Goal: Task Accomplishment & Management: Use online tool/utility

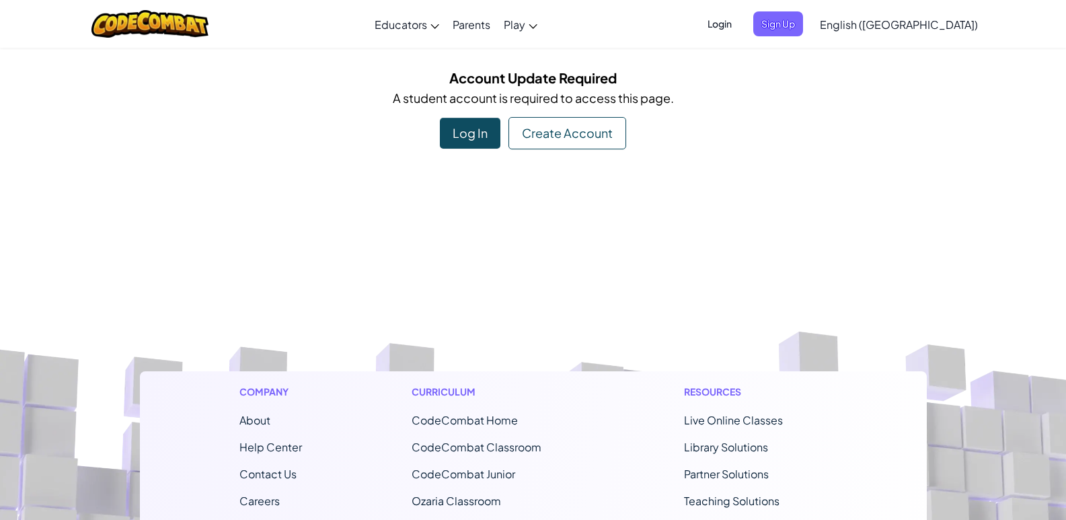
click at [740, 30] on span "Login" at bounding box center [720, 23] width 40 height 25
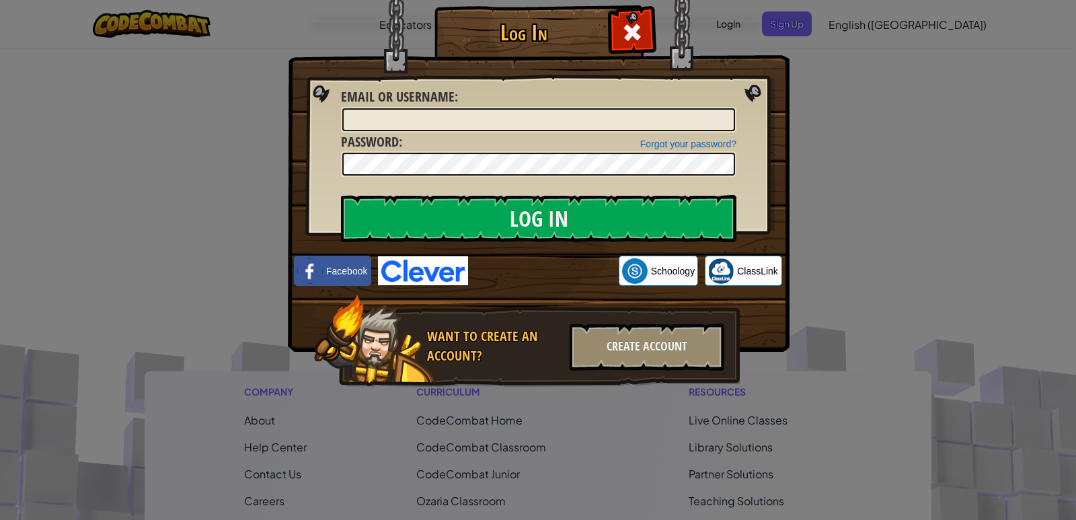
drag, startPoint x: 755, startPoint y: 96, endPoint x: 751, endPoint y: 103, distance: 8.4
click at [755, 96] on img at bounding box center [539, 155] width 502 height 391
click at [630, 350] on div "Create Account" at bounding box center [647, 347] width 155 height 47
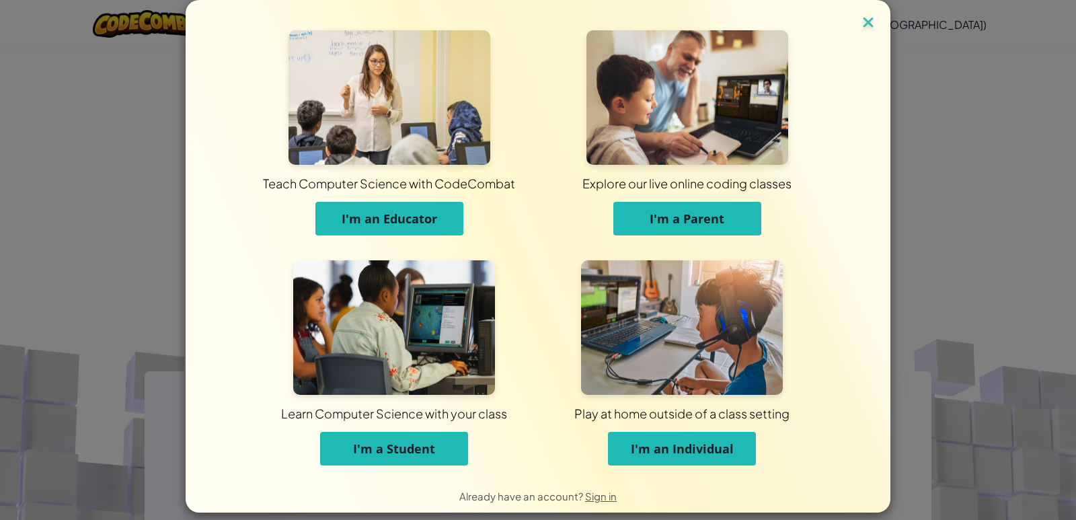
click at [870, 21] on img at bounding box center [868, 23] width 17 height 20
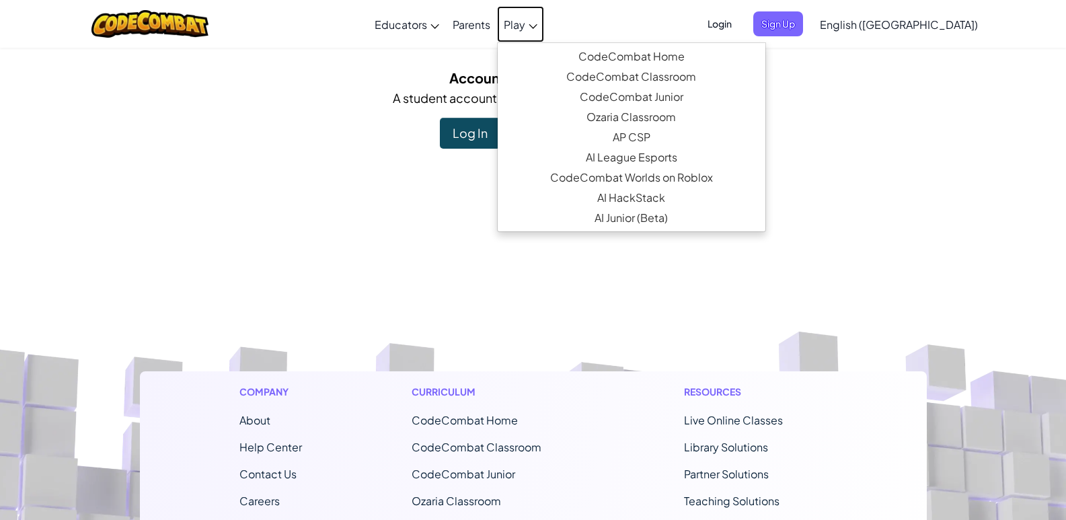
click at [525, 24] on span "Play" at bounding box center [515, 24] width 22 height 14
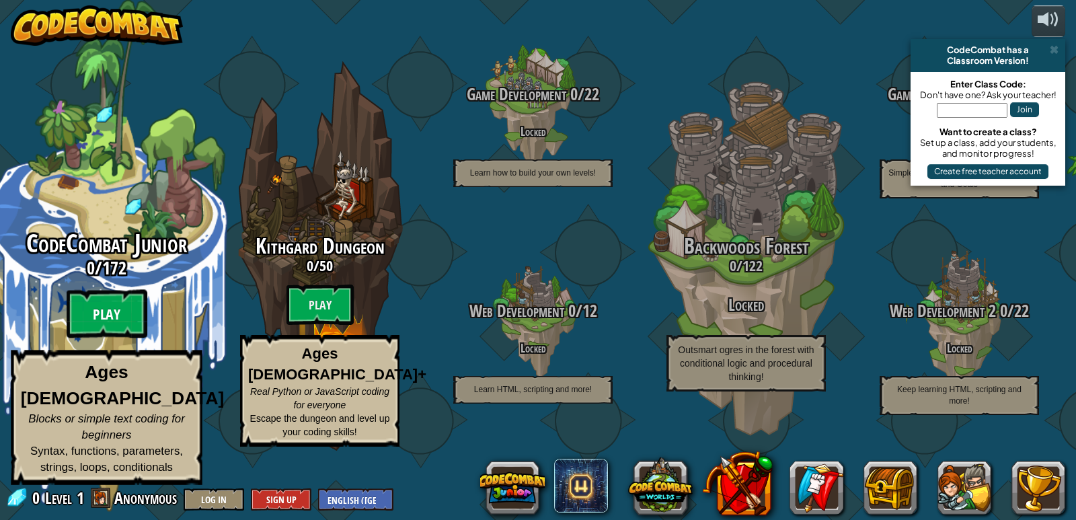
click at [102, 319] on btn "Play" at bounding box center [107, 314] width 81 height 48
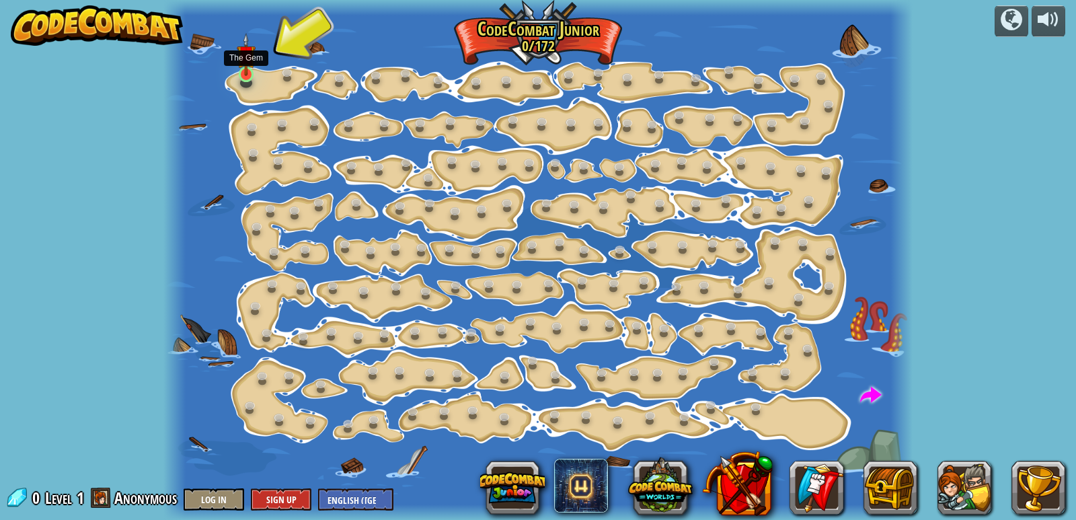
click at [253, 71] on img at bounding box center [246, 54] width 19 height 43
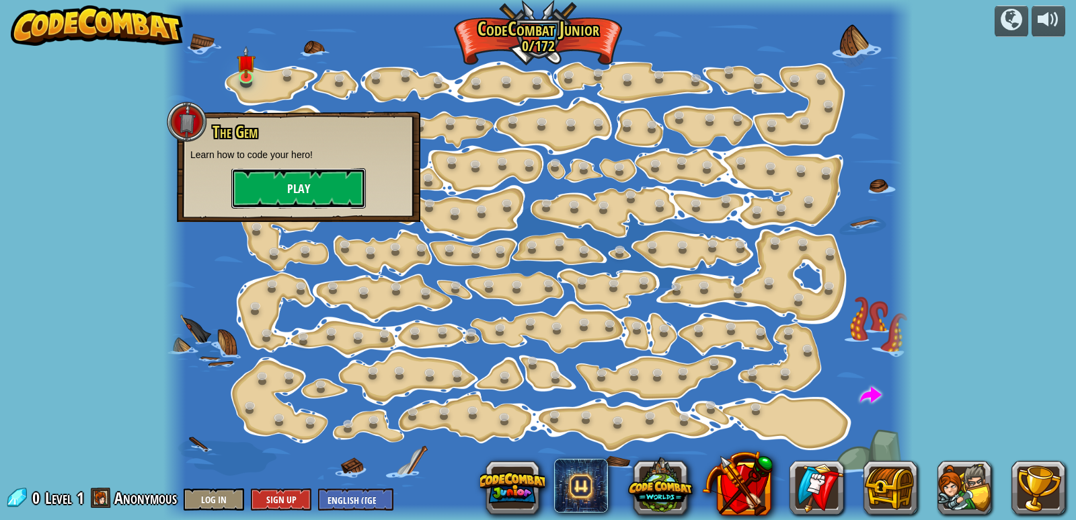
click at [291, 188] on button "Play" at bounding box center [298, 188] width 135 height 40
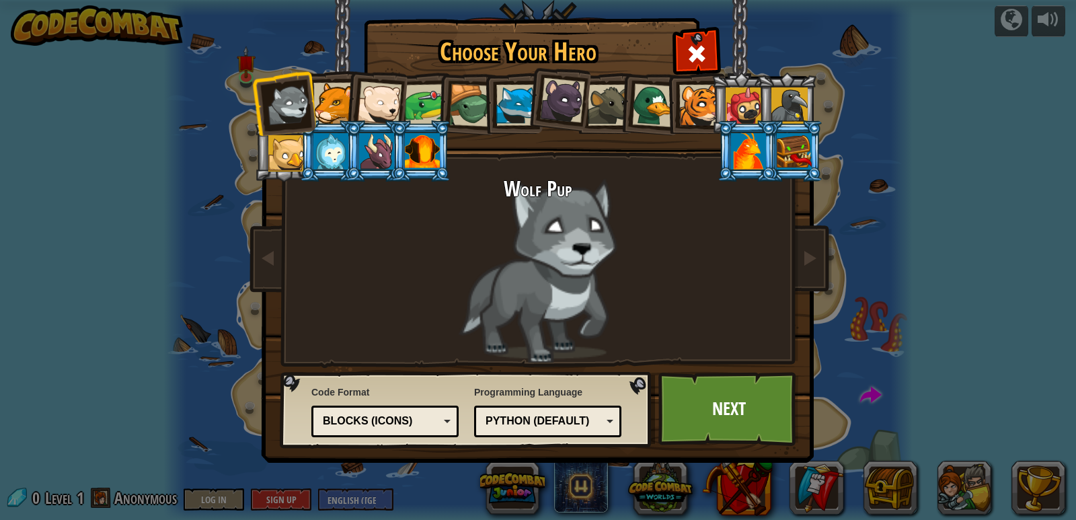
click at [336, 145] on div at bounding box center [330, 151] width 35 height 36
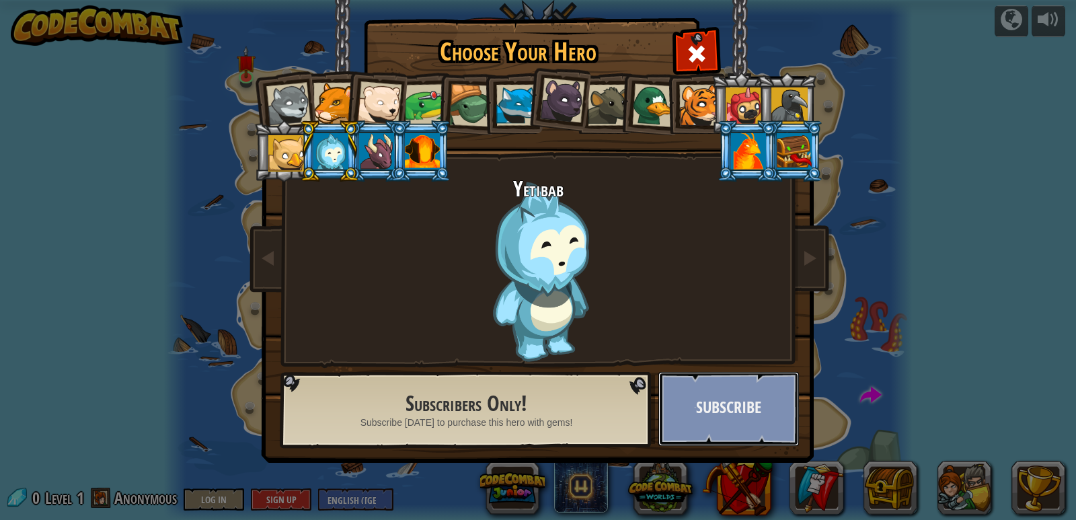
click at [696, 422] on button "Subscribe" at bounding box center [728, 409] width 141 height 74
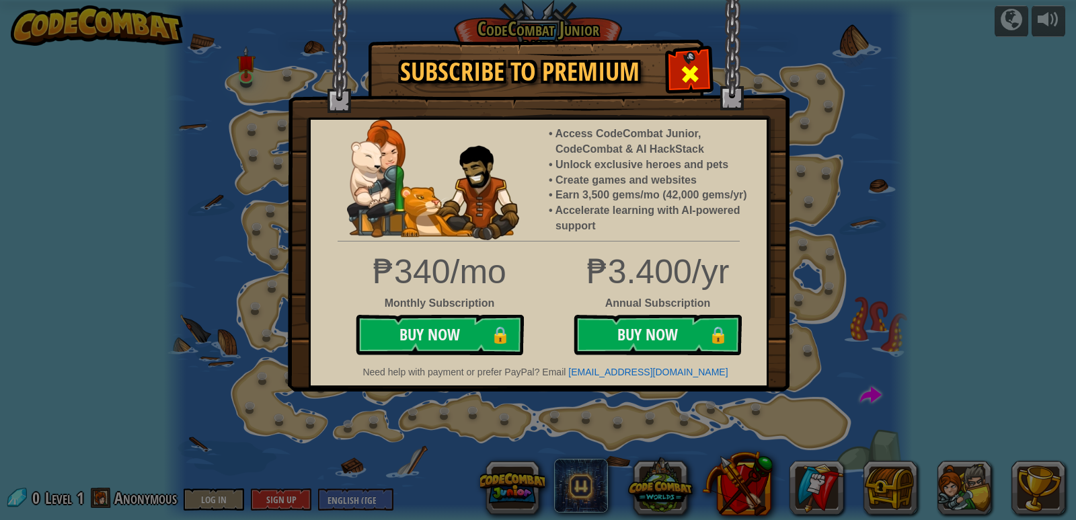
click at [675, 66] on div at bounding box center [690, 72] width 42 height 42
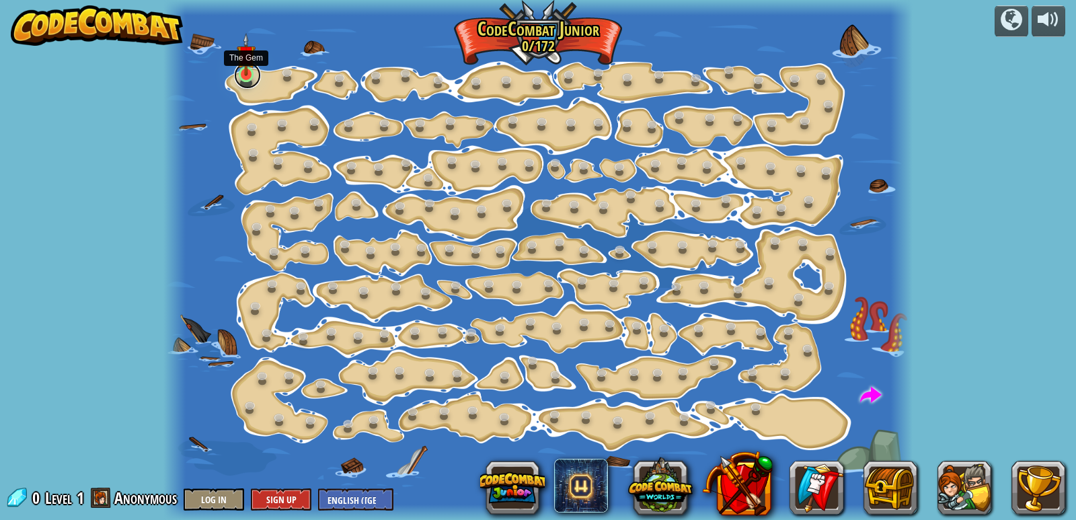
click at [250, 81] on link at bounding box center [247, 75] width 27 height 27
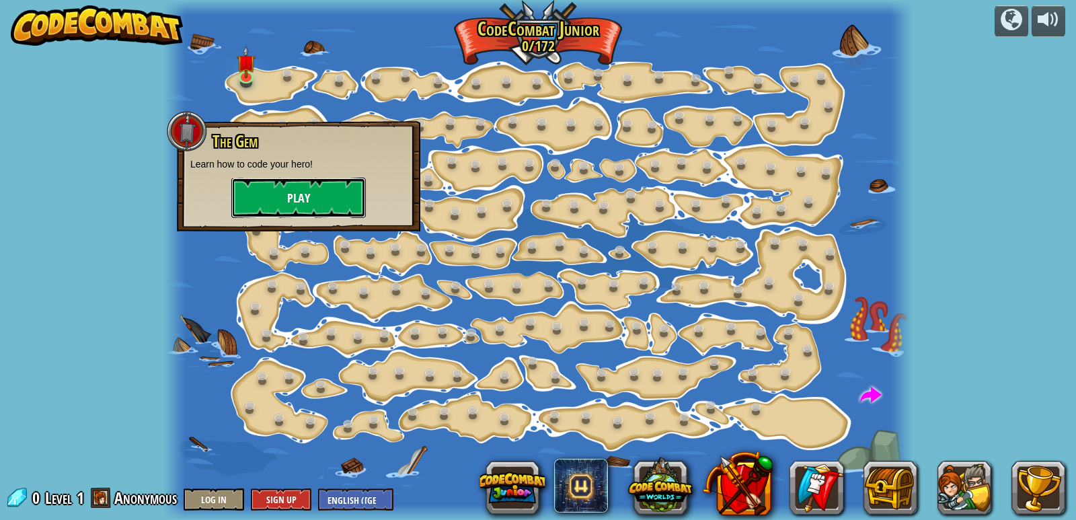
click at [304, 195] on button "Play" at bounding box center [298, 198] width 135 height 40
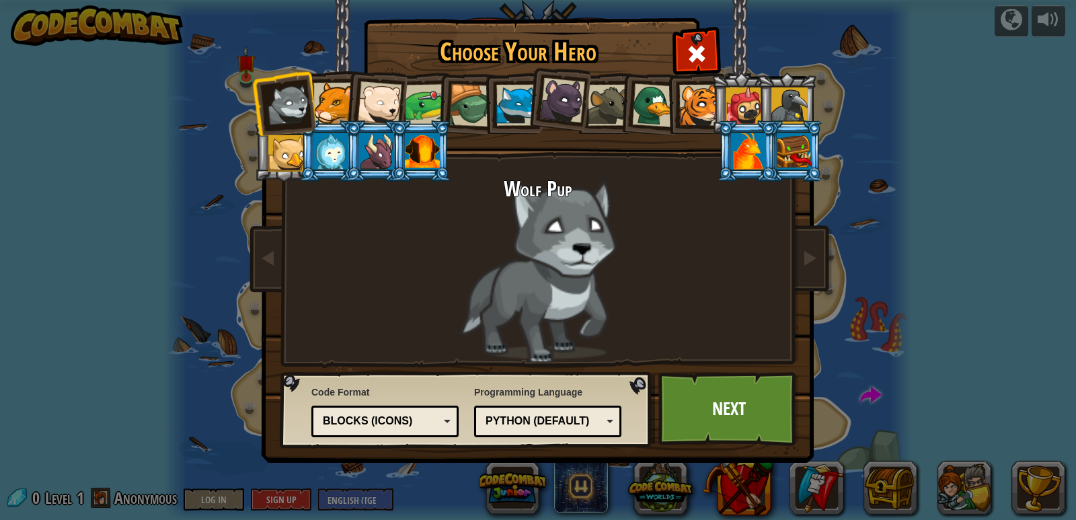
click at [367, 108] on div at bounding box center [379, 103] width 44 height 44
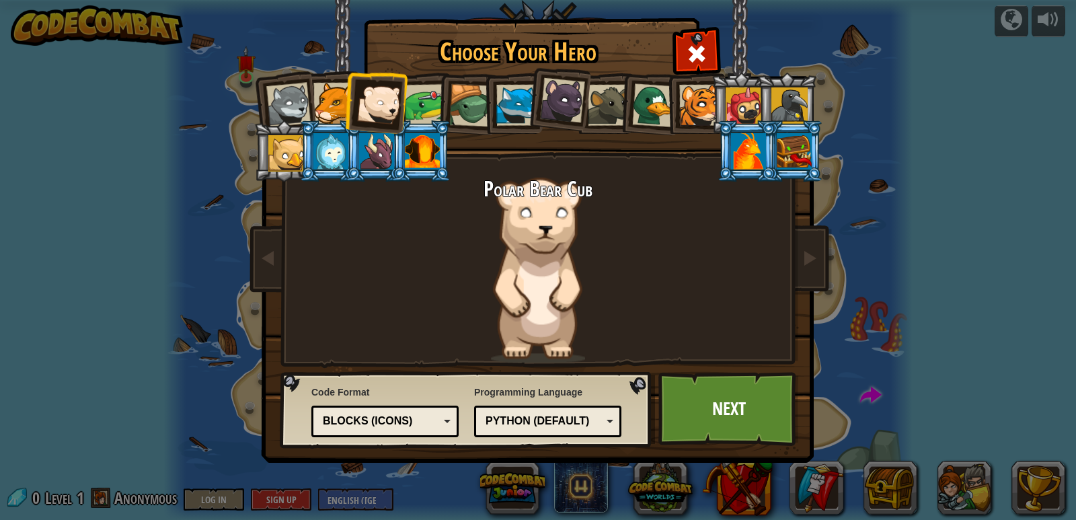
click at [443, 112] on li at bounding box center [467, 103] width 64 height 65
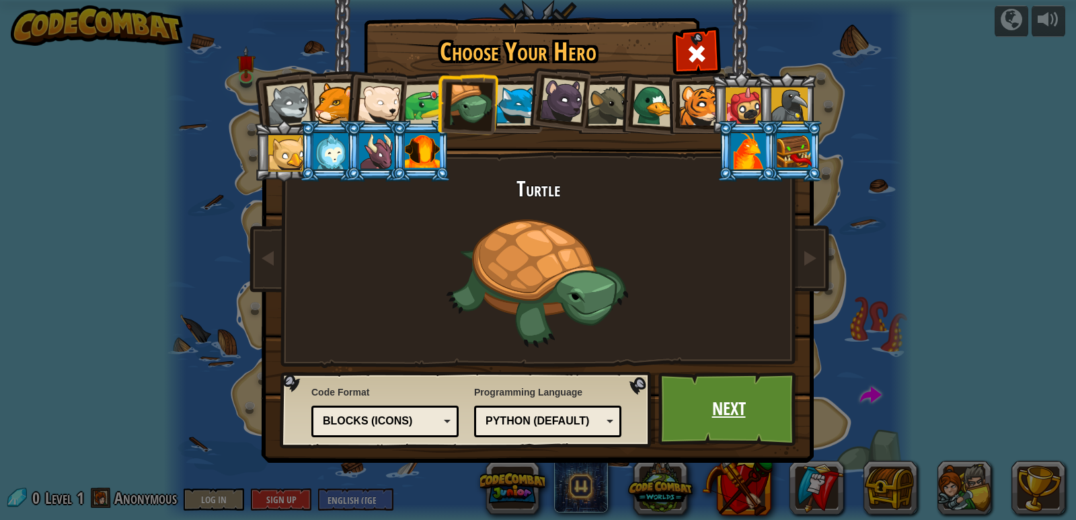
click at [681, 411] on link "Next" at bounding box center [728, 409] width 141 height 74
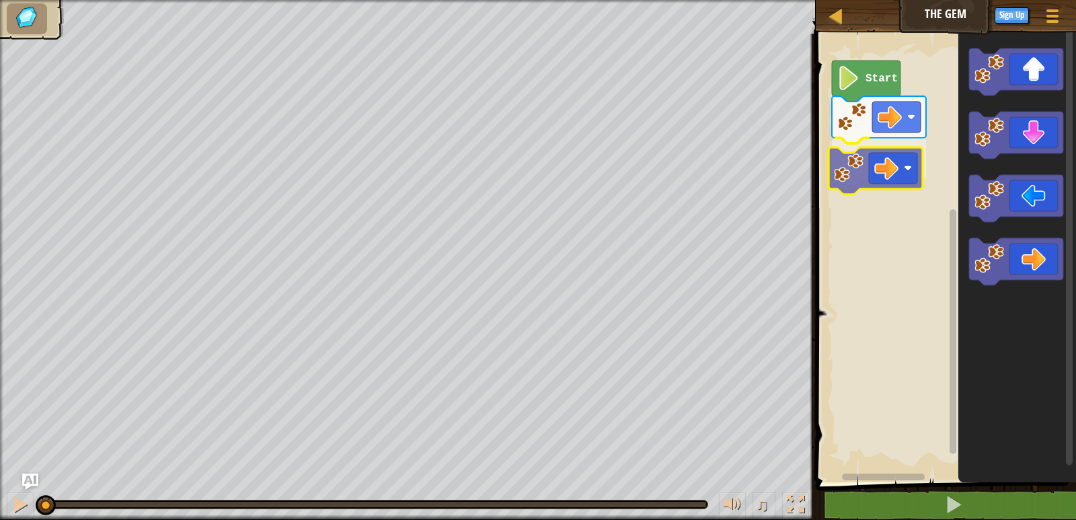
click at [892, 182] on div "Start" at bounding box center [944, 254] width 264 height 455
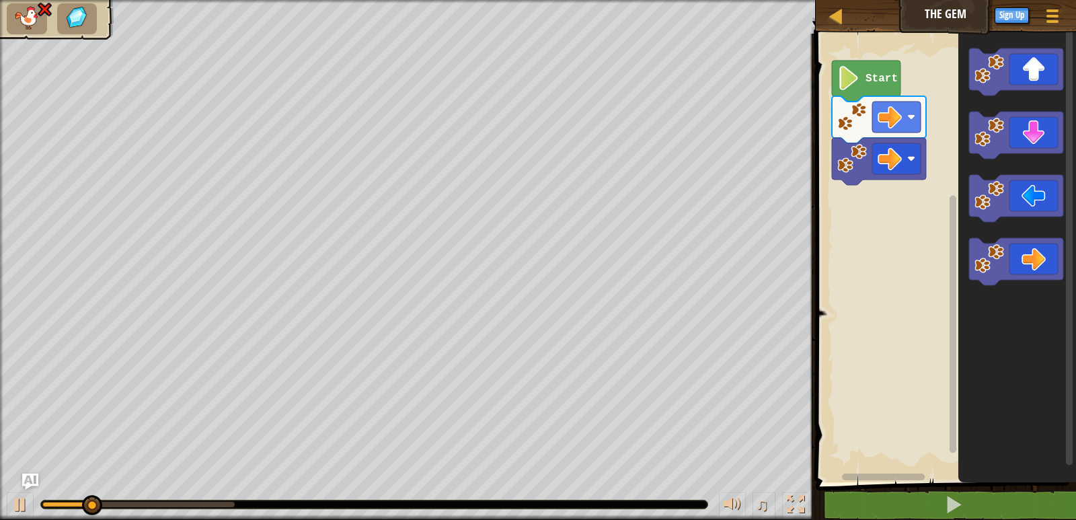
click at [923, 173] on div "Start" at bounding box center [944, 254] width 264 height 455
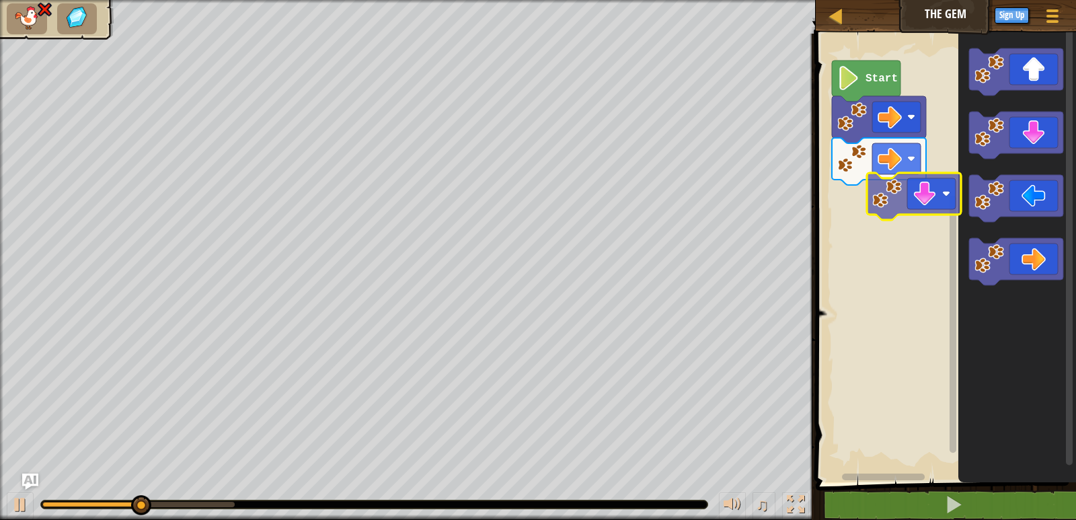
click at [915, 182] on div "Start" at bounding box center [944, 254] width 264 height 455
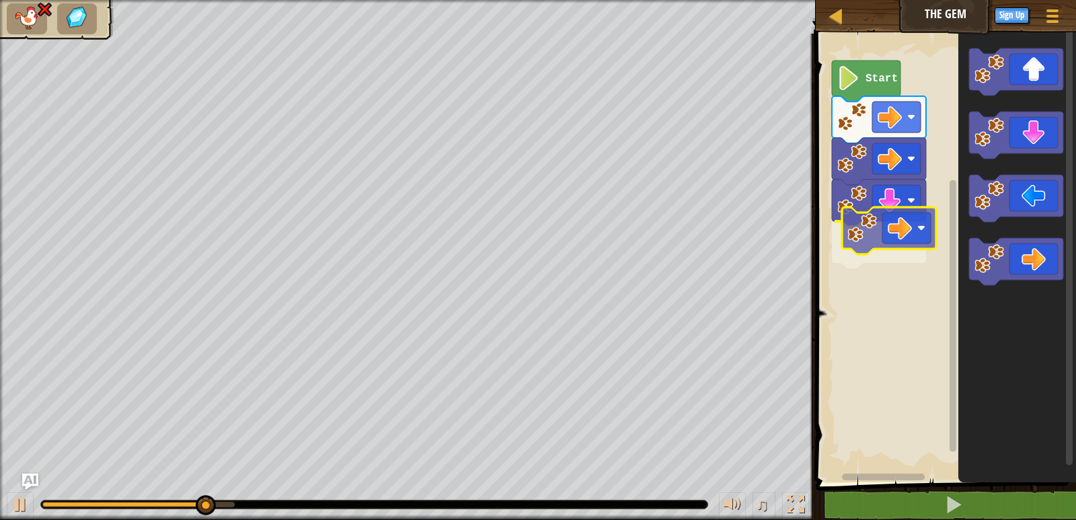
click at [877, 213] on div "Start" at bounding box center [944, 254] width 264 height 455
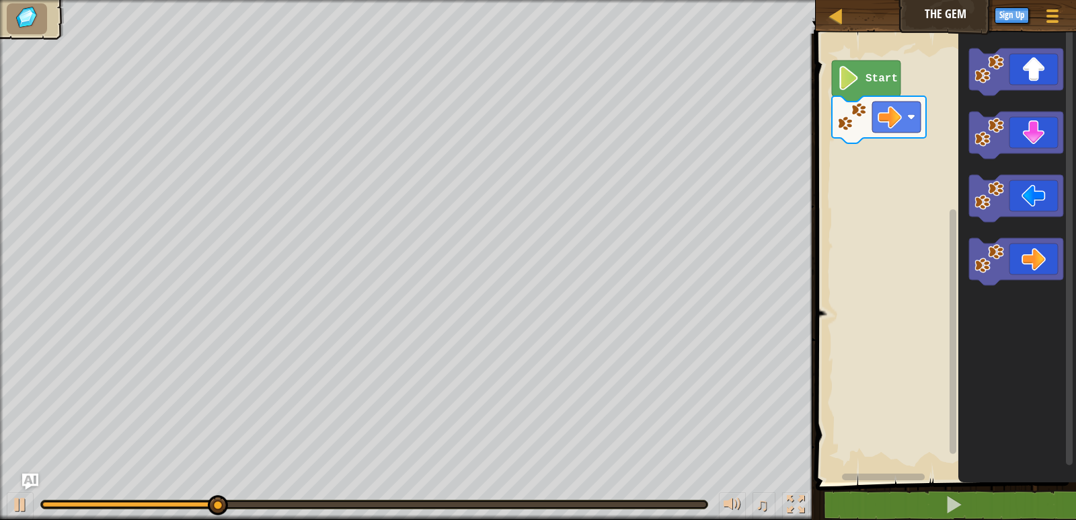
click at [891, 154] on div "Start" at bounding box center [944, 254] width 264 height 455
click at [907, 130] on div "Start" at bounding box center [944, 254] width 264 height 455
click at [1019, 146] on div "Start" at bounding box center [944, 254] width 264 height 455
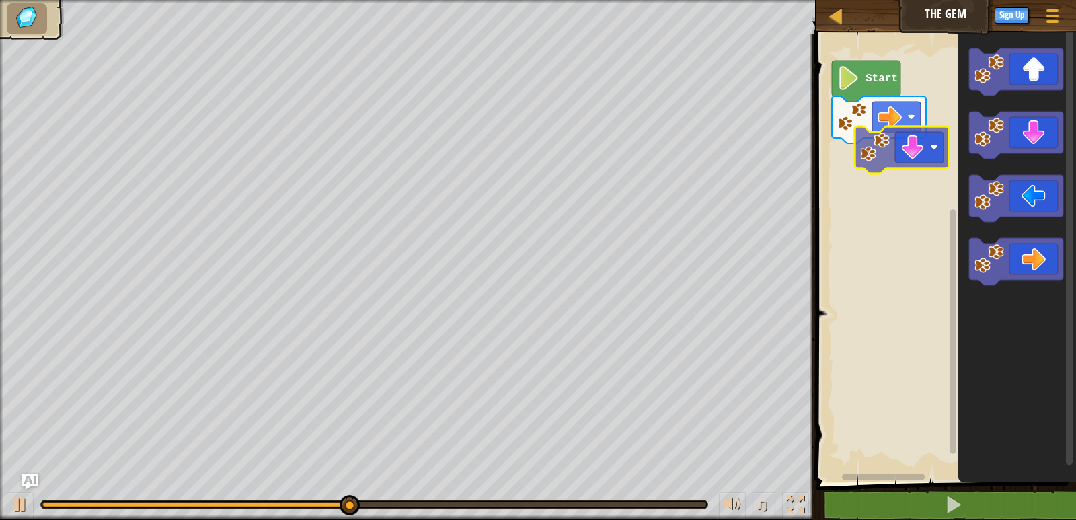
click at [891, 149] on div "Start" at bounding box center [944, 254] width 264 height 455
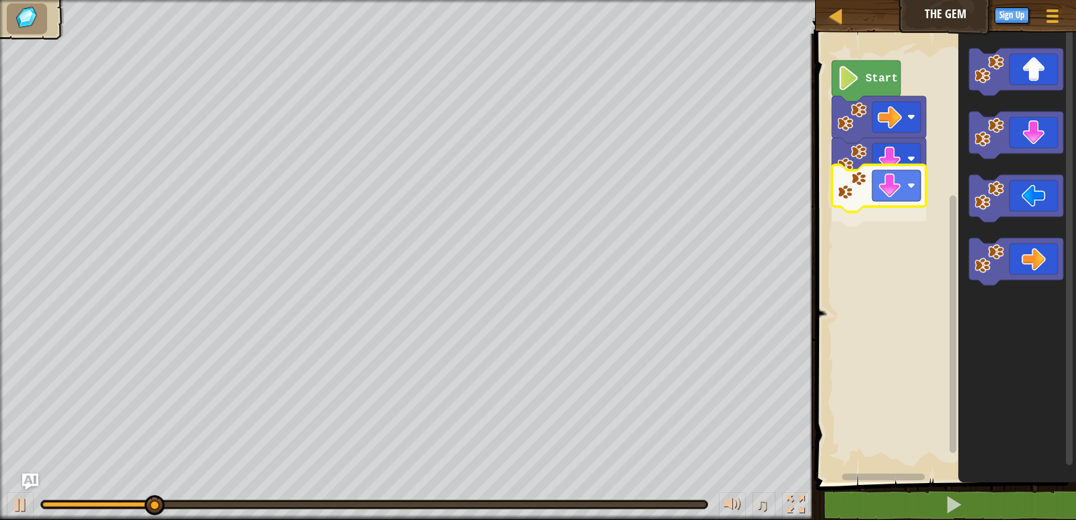
click at [884, 193] on div "Start" at bounding box center [944, 254] width 264 height 455
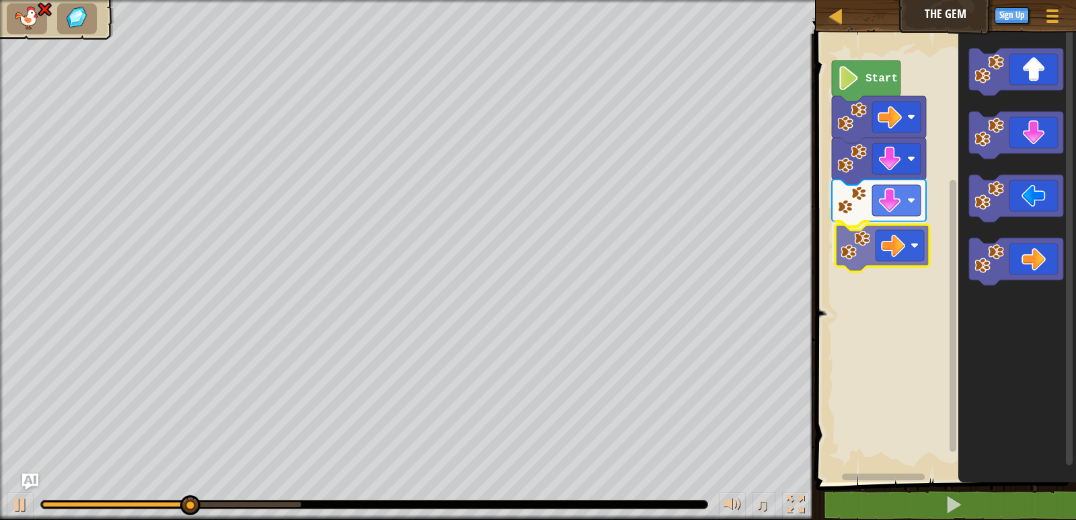
click at [895, 252] on div "Start" at bounding box center [944, 254] width 264 height 455
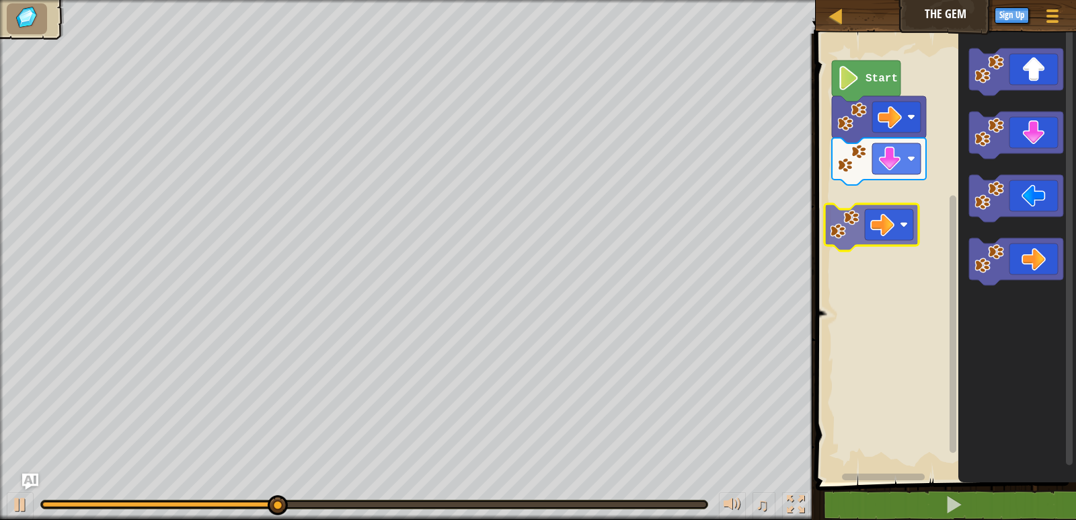
click at [854, 192] on div "Start" at bounding box center [944, 254] width 264 height 455
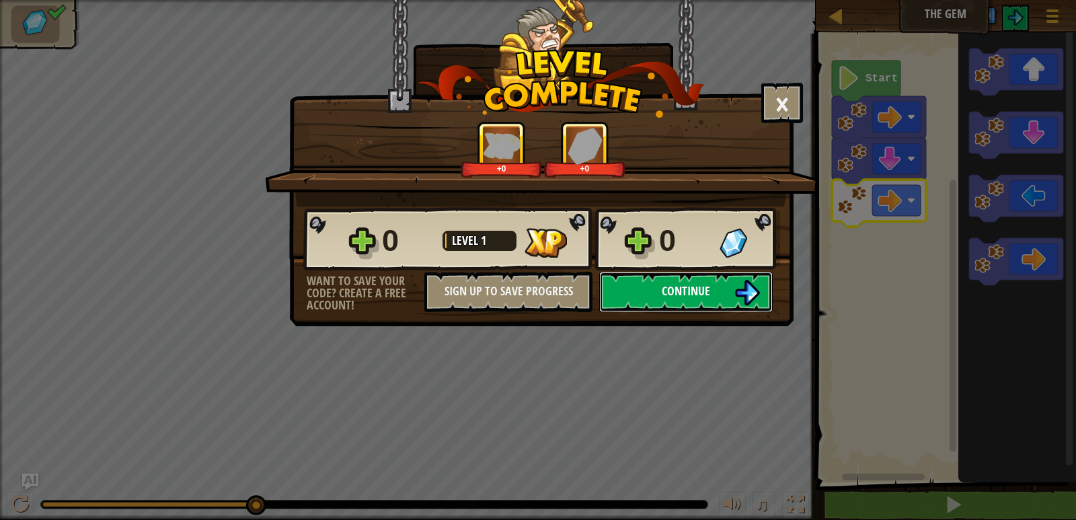
click at [700, 294] on span "Continue" at bounding box center [686, 290] width 48 height 17
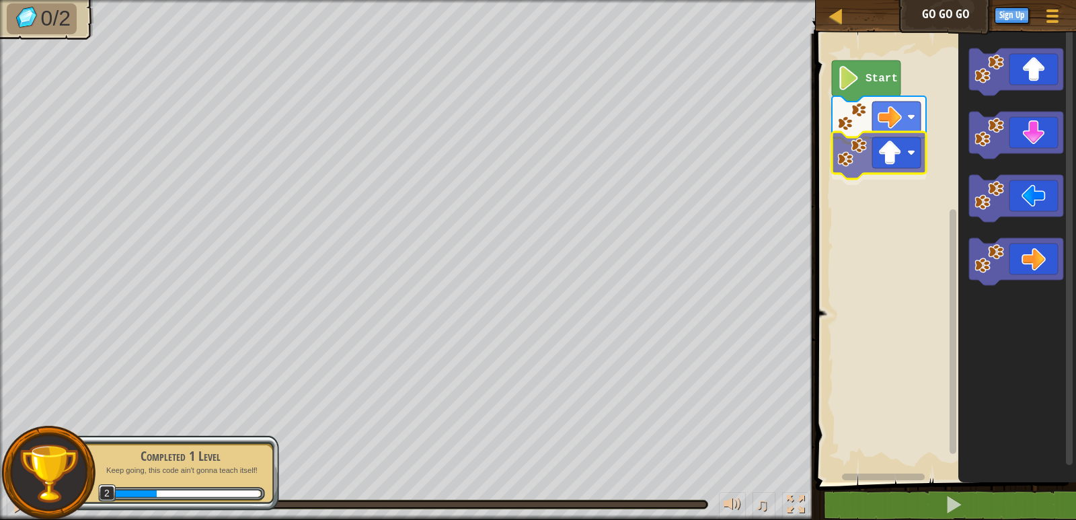
click at [874, 161] on div "Start" at bounding box center [944, 254] width 264 height 455
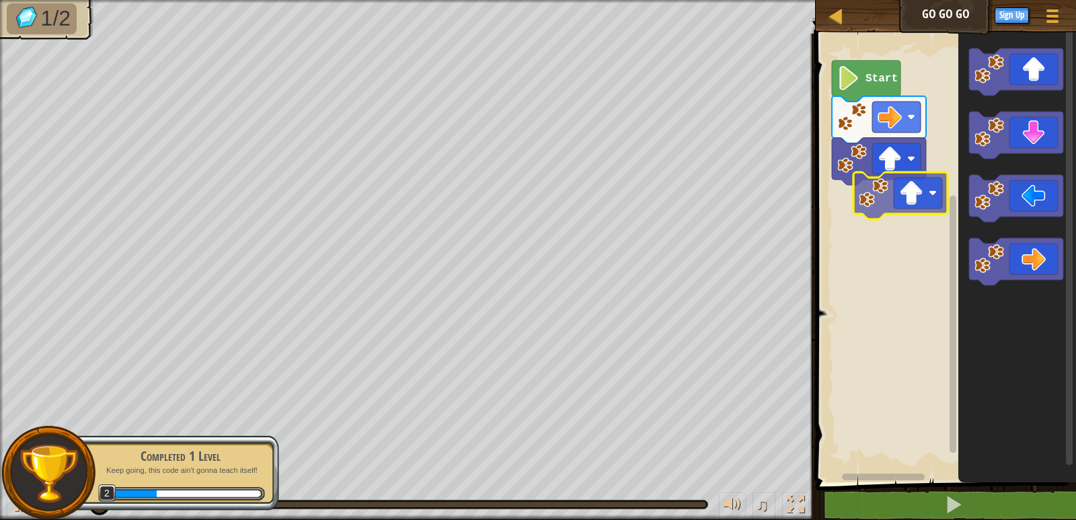
click at [899, 201] on div "Start" at bounding box center [944, 254] width 264 height 455
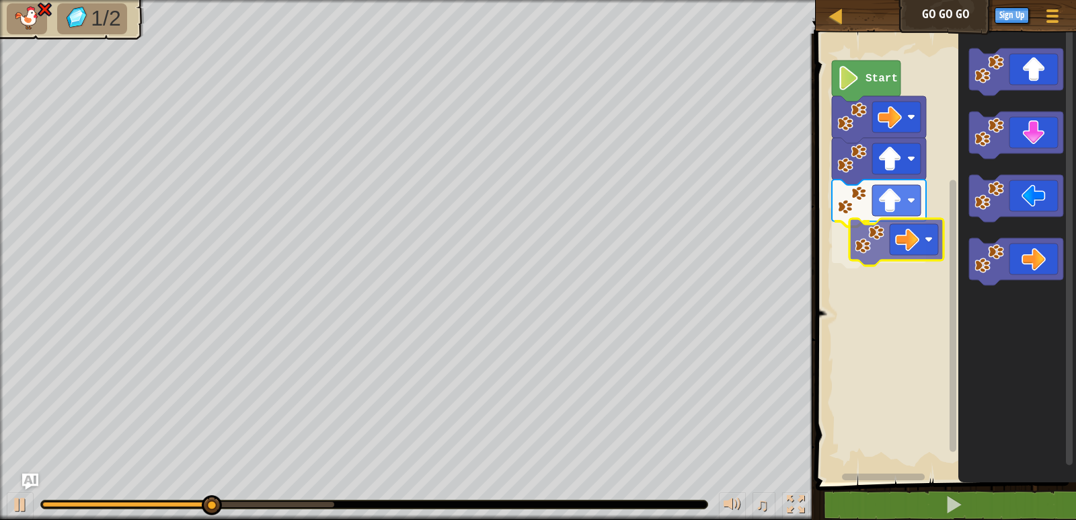
click at [877, 252] on div "Start" at bounding box center [944, 254] width 264 height 455
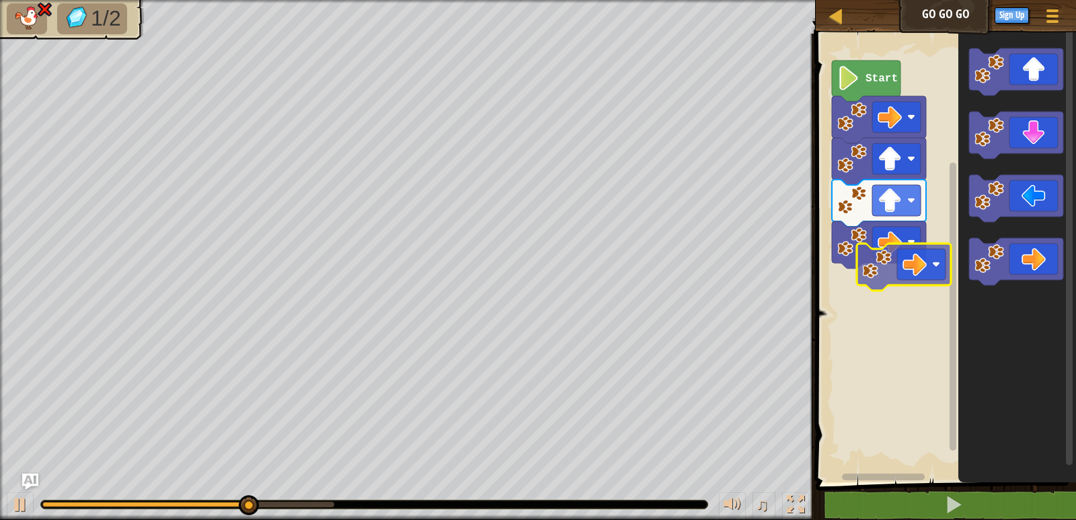
click at [885, 266] on div "Start" at bounding box center [944, 254] width 264 height 455
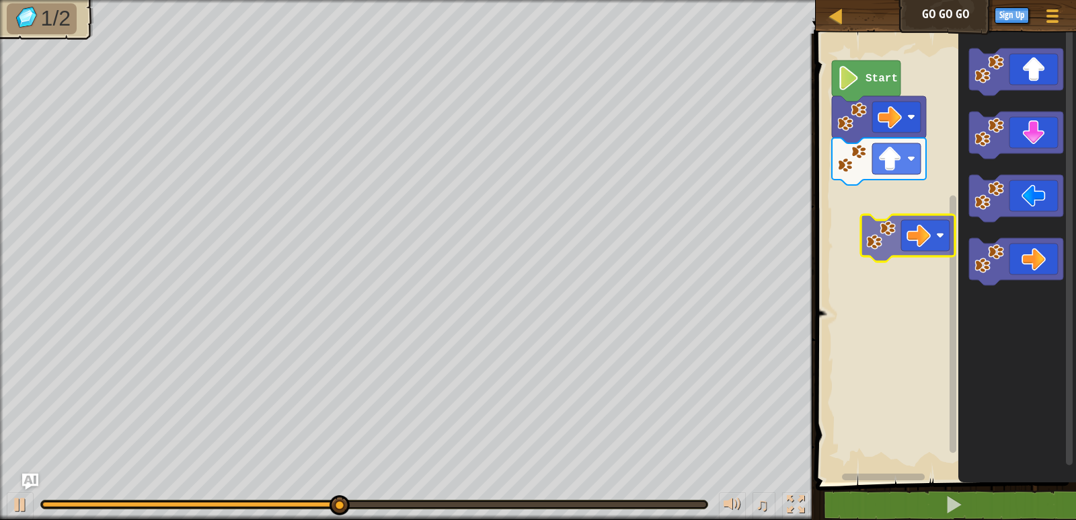
click at [842, 208] on div "Start" at bounding box center [944, 254] width 264 height 455
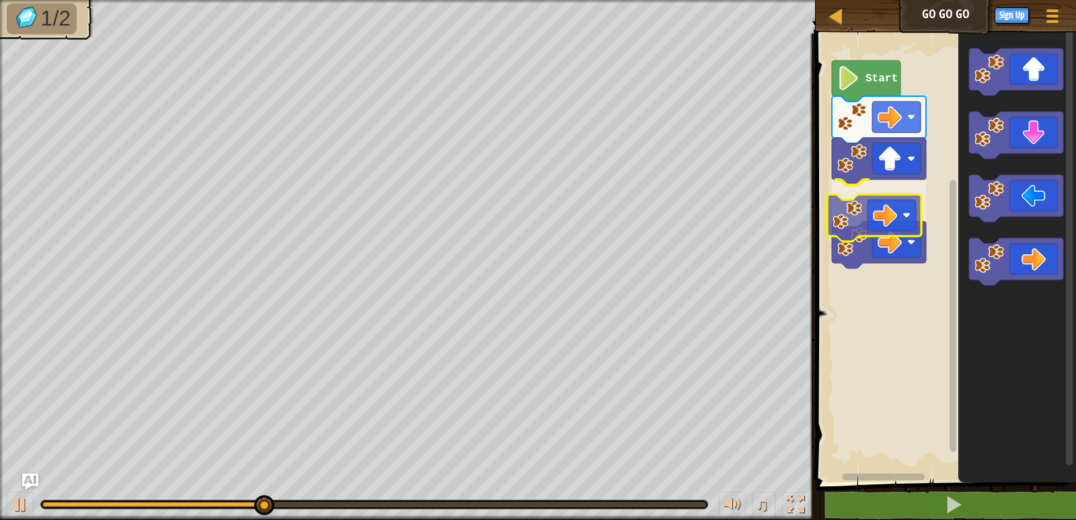
click at [872, 213] on div "Start" at bounding box center [944, 254] width 264 height 455
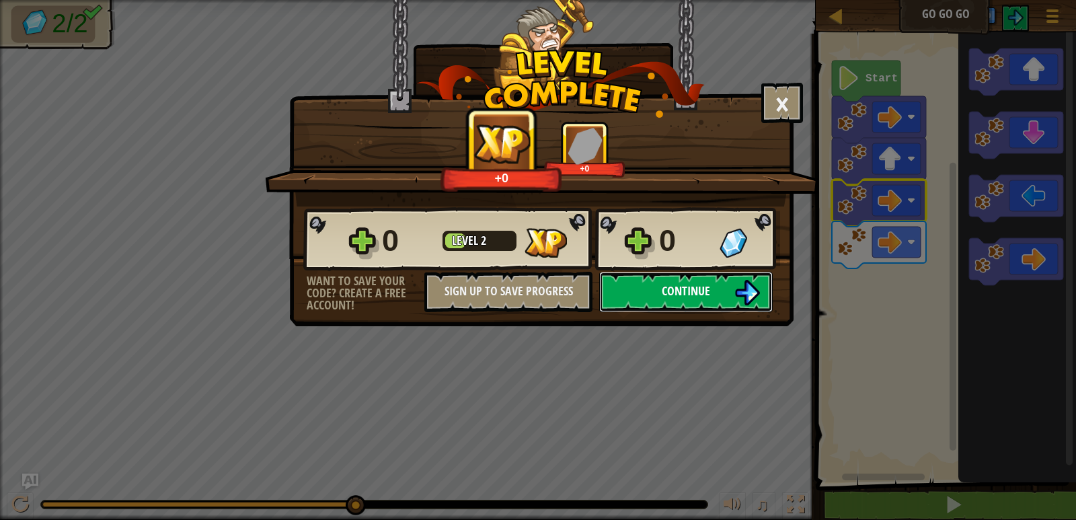
click at [616, 289] on button "Continue" at bounding box center [686, 292] width 174 height 40
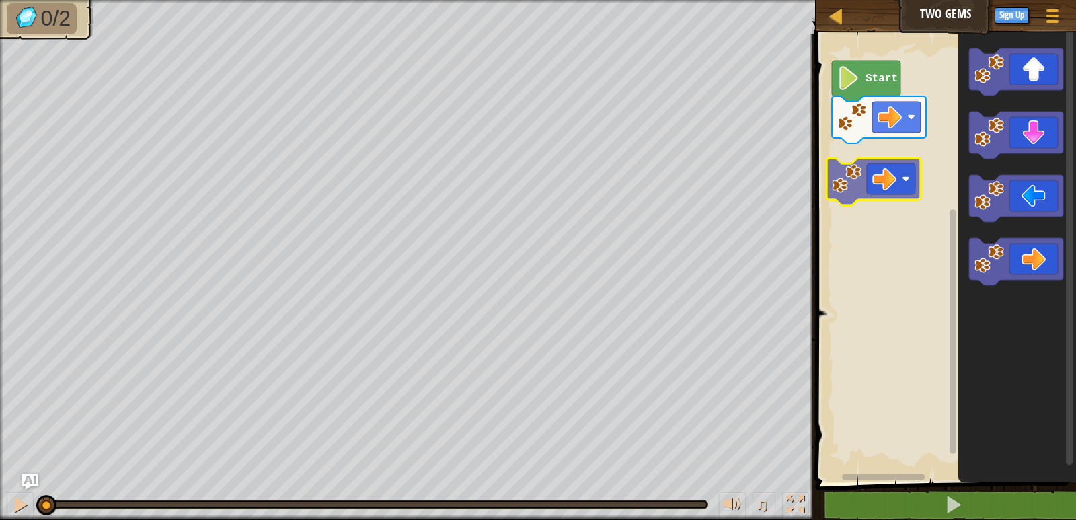
click at [904, 185] on div "Start" at bounding box center [944, 254] width 264 height 455
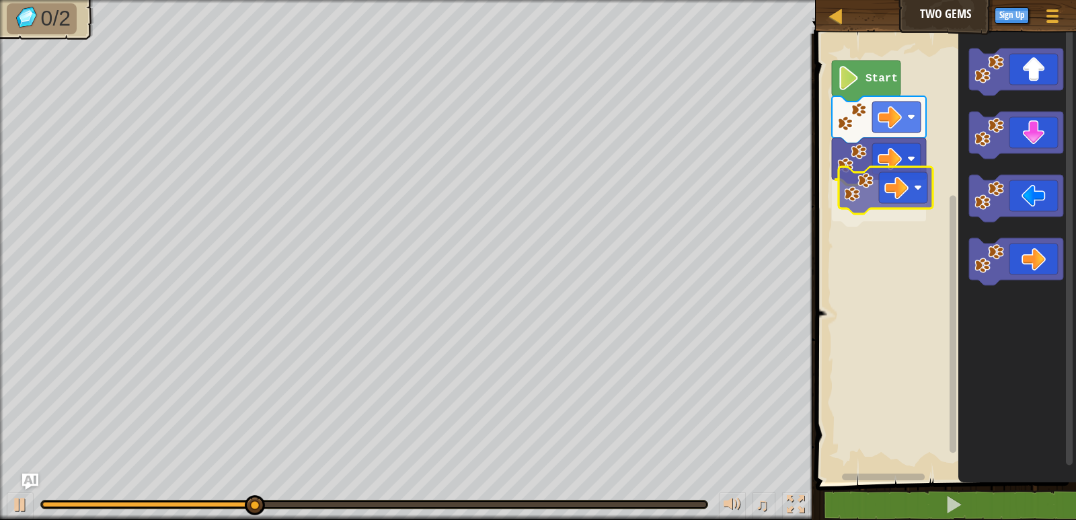
click at [881, 183] on div "Start" at bounding box center [944, 254] width 264 height 455
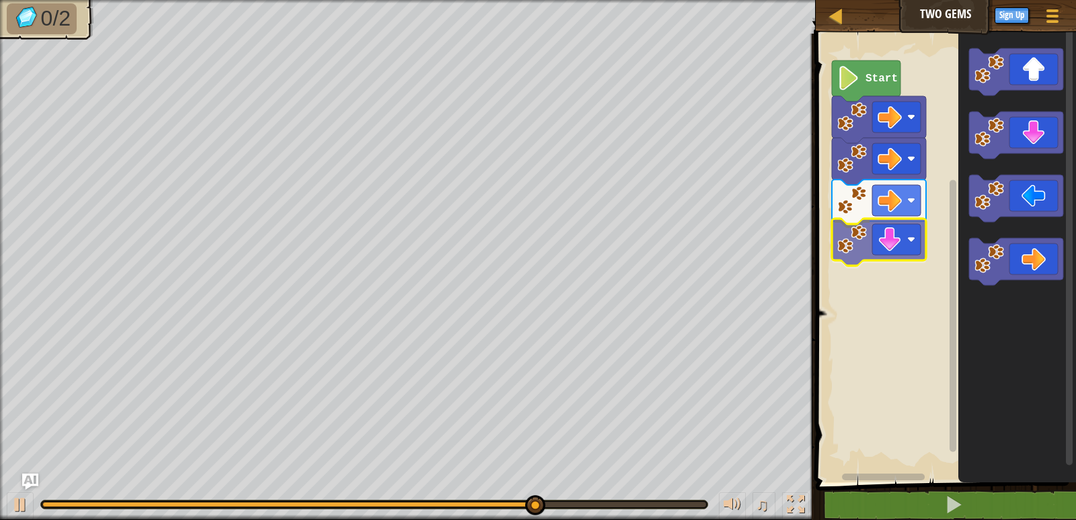
click at [886, 246] on div "Start" at bounding box center [944, 254] width 264 height 455
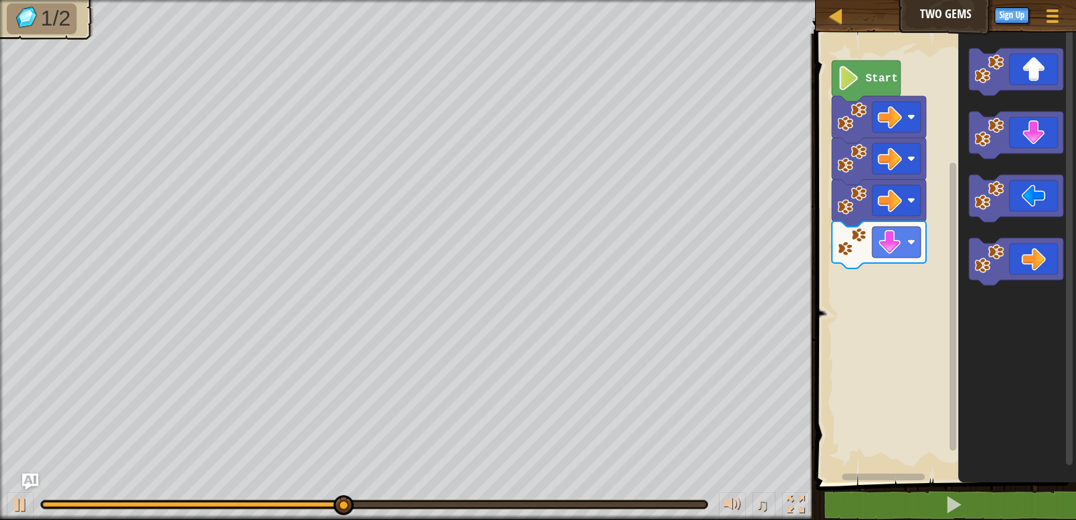
click at [880, 296] on div "Start" at bounding box center [944, 254] width 264 height 455
click at [895, 223] on div "Start" at bounding box center [944, 254] width 264 height 455
click at [911, 178] on div "Start" at bounding box center [944, 254] width 264 height 455
click at [923, 178] on div "Start" at bounding box center [944, 254] width 264 height 455
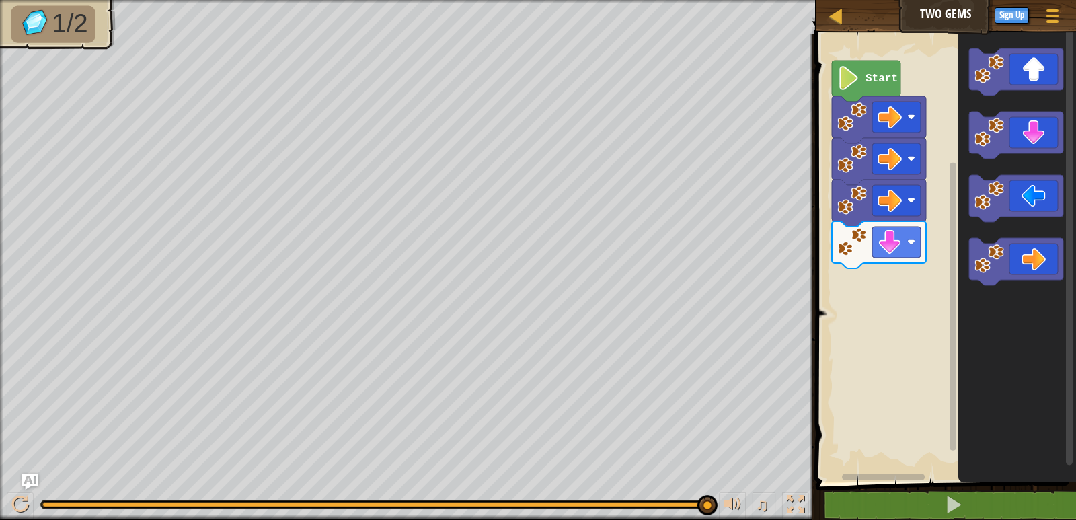
click at [942, 180] on div "Start" at bounding box center [944, 254] width 264 height 455
click at [917, 215] on div "Start" at bounding box center [944, 254] width 264 height 455
click at [870, 314] on div "Start" at bounding box center [944, 254] width 264 height 455
click at [870, 250] on icon "Blockly Workspace" at bounding box center [879, 244] width 94 height 47
click at [913, 238] on image "Blockly Workspace" at bounding box center [913, 248] width 24 height 24
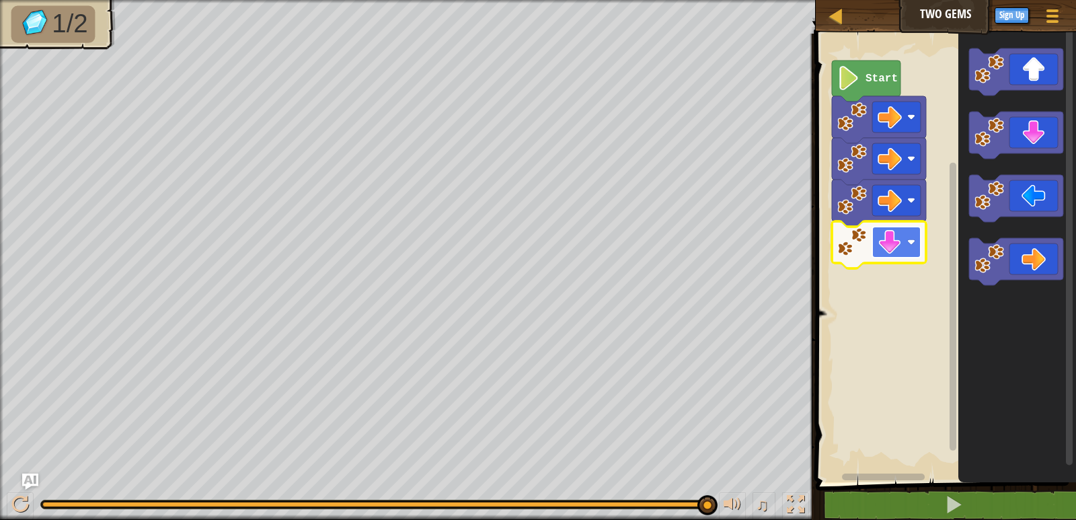
click at [899, 238] on image "Blockly Workspace" at bounding box center [890, 242] width 24 height 24
click at [906, 247] on rect "Blockly Workspace" at bounding box center [896, 242] width 48 height 31
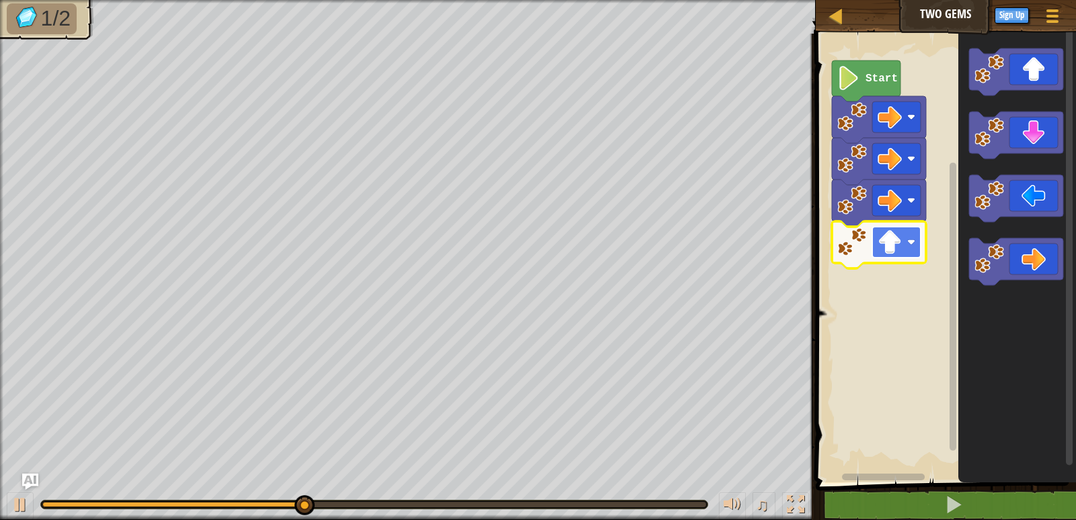
click at [909, 257] on rect "Blockly Workspace" at bounding box center [896, 242] width 48 height 31
click at [901, 240] on image "Blockly Workspace" at bounding box center [890, 242] width 24 height 24
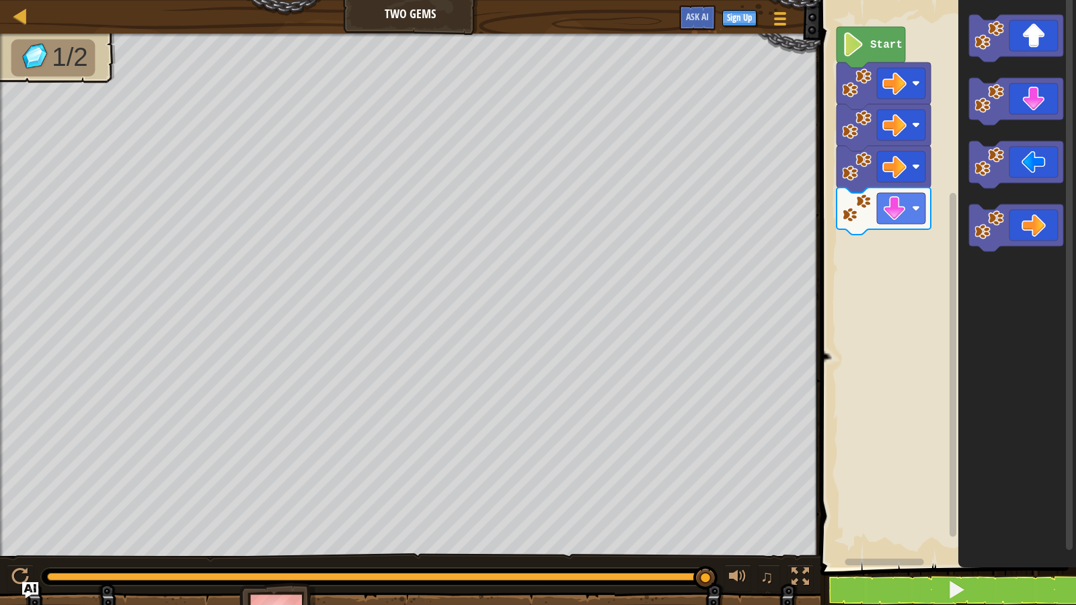
click at [935, 229] on div "Start" at bounding box center [947, 280] width 260 height 574
click at [1026, 32] on icon "Blockly Workspace" at bounding box center [1016, 38] width 94 height 47
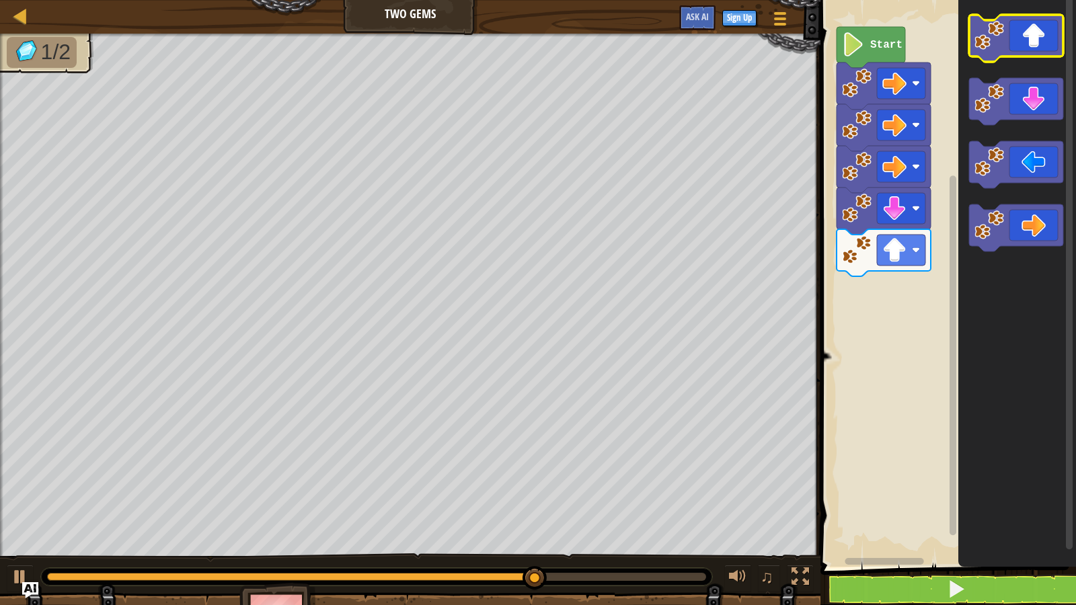
click at [1028, 43] on icon "Blockly Workspace" at bounding box center [1016, 38] width 94 height 47
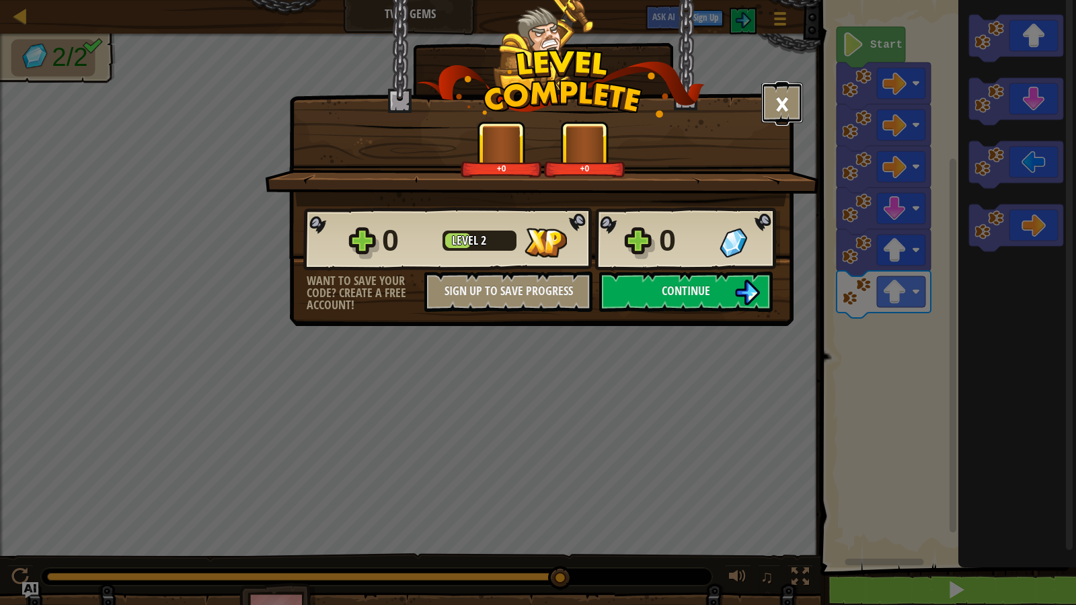
click at [785, 107] on button "×" at bounding box center [782, 103] width 42 height 40
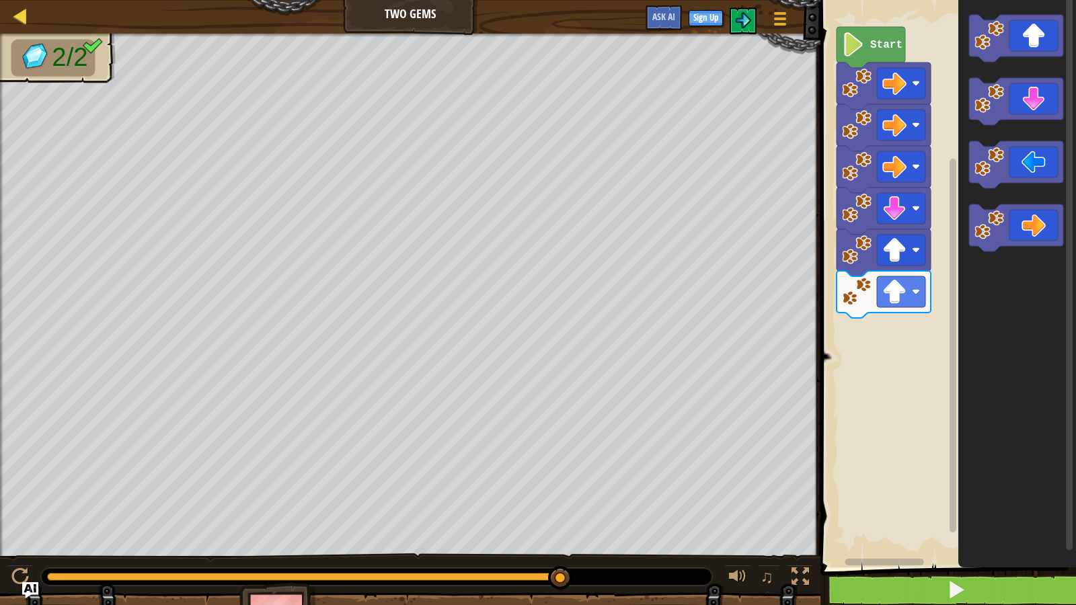
drag, startPoint x: 0, startPoint y: 0, endPoint x: 21, endPoint y: 20, distance: 28.6
click at [3, 3] on div "Map Two Gems Game Menu Sign Up Ask AI" at bounding box center [410, 17] width 821 height 34
click at [29, 26] on div "Map" at bounding box center [30, 17] width 7 height 34
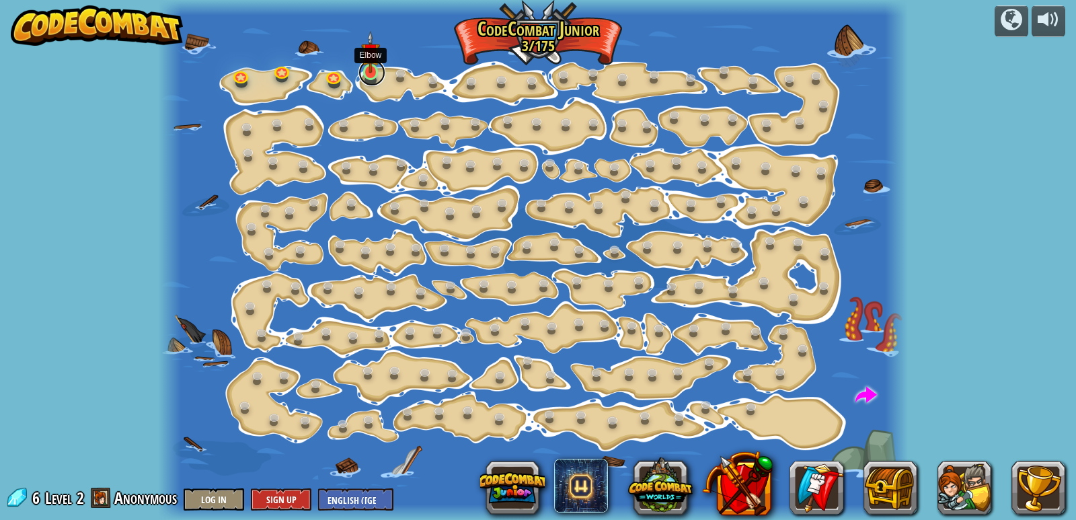
click at [364, 81] on link at bounding box center [372, 72] width 27 height 27
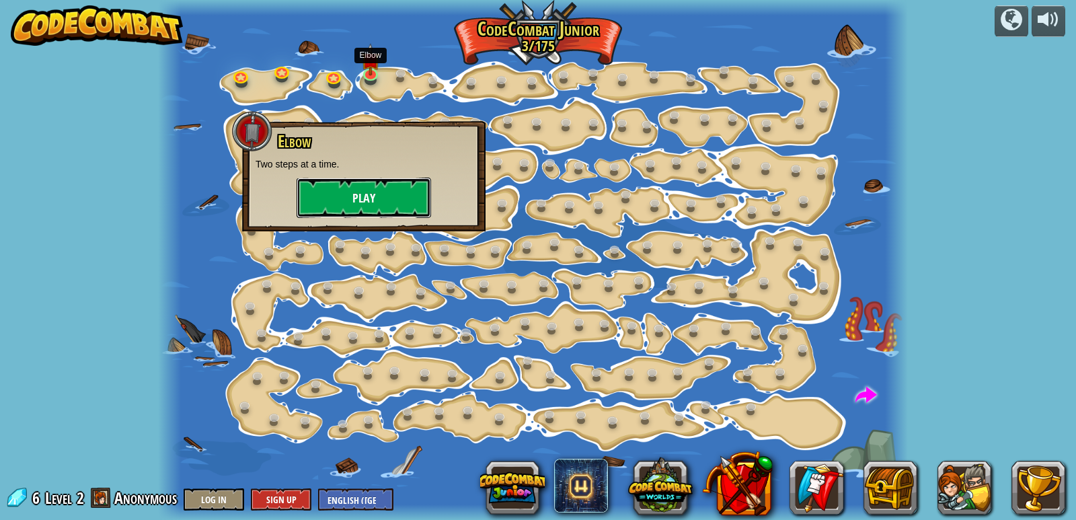
click at [376, 198] on button "Play" at bounding box center [364, 198] width 135 height 40
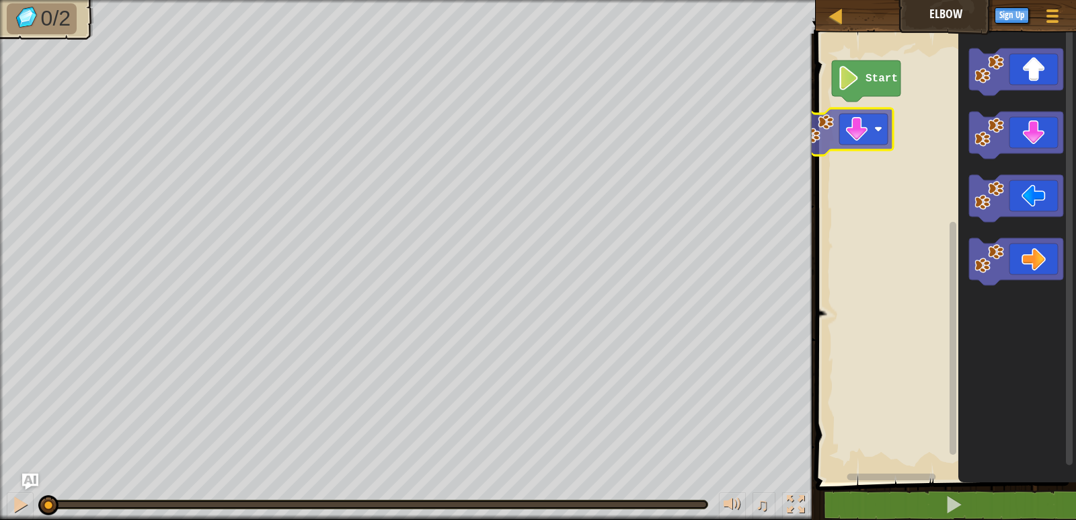
click at [843, 122] on div "Start" at bounding box center [944, 254] width 264 height 455
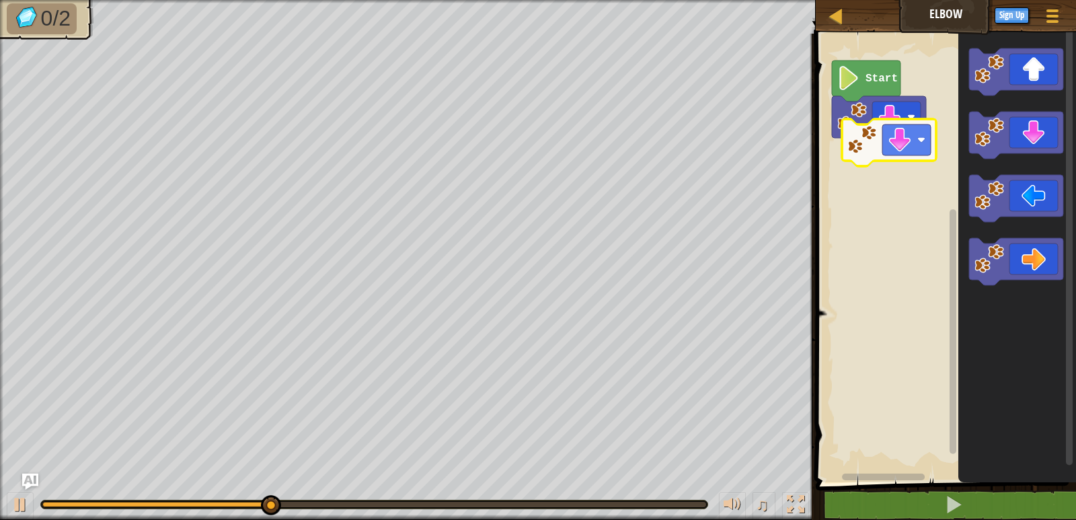
click at [878, 141] on div "Start" at bounding box center [944, 254] width 264 height 455
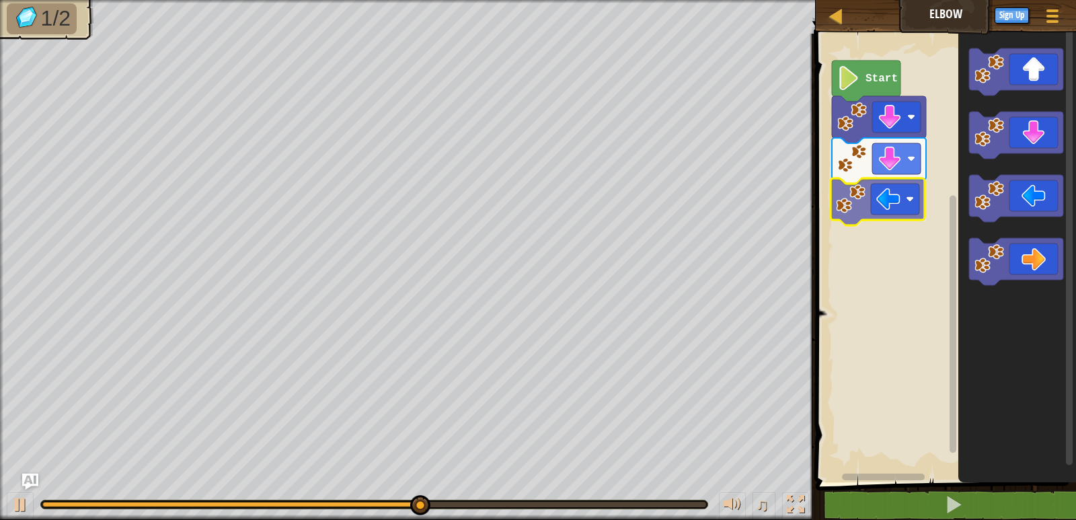
click at [891, 212] on div "Start" at bounding box center [944, 254] width 264 height 455
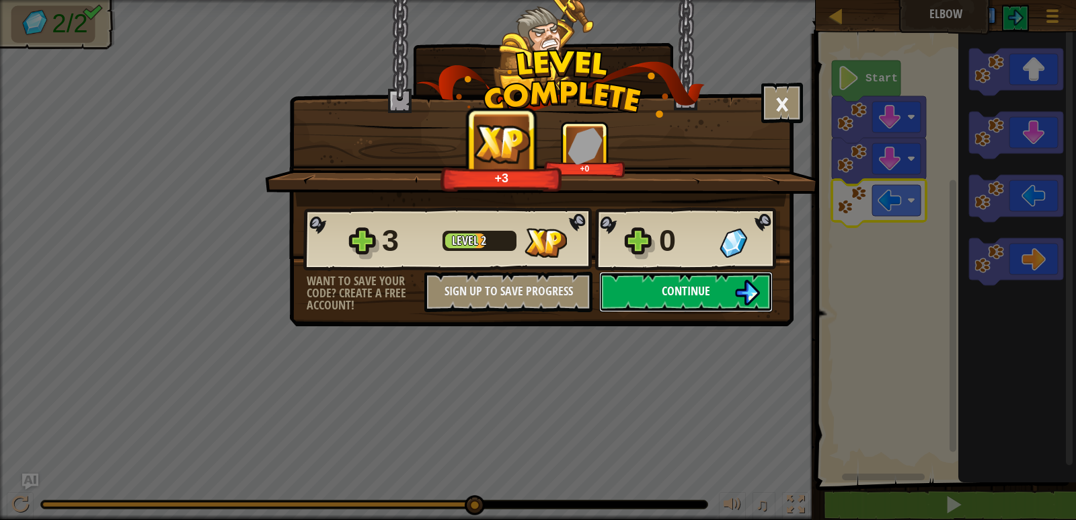
click at [754, 293] on img at bounding box center [747, 293] width 26 height 26
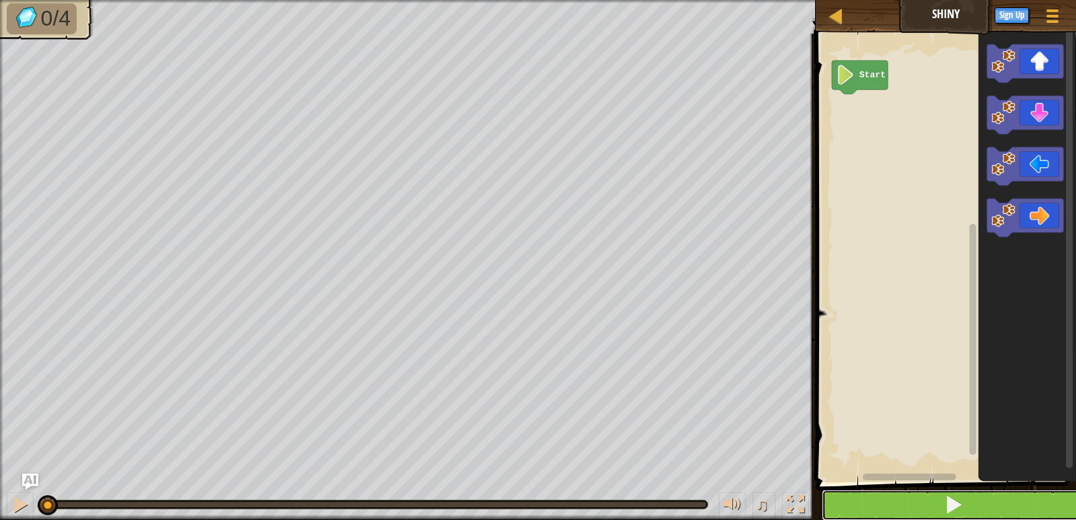
click at [889, 506] on button at bounding box center [954, 505] width 264 height 31
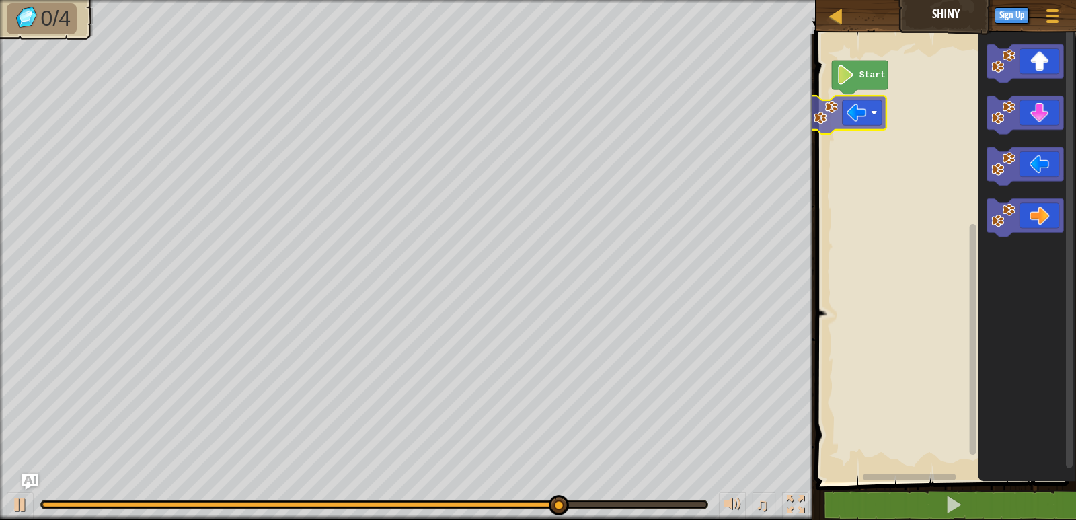
click at [870, 106] on div "Start" at bounding box center [944, 254] width 264 height 455
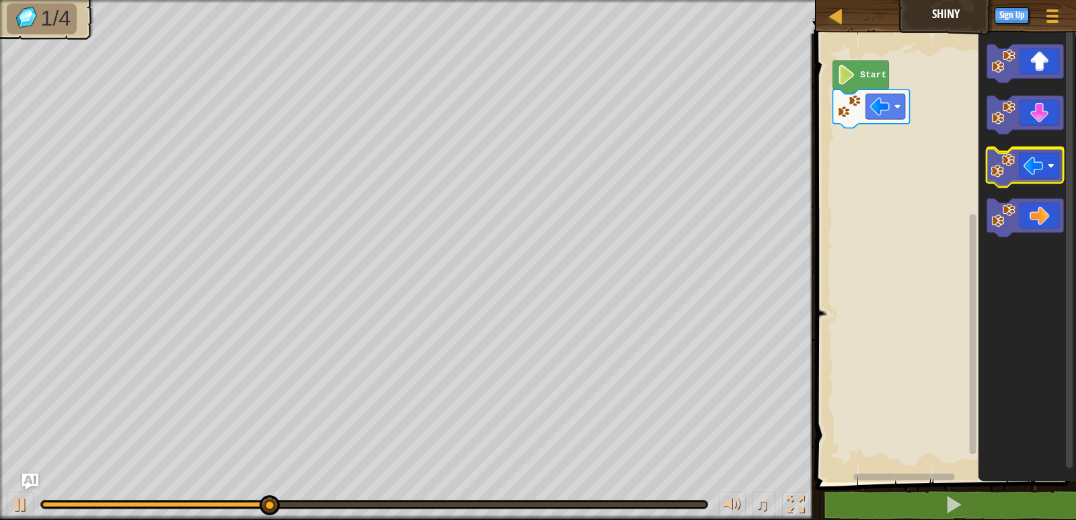
click at [1008, 161] on image "Blockly Workspace" at bounding box center [1003, 164] width 24 height 24
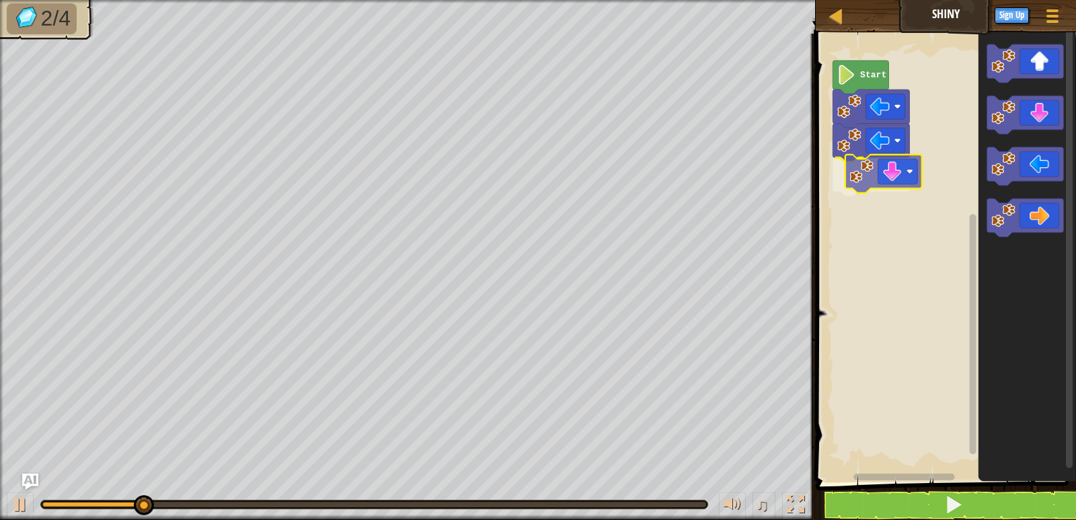
click at [891, 181] on div "Start" at bounding box center [944, 254] width 264 height 455
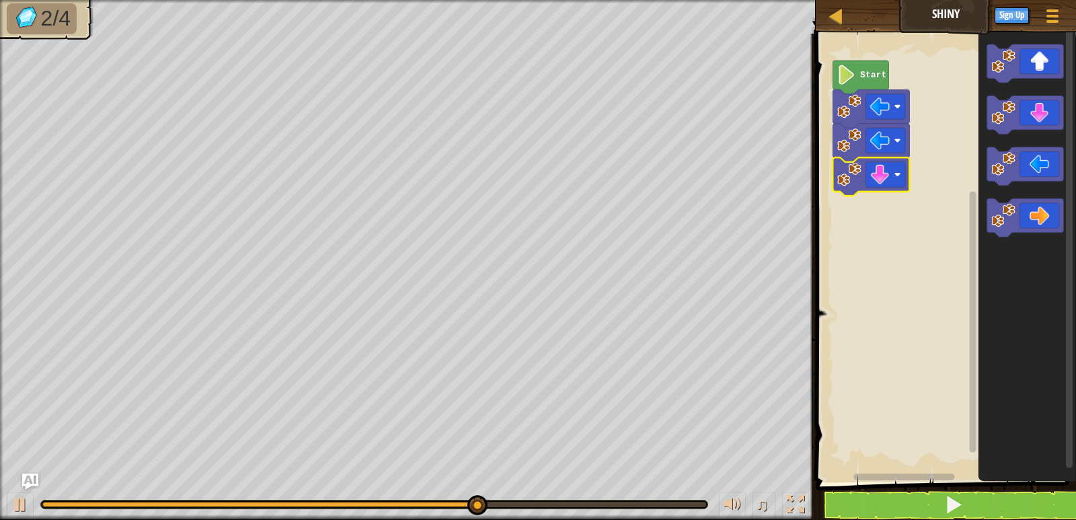
click at [937, 151] on rect "Blockly Workspace" at bounding box center [944, 254] width 264 height 455
click at [965, 182] on div "Start" at bounding box center [944, 254] width 264 height 455
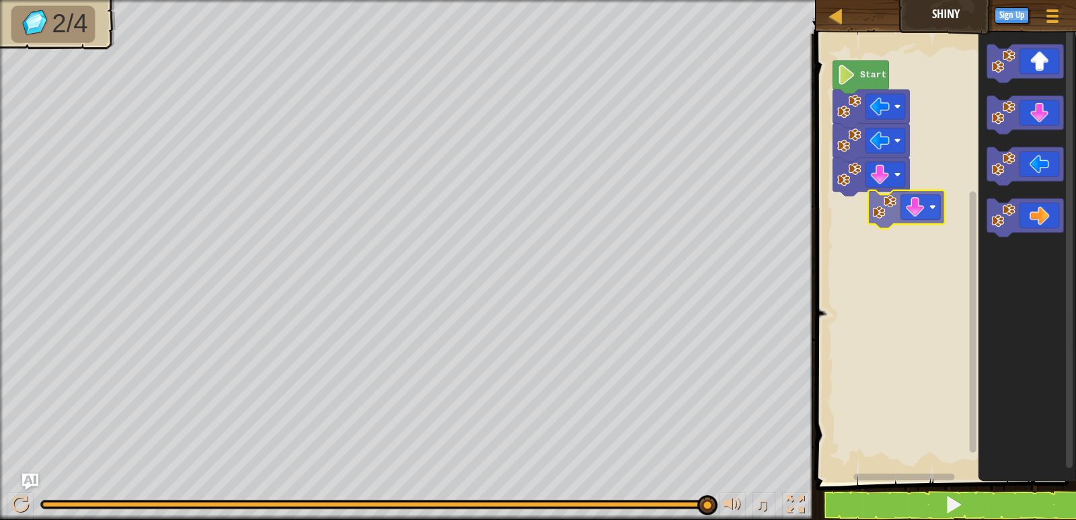
click at [862, 208] on div "Start" at bounding box center [944, 254] width 264 height 455
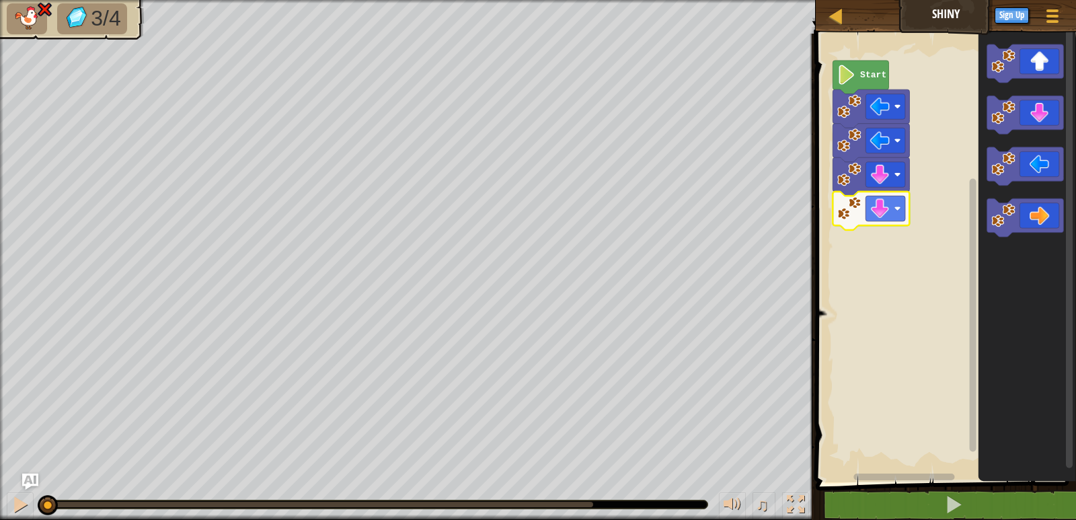
drag, startPoint x: 572, startPoint y: 510, endPoint x: 0, endPoint y: 498, distance: 571.9
click at [0, 504] on div "♫" at bounding box center [408, 501] width 816 height 40
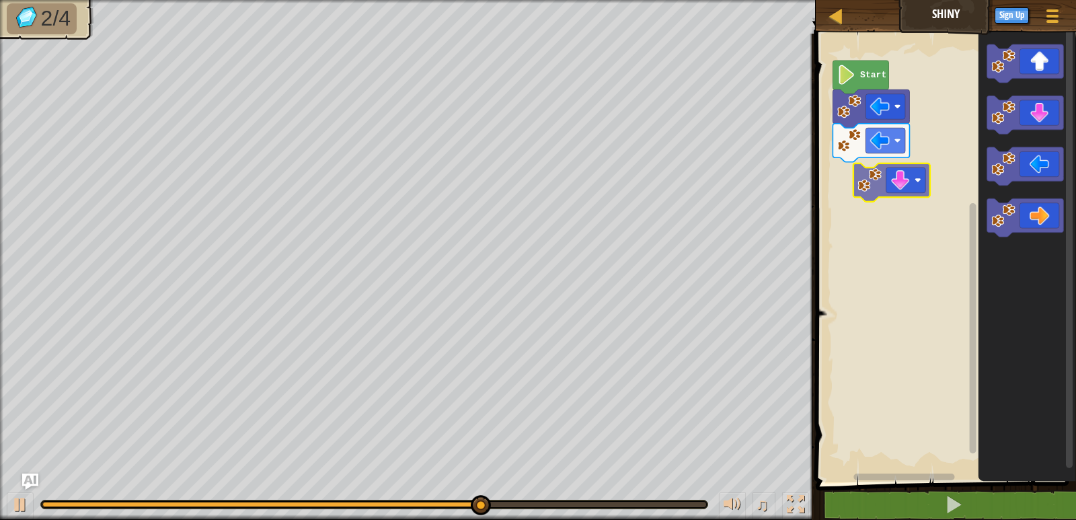
click at [860, 183] on div "Start" at bounding box center [944, 254] width 264 height 455
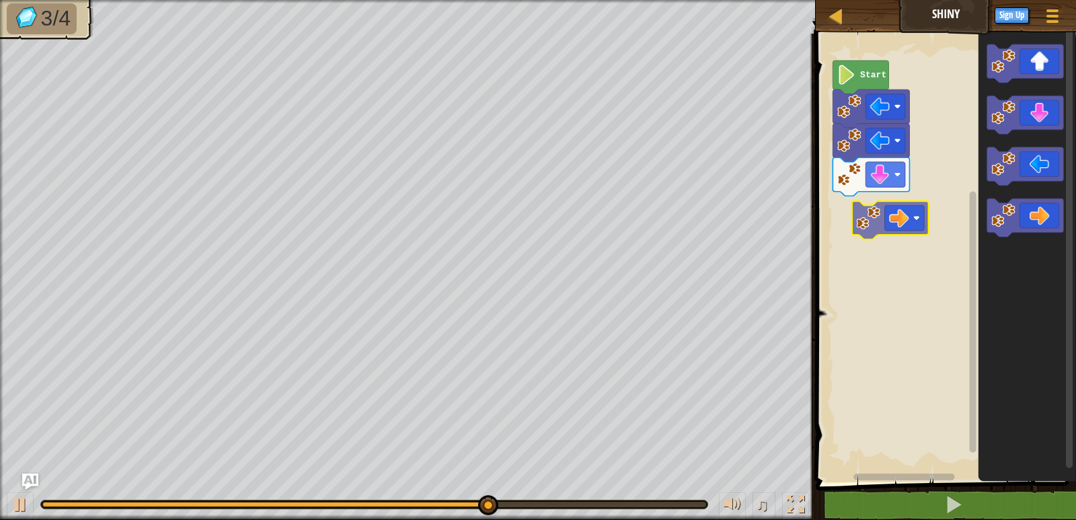
click at [893, 217] on div "Start" at bounding box center [944, 254] width 264 height 455
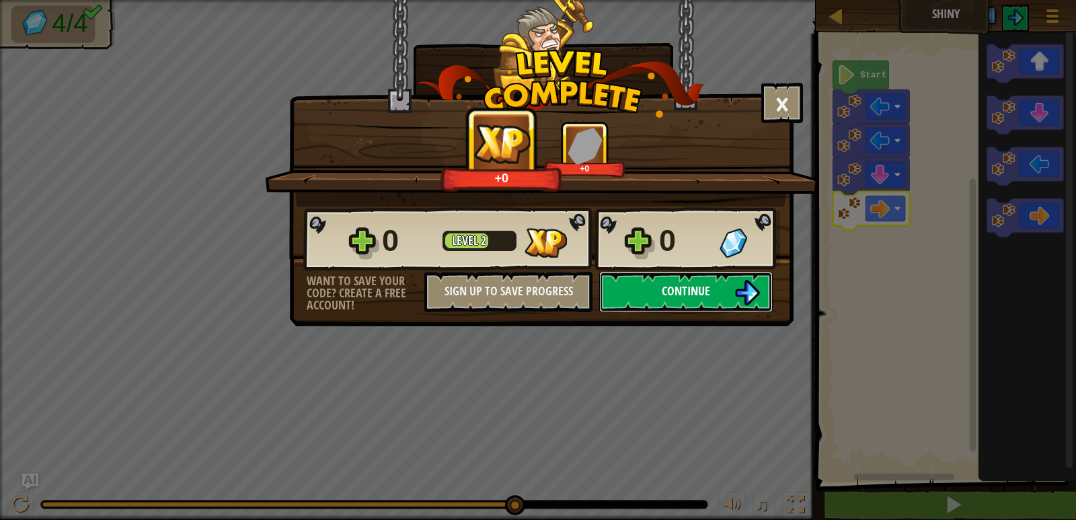
click at [701, 299] on span "Continue" at bounding box center [686, 290] width 48 height 17
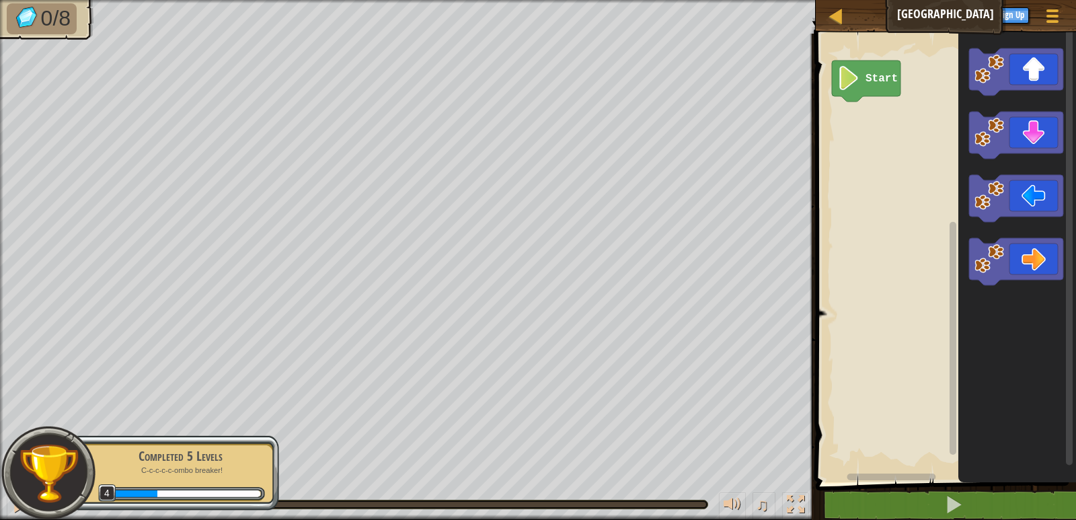
click at [942, 123] on div "Start" at bounding box center [944, 254] width 264 height 455
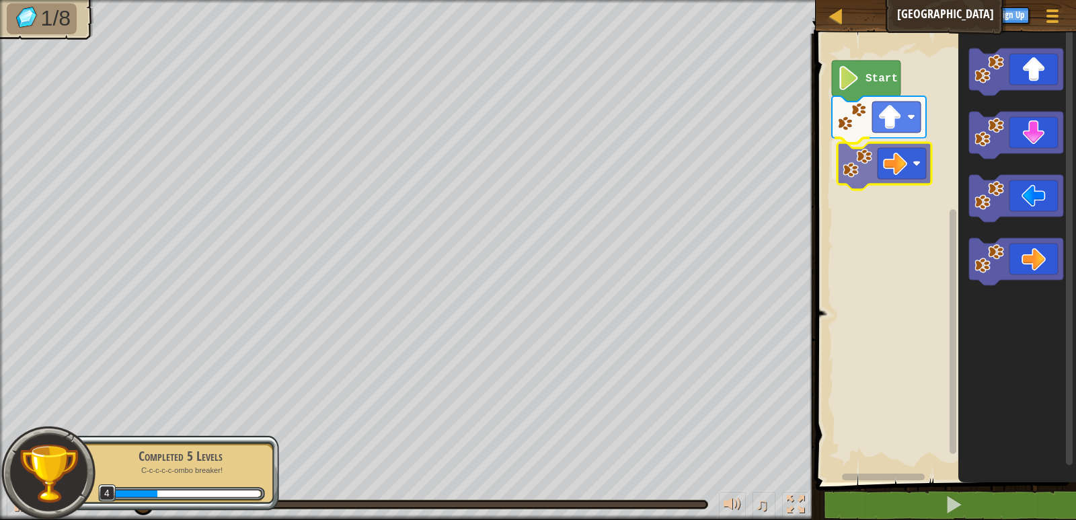
click at [901, 159] on div "Start" at bounding box center [944, 254] width 264 height 455
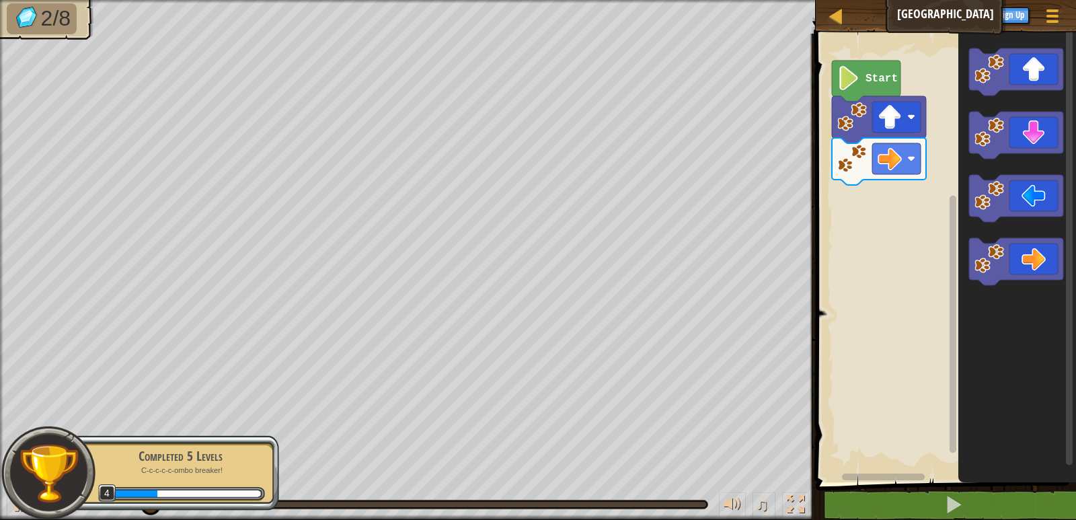
click at [925, 219] on div "Start" at bounding box center [944, 254] width 264 height 455
click at [897, 202] on div "Start" at bounding box center [944, 254] width 264 height 455
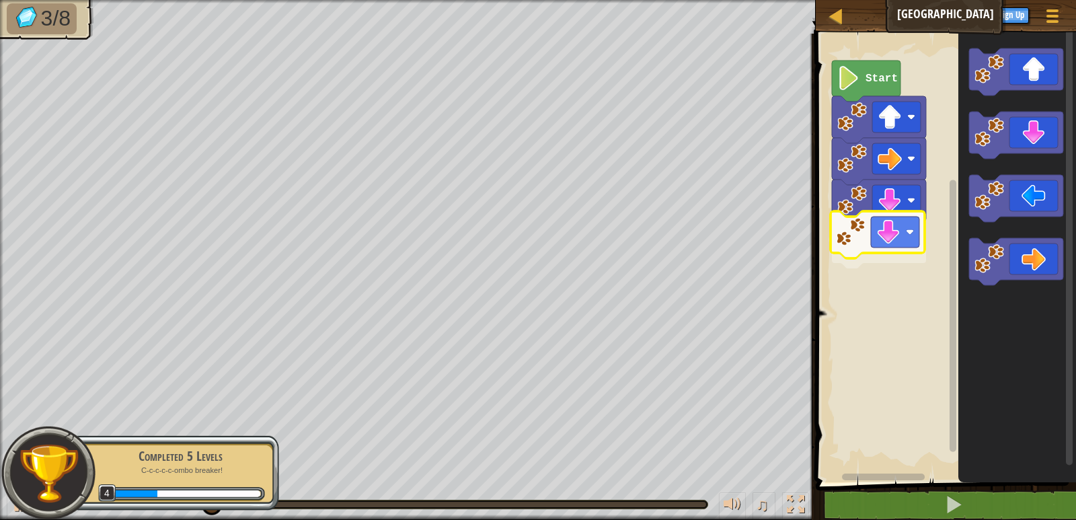
click at [858, 248] on div "Start" at bounding box center [944, 254] width 264 height 455
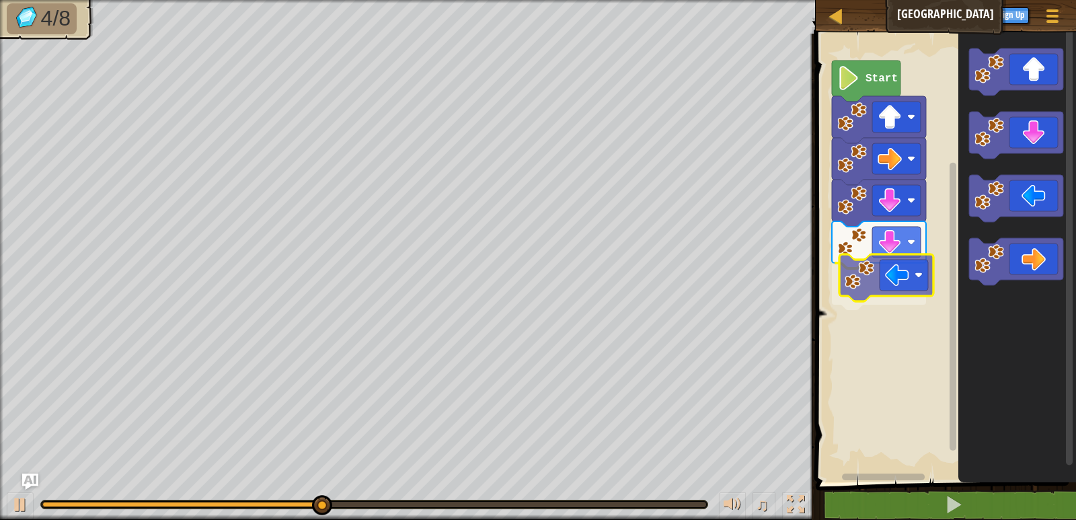
click at [881, 276] on div "Start" at bounding box center [944, 254] width 264 height 455
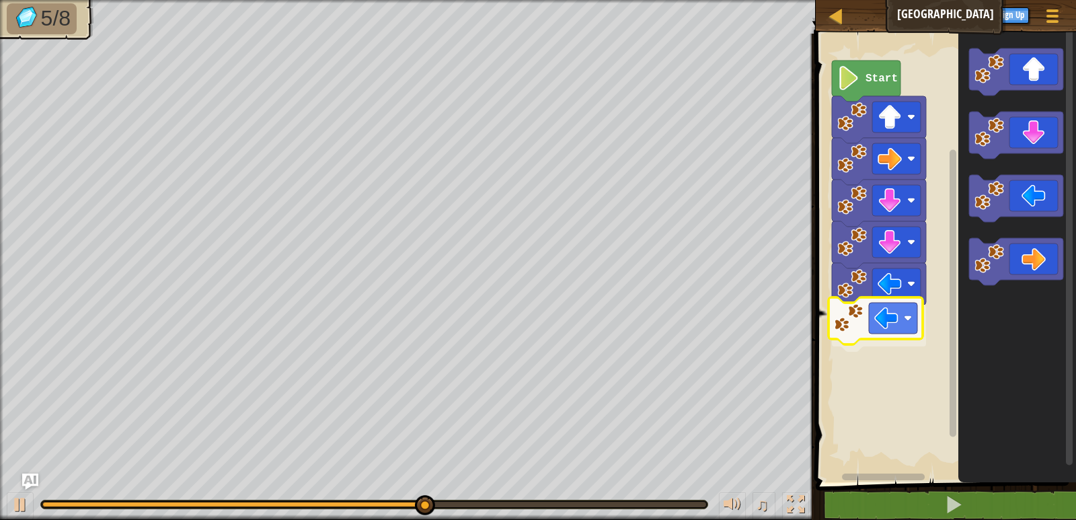
click at [876, 316] on div "Start" at bounding box center [944, 254] width 264 height 455
click at [906, 287] on div "Start" at bounding box center [944, 254] width 264 height 455
click at [880, 365] on div "Start" at bounding box center [944, 254] width 264 height 455
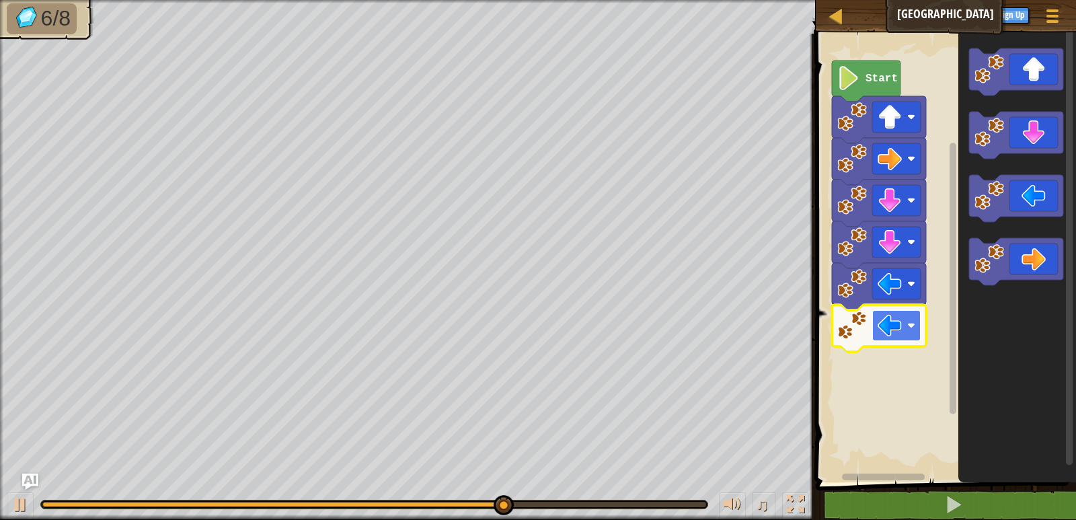
click at [879, 335] on image "Blockly Workspace" at bounding box center [890, 325] width 24 height 24
click at [896, 328] on image "Blockly Workspace" at bounding box center [890, 325] width 24 height 24
click at [888, 317] on image "Blockly Workspace" at bounding box center [890, 325] width 24 height 24
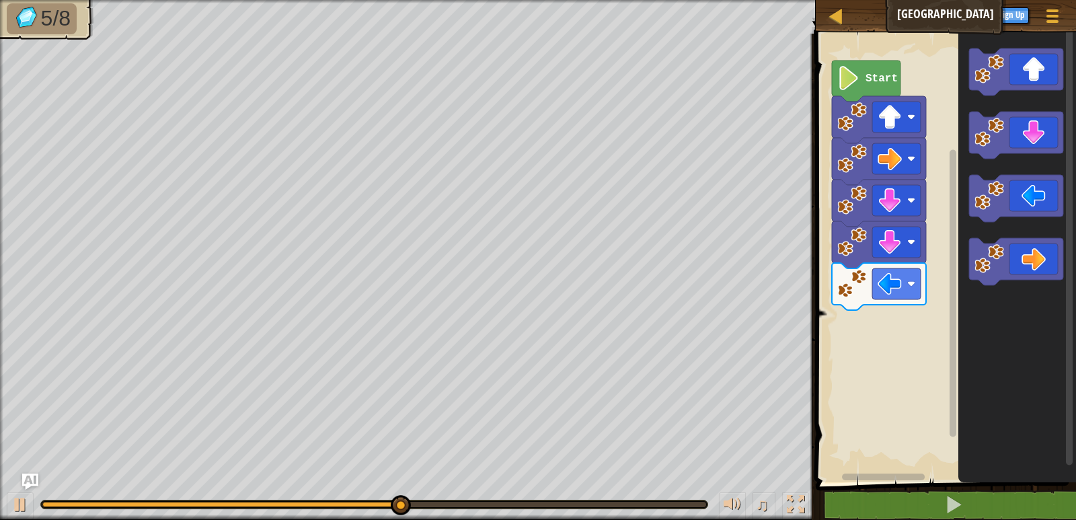
click at [895, 414] on div "Start" at bounding box center [944, 254] width 264 height 455
click at [905, 289] on rect "Blockly Workspace" at bounding box center [896, 283] width 48 height 31
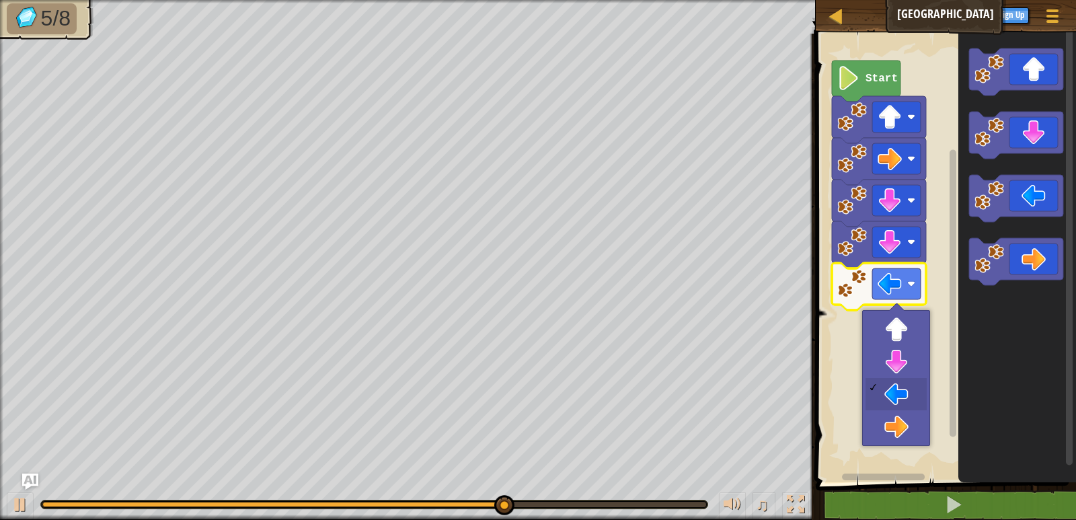
click at [943, 177] on rect "Blockly Workspace" at bounding box center [944, 254] width 264 height 455
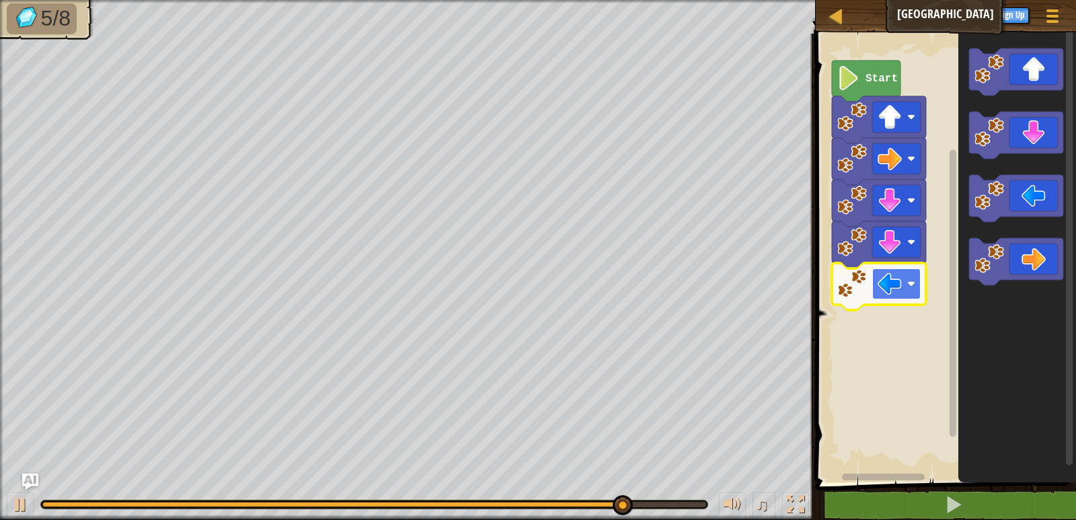
click at [889, 289] on image "Blockly Workspace" at bounding box center [890, 284] width 24 height 24
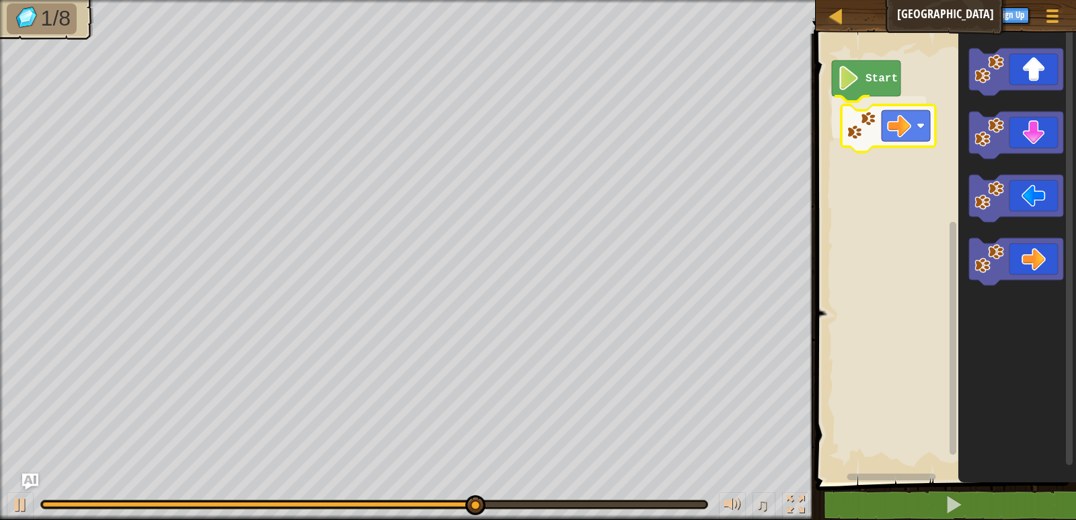
click at [901, 130] on div "Start" at bounding box center [944, 254] width 264 height 455
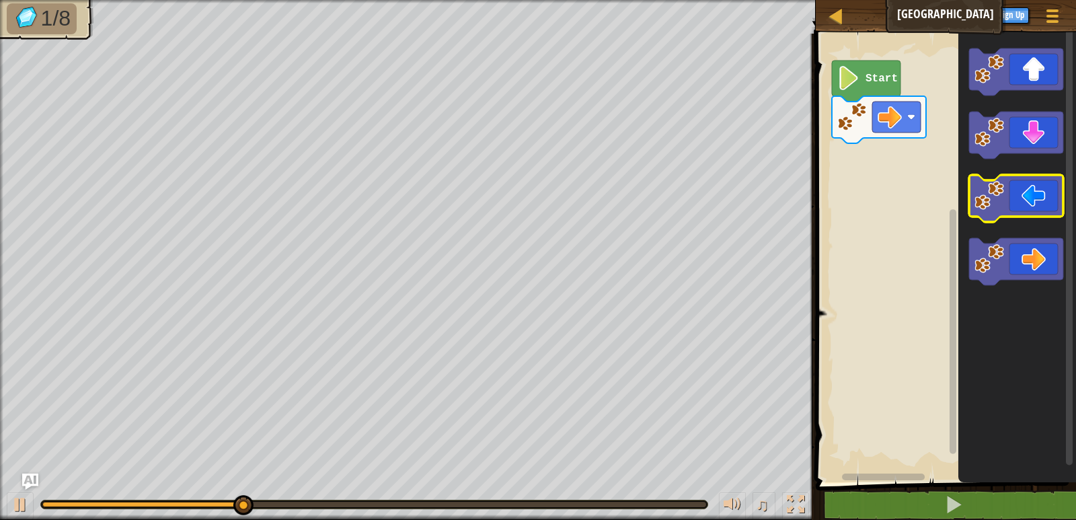
click at [962, 98] on icon "Blockly Workspace" at bounding box center [1017, 254] width 118 height 455
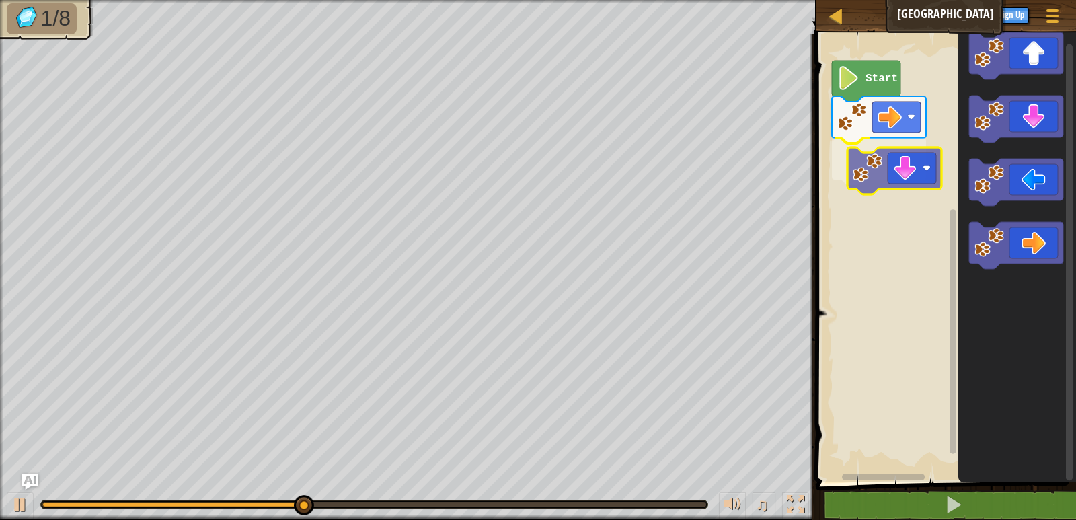
click at [907, 161] on div "Start" at bounding box center [944, 254] width 264 height 455
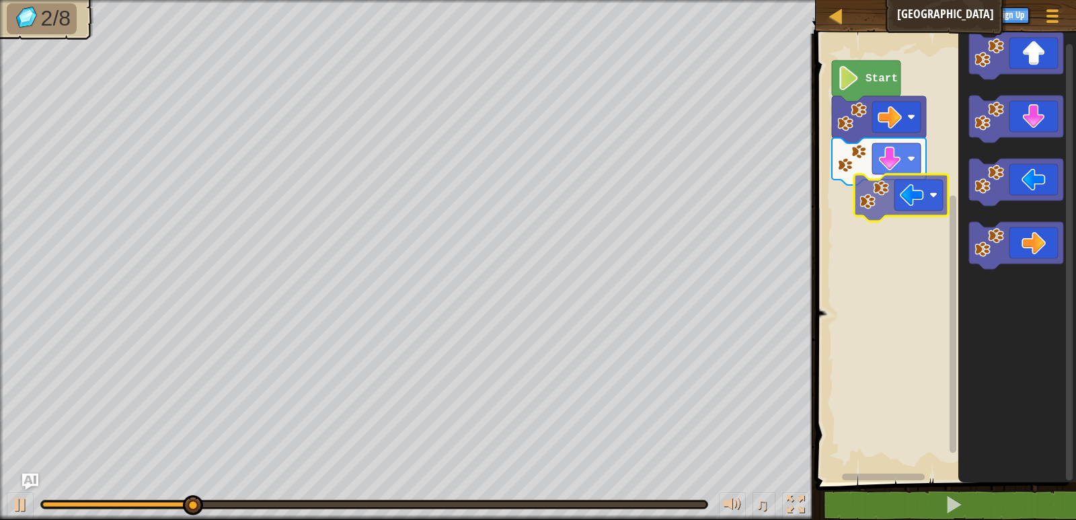
click at [920, 227] on div "Start" at bounding box center [944, 254] width 264 height 455
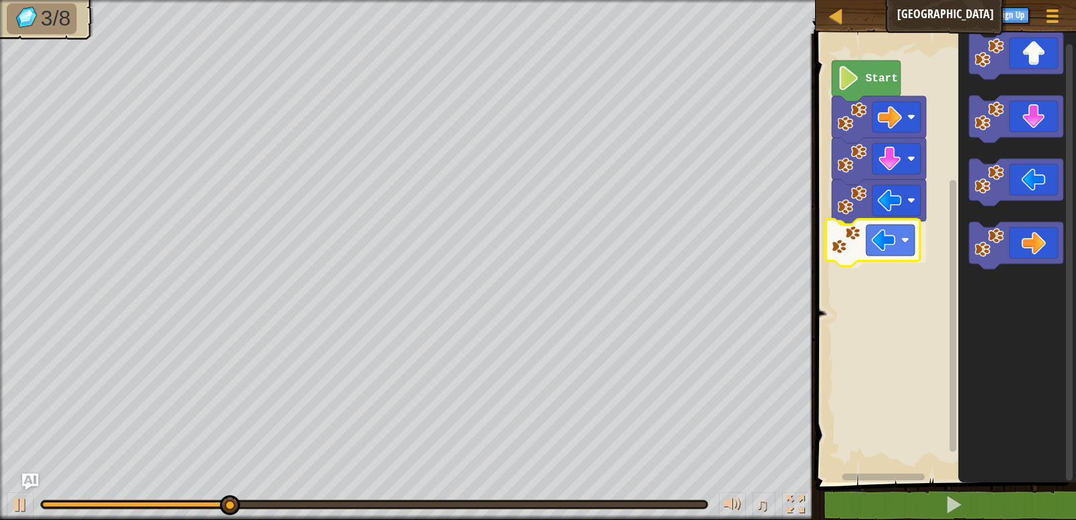
click at [880, 233] on div "Start" at bounding box center [944, 254] width 264 height 455
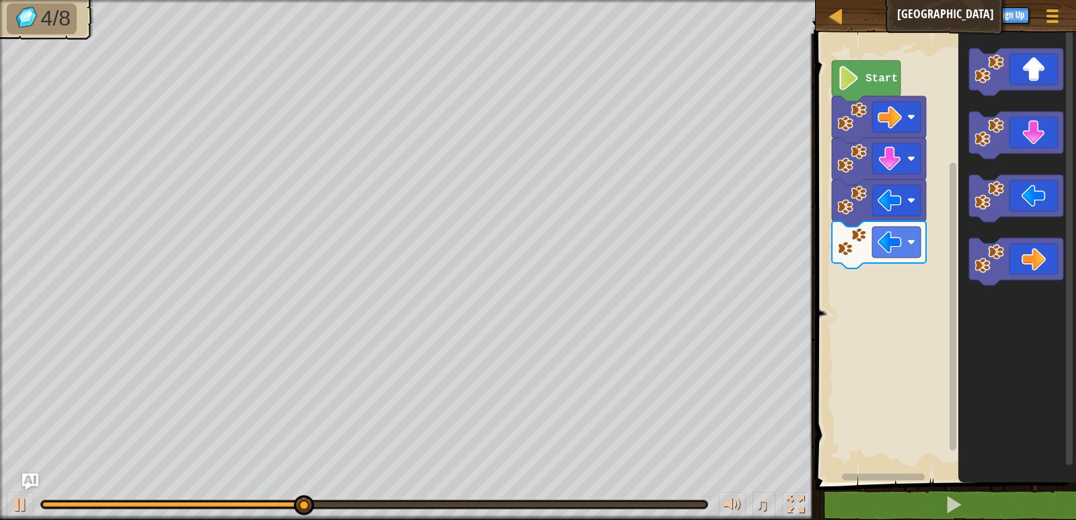
click at [913, 253] on div "Start" at bounding box center [944, 254] width 264 height 455
click at [926, 231] on div "Start" at bounding box center [944, 254] width 264 height 455
click at [1010, 85] on icon "Blockly Workspace" at bounding box center [1016, 71] width 94 height 47
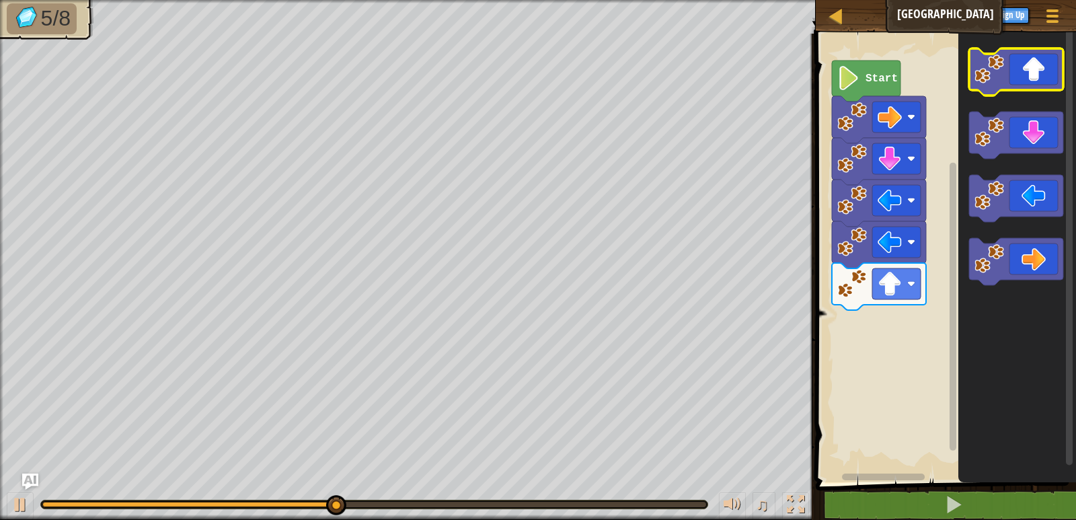
click at [1031, 77] on icon "Blockly Workspace" at bounding box center [1016, 71] width 94 height 47
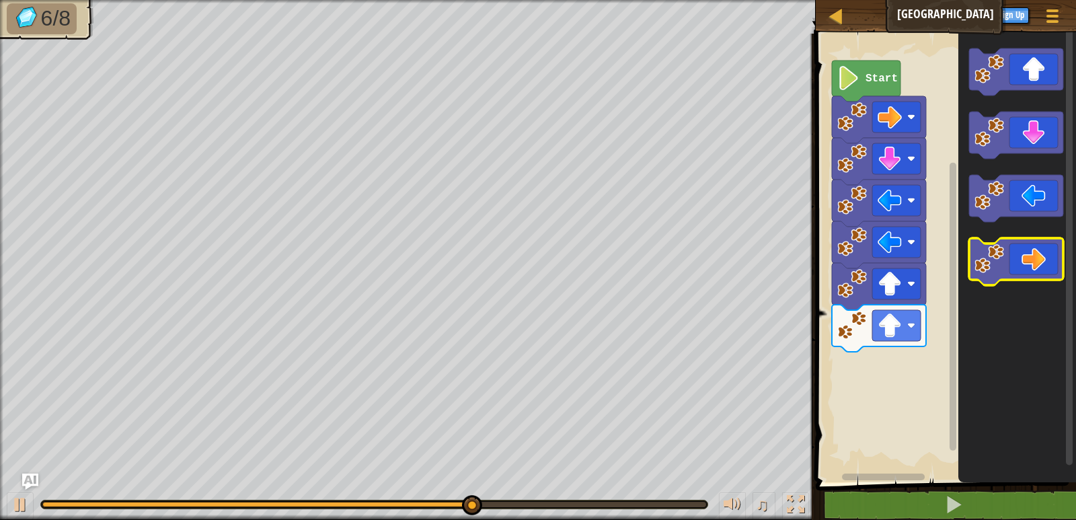
click at [1023, 249] on icon "Blockly Workspace" at bounding box center [1016, 261] width 94 height 47
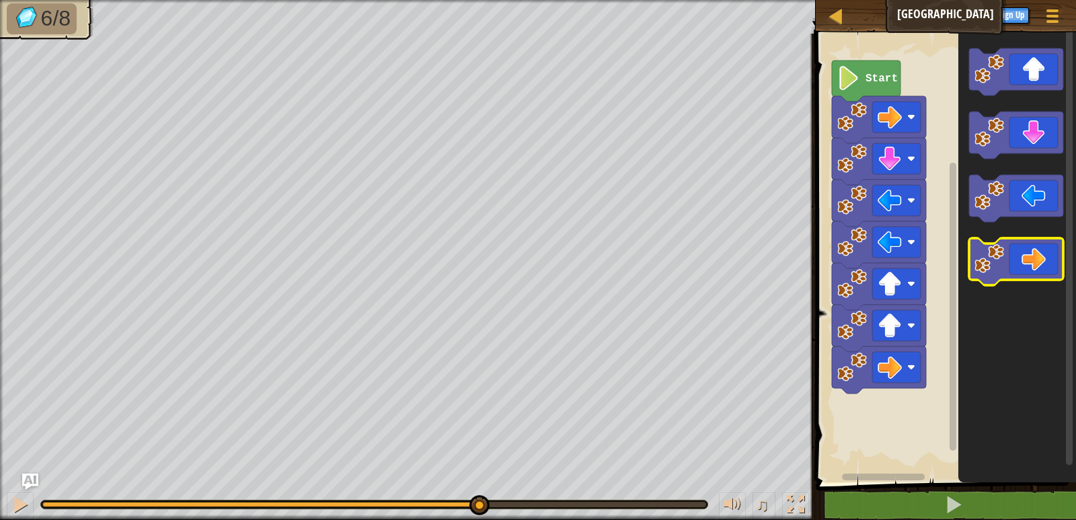
click at [1023, 249] on icon "Blockly Workspace" at bounding box center [1016, 261] width 94 height 47
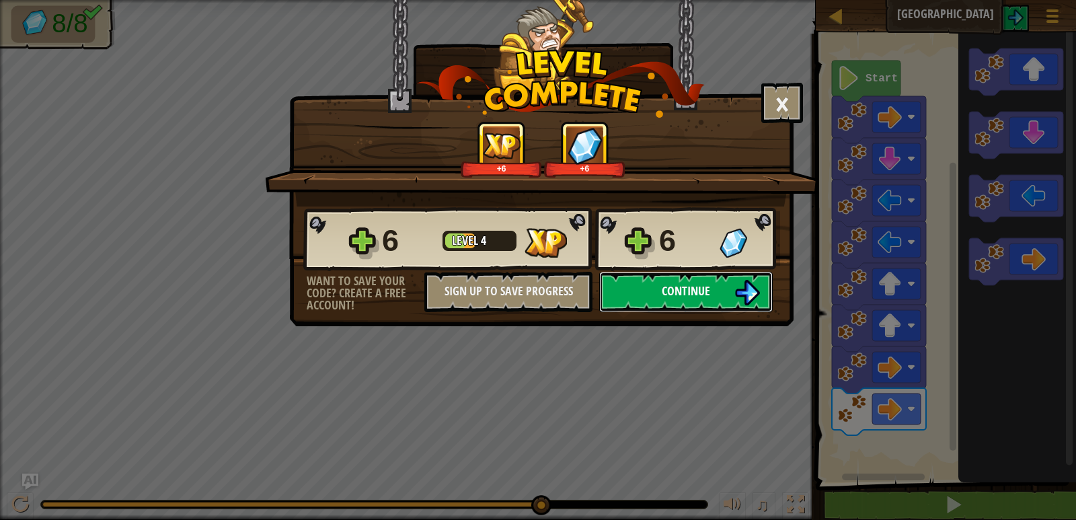
click at [744, 288] on img at bounding box center [747, 293] width 26 height 26
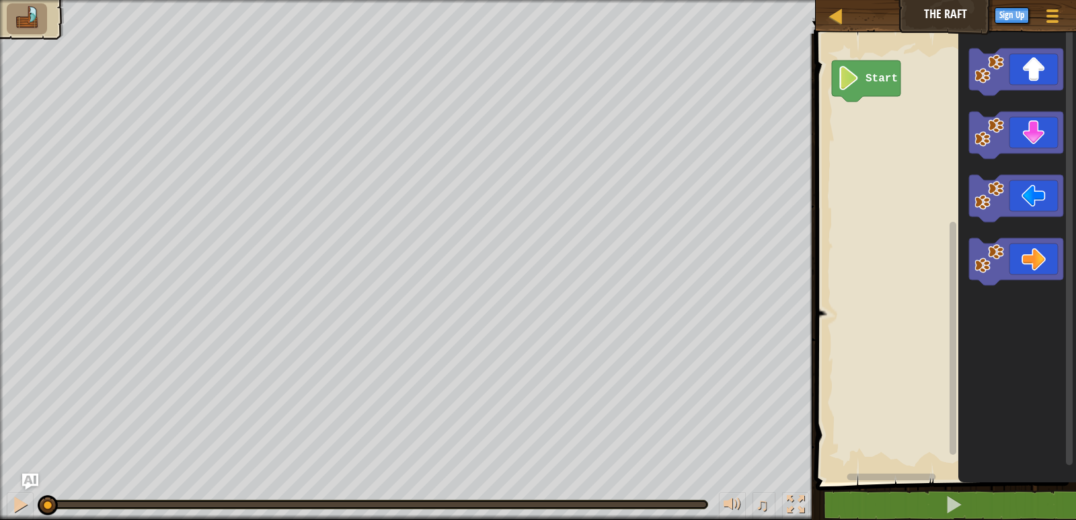
click at [869, 69] on icon "Blockly Workspace" at bounding box center [866, 81] width 69 height 41
click at [882, 124] on div "Start" at bounding box center [944, 254] width 264 height 455
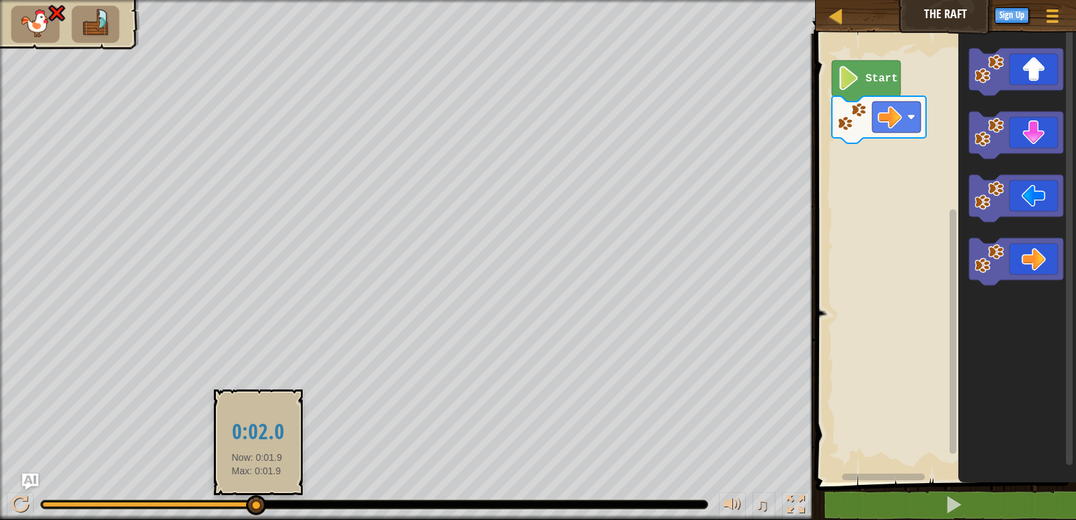
drag, startPoint x: 257, startPoint y: 502, endPoint x: 0, endPoint y: 513, distance: 257.2
click at [0, 515] on div "♫" at bounding box center [408, 501] width 816 height 40
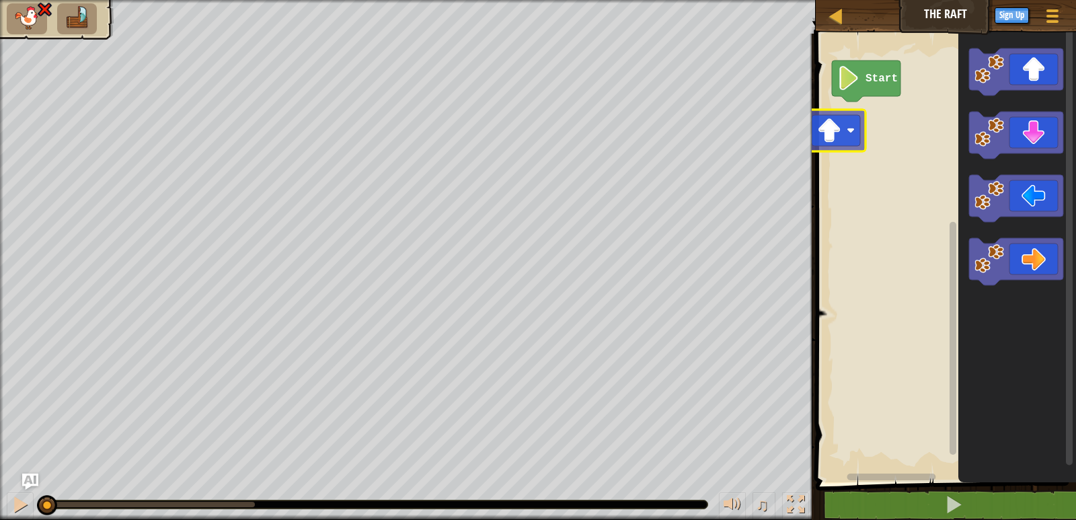
click at [844, 140] on div "Start" at bounding box center [944, 254] width 264 height 455
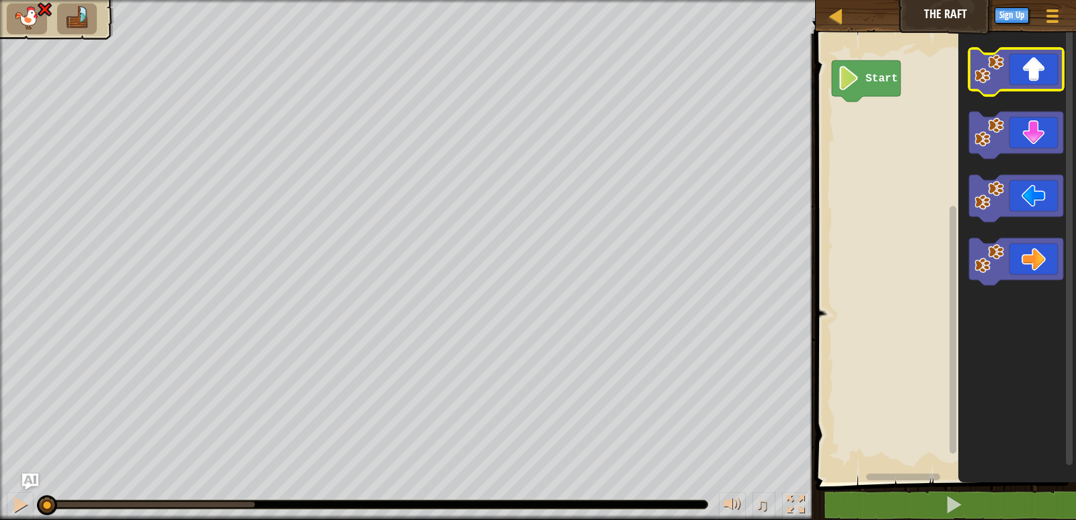
click at [980, 65] on image "Blockly Workspace" at bounding box center [990, 69] width 30 height 30
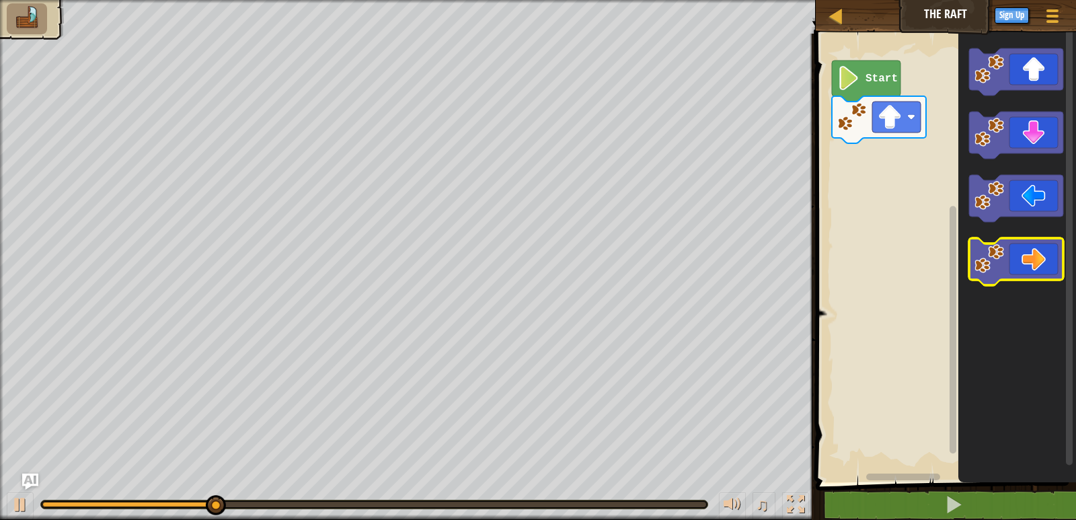
click at [1028, 265] on icon "Blockly Workspace" at bounding box center [1016, 261] width 94 height 47
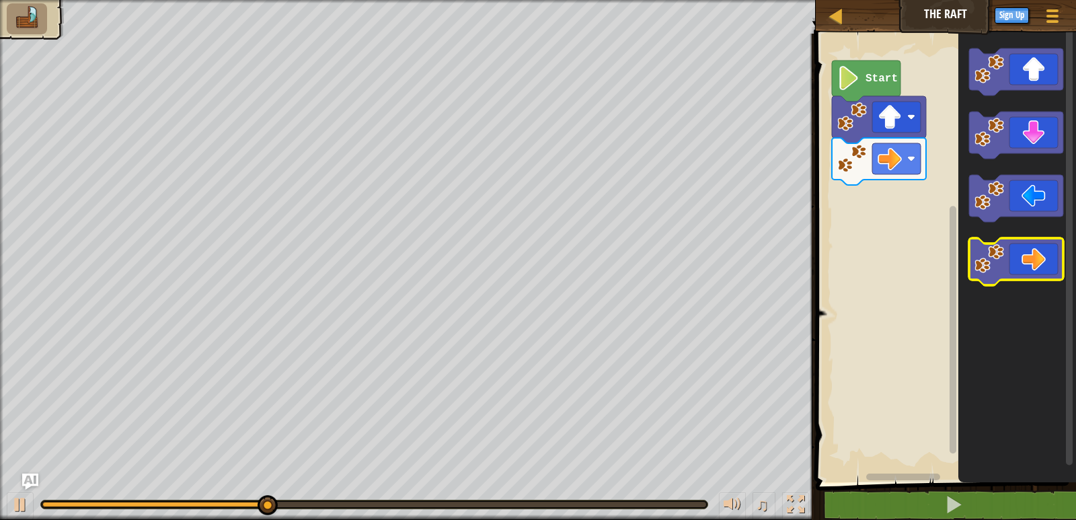
click at [1030, 266] on icon "Blockly Workspace" at bounding box center [1016, 261] width 94 height 47
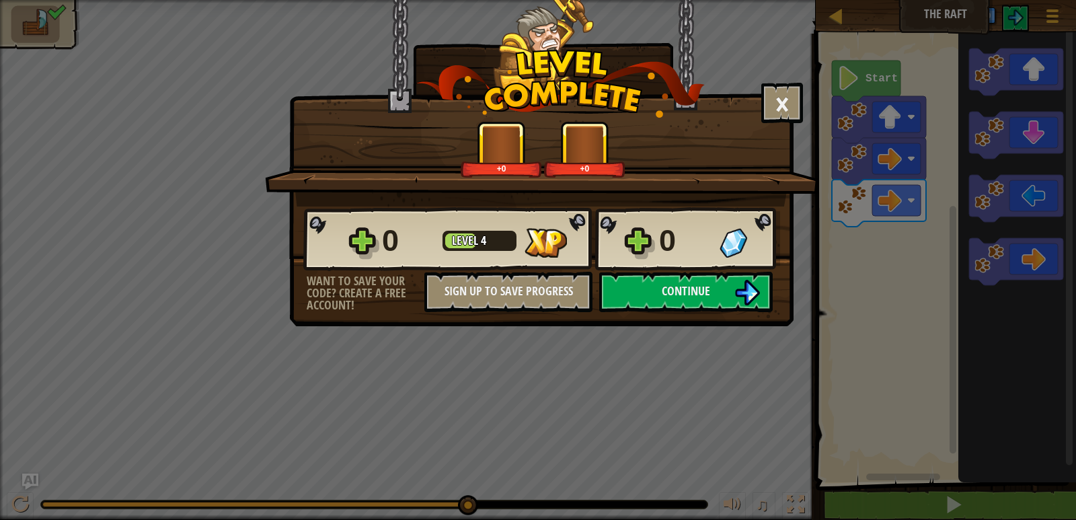
click at [735, 369] on div "× How fun was this level? +0 +0 Reticulating Splines... 0 Level 4 0 Want to sav…" at bounding box center [538, 260] width 1076 height 520
click at [700, 308] on button "Continue" at bounding box center [686, 292] width 174 height 40
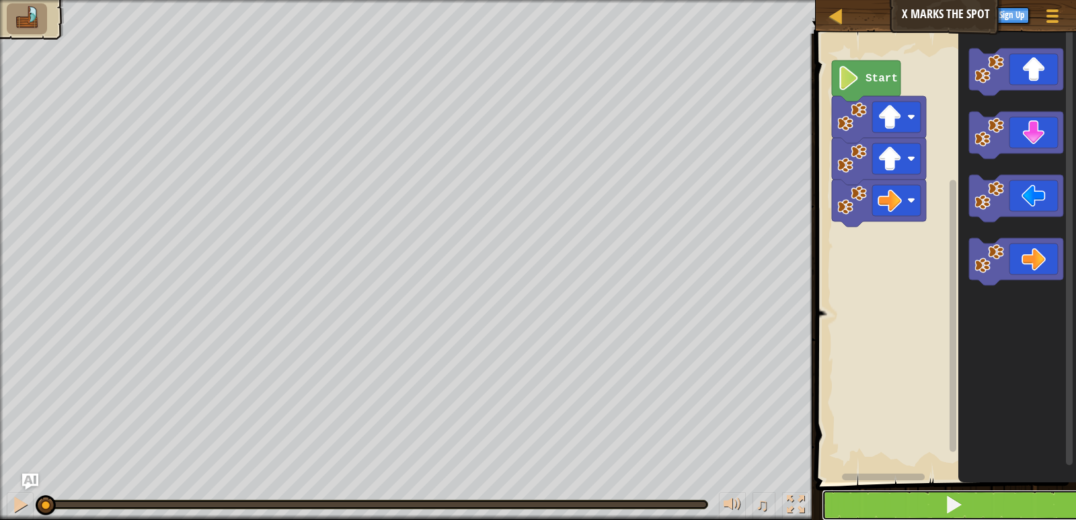
click at [909, 496] on button at bounding box center [954, 505] width 264 height 31
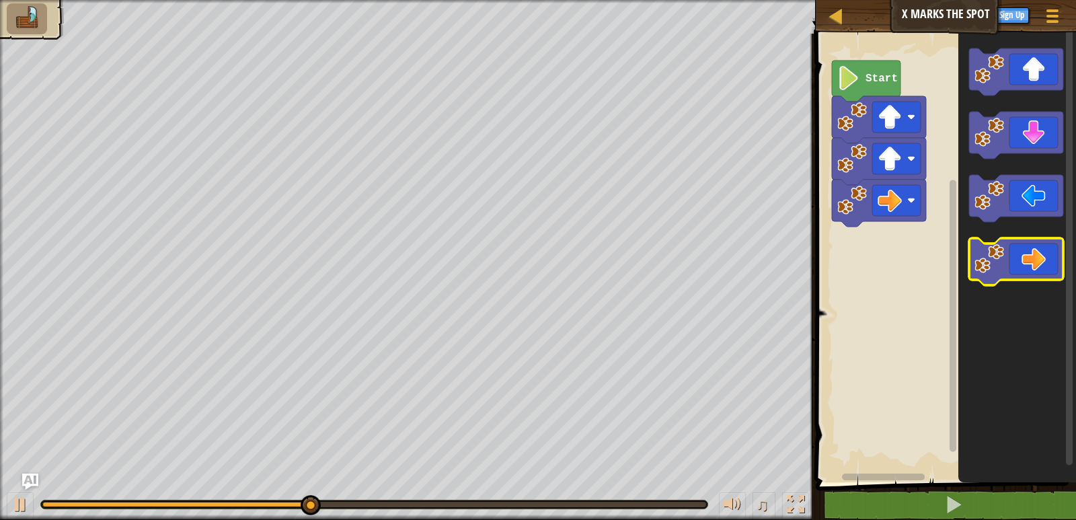
click at [1001, 249] on image "Blockly Workspace" at bounding box center [990, 259] width 30 height 30
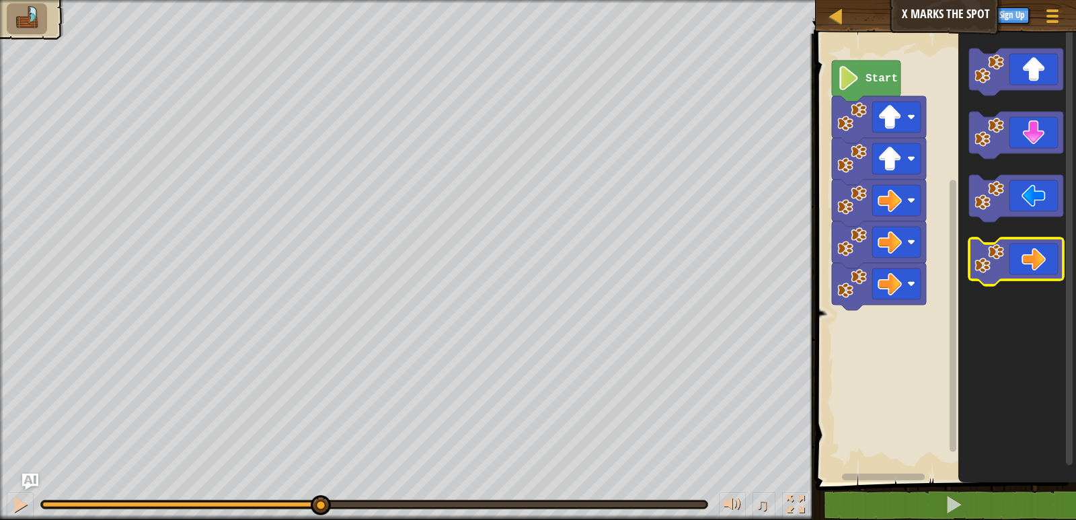
click at [1001, 249] on image "Blockly Workspace" at bounding box center [990, 259] width 30 height 30
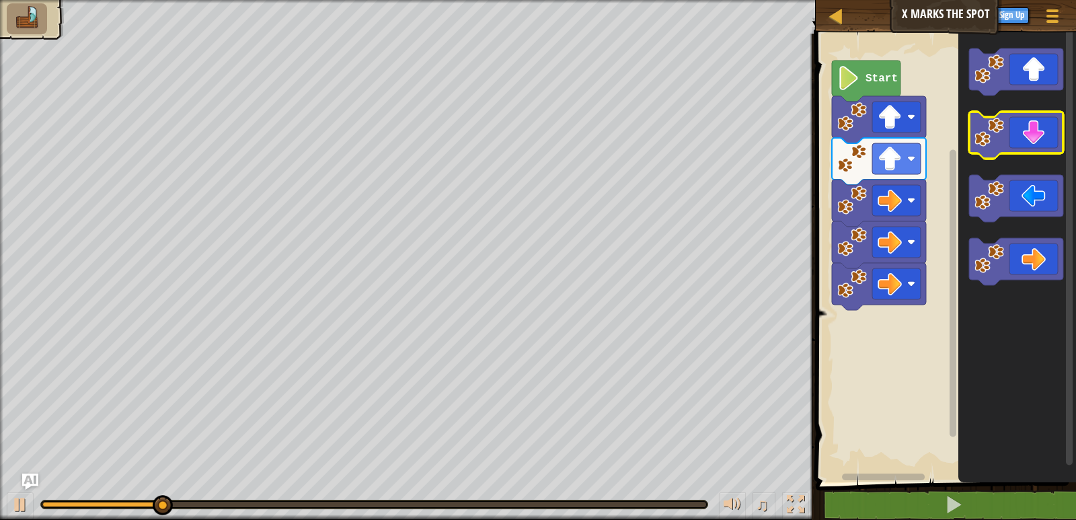
click at [1015, 130] on icon "Blockly Workspace" at bounding box center [1016, 135] width 94 height 47
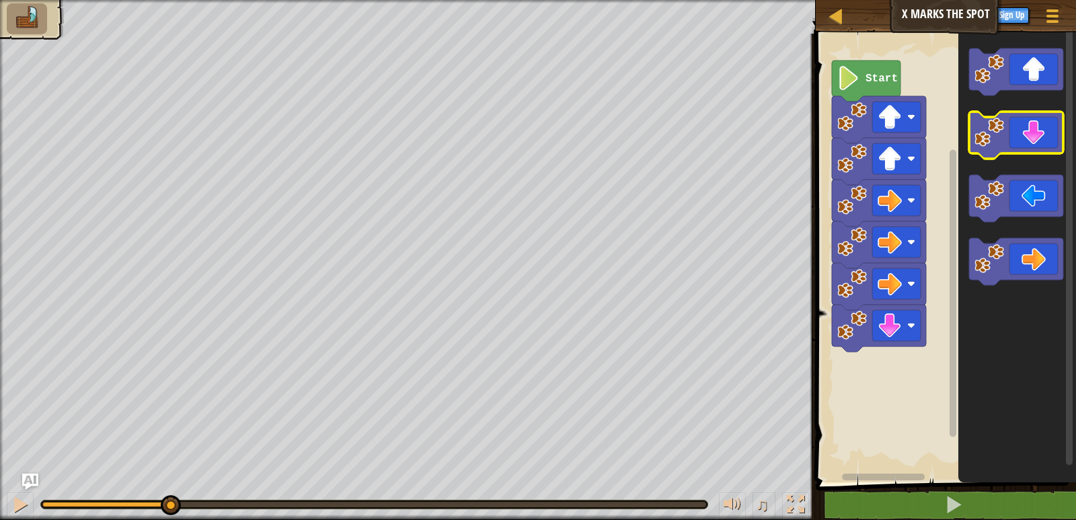
click at [1015, 130] on icon "Blockly Workspace" at bounding box center [1016, 135] width 94 height 47
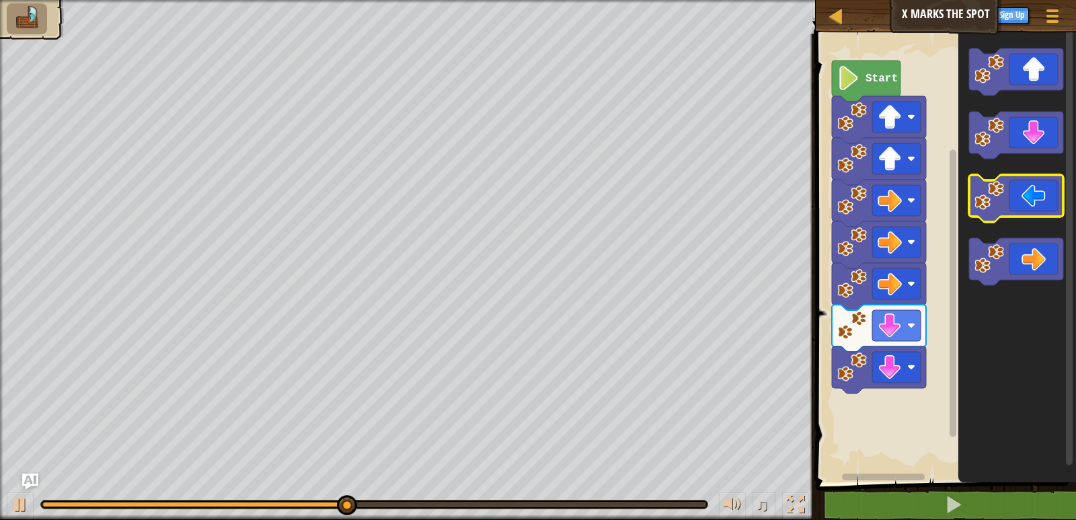
click at [1016, 204] on icon "Blockly Workspace" at bounding box center [1016, 198] width 94 height 47
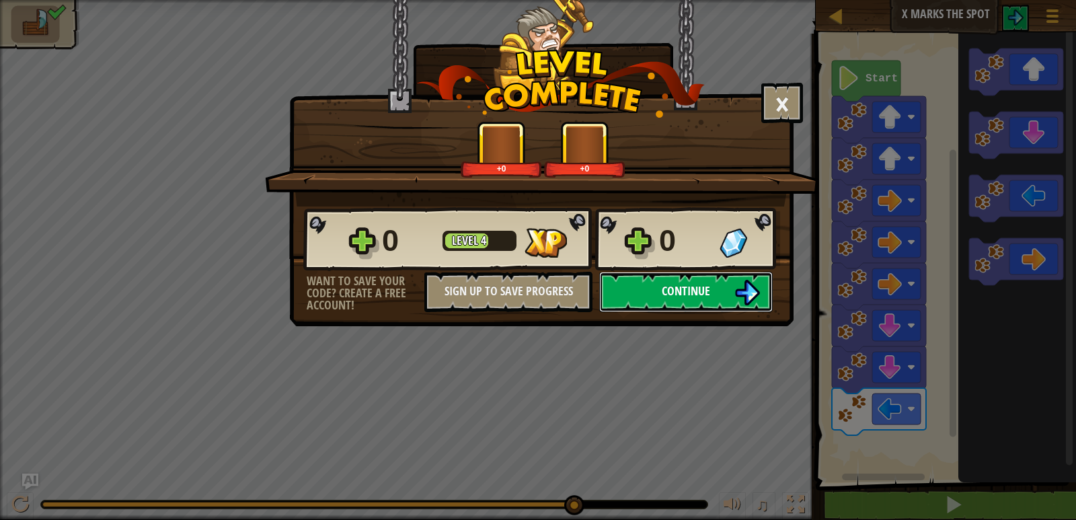
click at [712, 290] on button "Continue" at bounding box center [686, 292] width 174 height 40
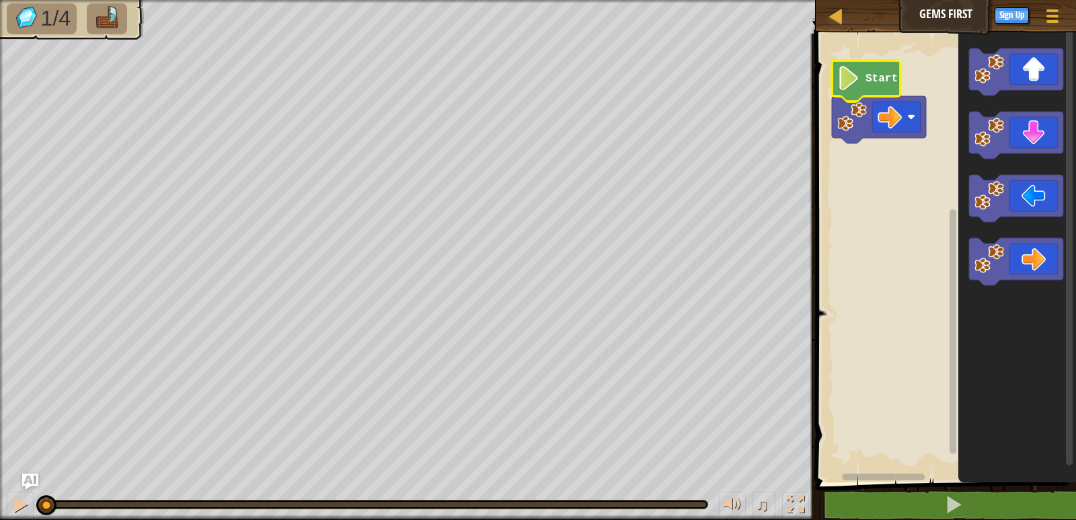
click at [892, 74] on text "Start" at bounding box center [882, 79] width 32 height 12
click at [1029, 261] on icon "Blockly Workspace" at bounding box center [1016, 261] width 94 height 47
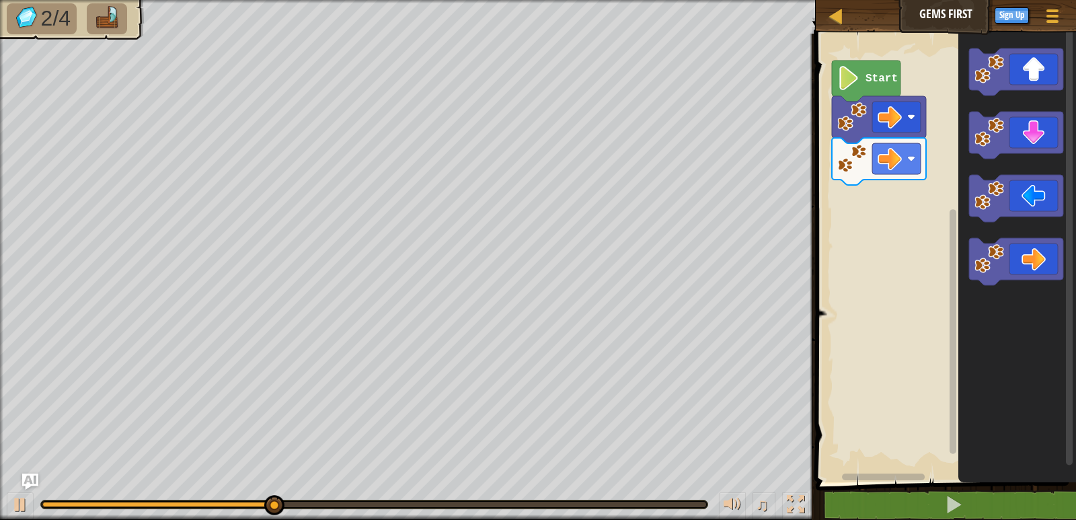
click at [1011, 149] on icon "Blockly Workspace" at bounding box center [1016, 135] width 94 height 47
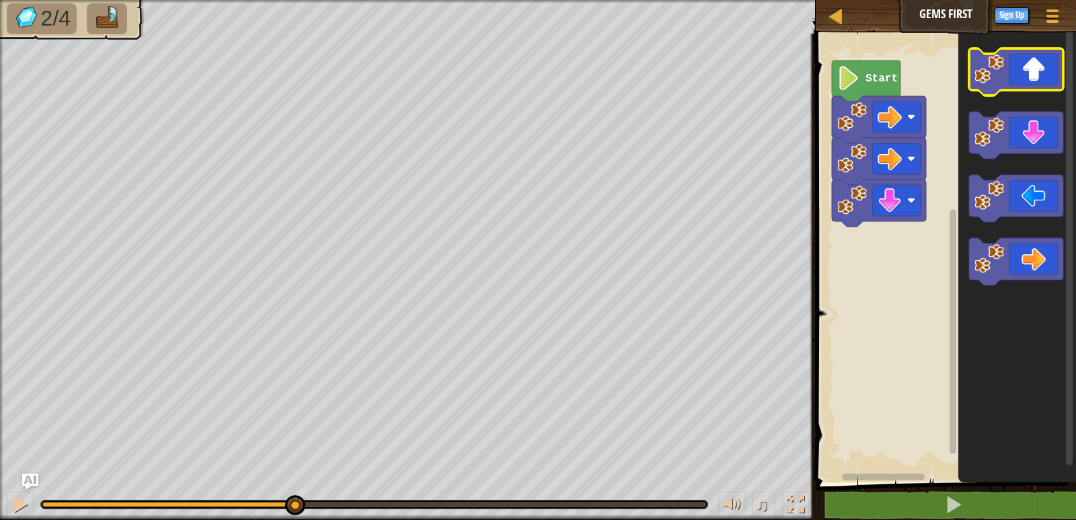
click at [1010, 70] on icon "Blockly Workspace" at bounding box center [1016, 71] width 94 height 47
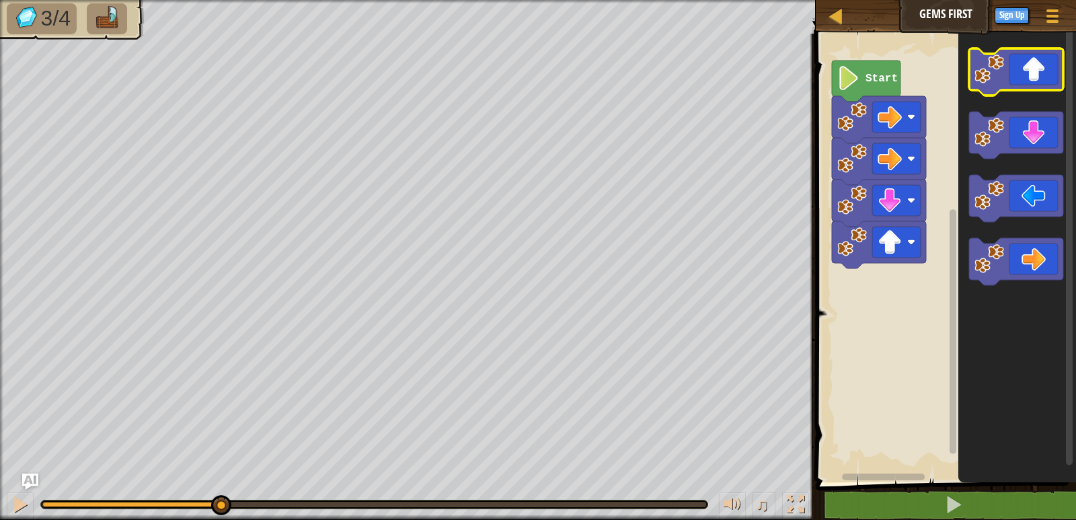
click at [1010, 70] on icon "Blockly Workspace" at bounding box center [1016, 71] width 94 height 47
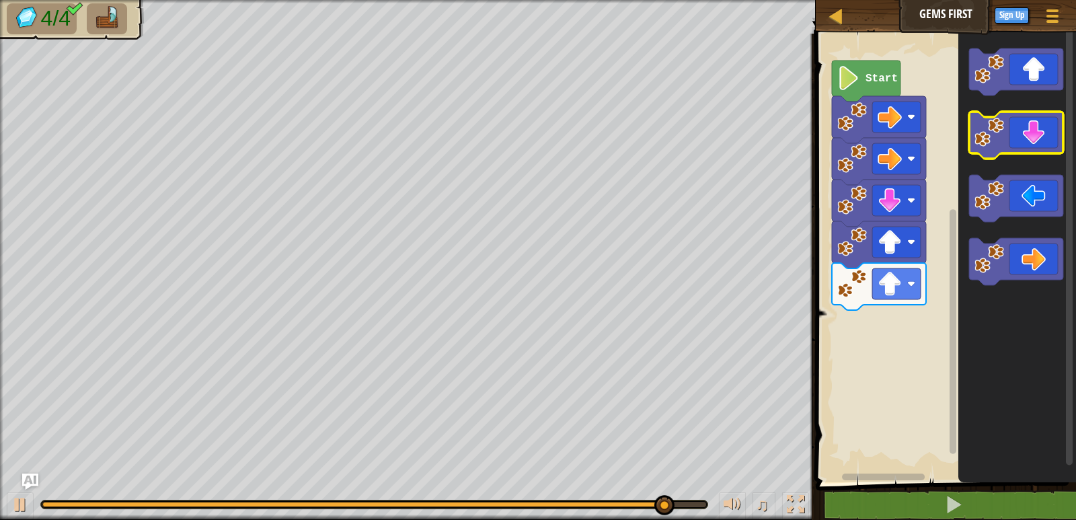
click at [1012, 137] on icon "Blockly Workspace" at bounding box center [1016, 135] width 94 height 47
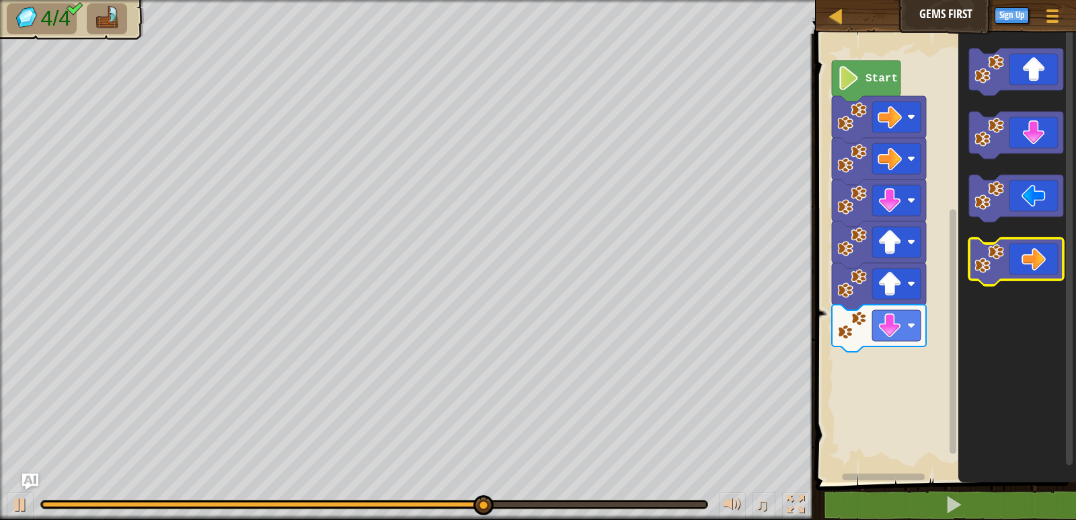
click at [1020, 254] on icon "Blockly Workspace" at bounding box center [1016, 261] width 94 height 47
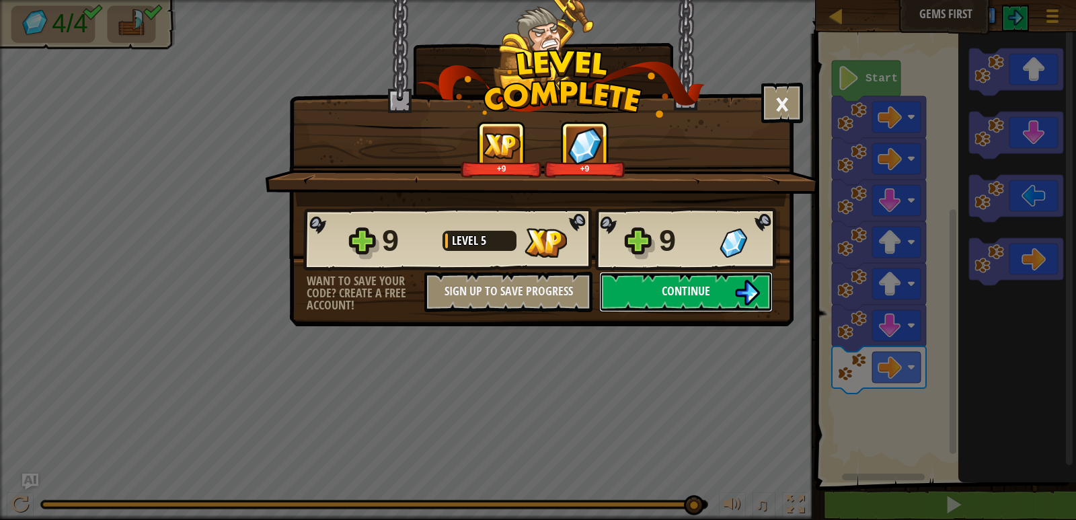
click at [698, 293] on span "Continue" at bounding box center [686, 290] width 48 height 17
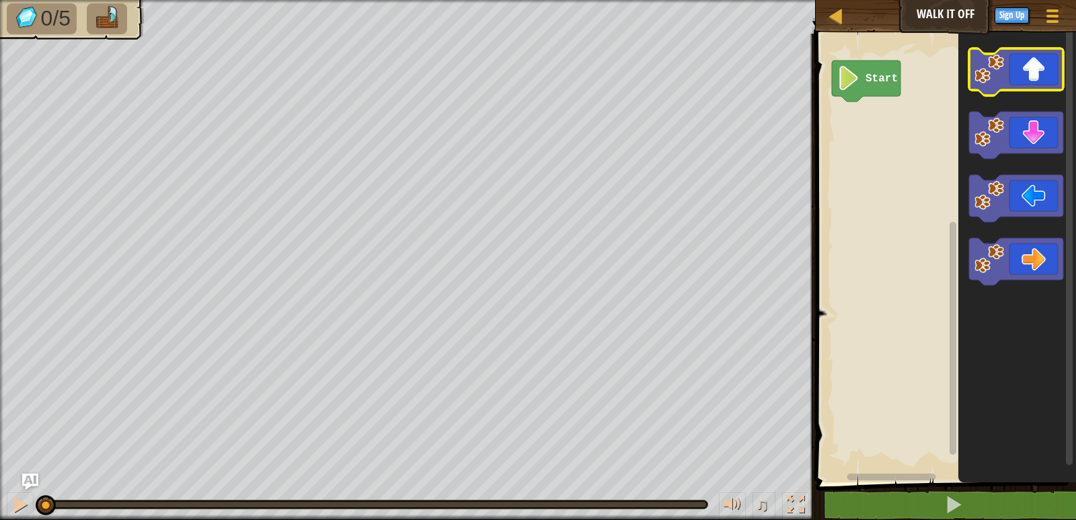
click at [1022, 56] on icon "Blockly Workspace" at bounding box center [1016, 71] width 94 height 47
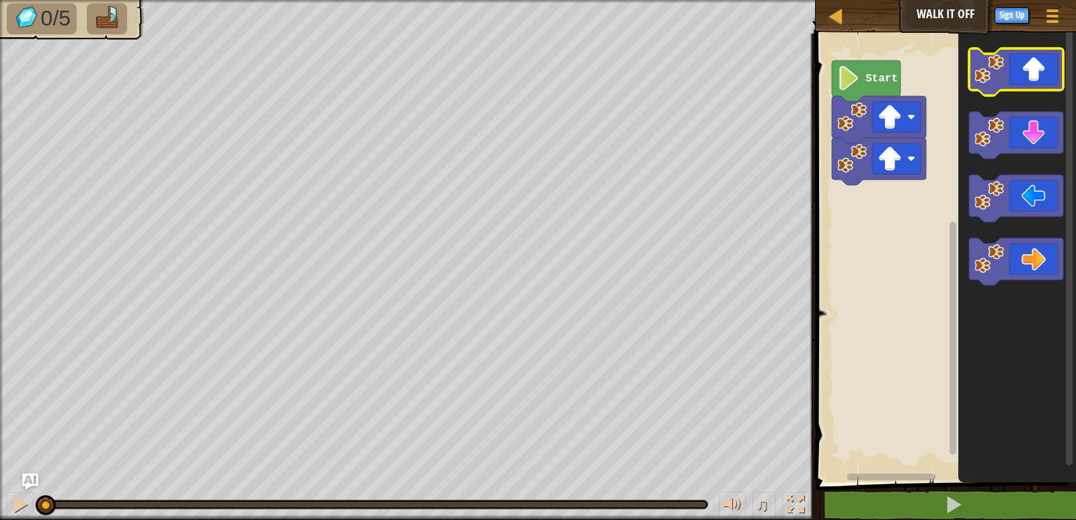
click at [1022, 56] on icon "Blockly Workspace" at bounding box center [1016, 71] width 94 height 47
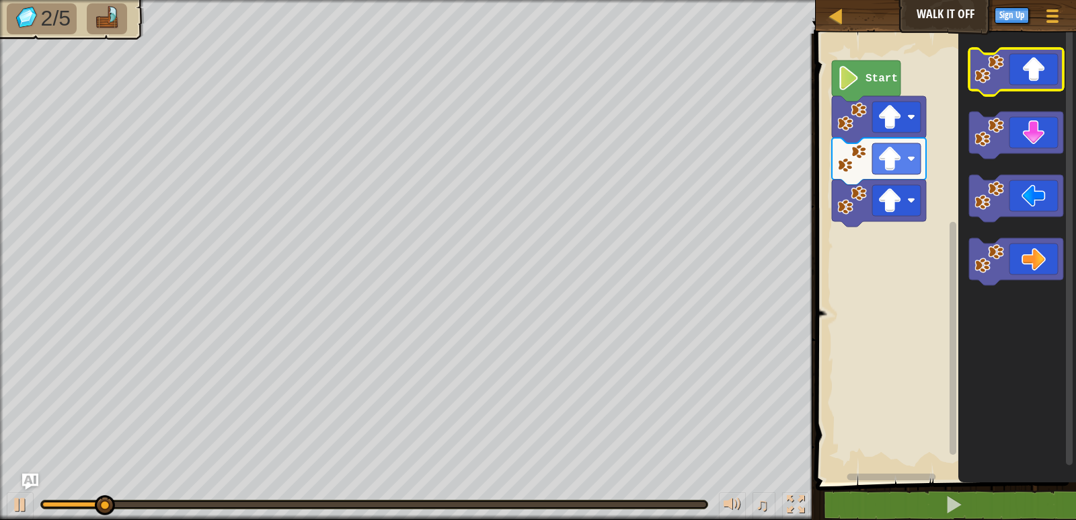
click at [1022, 56] on icon "Blockly Workspace" at bounding box center [1016, 71] width 94 height 47
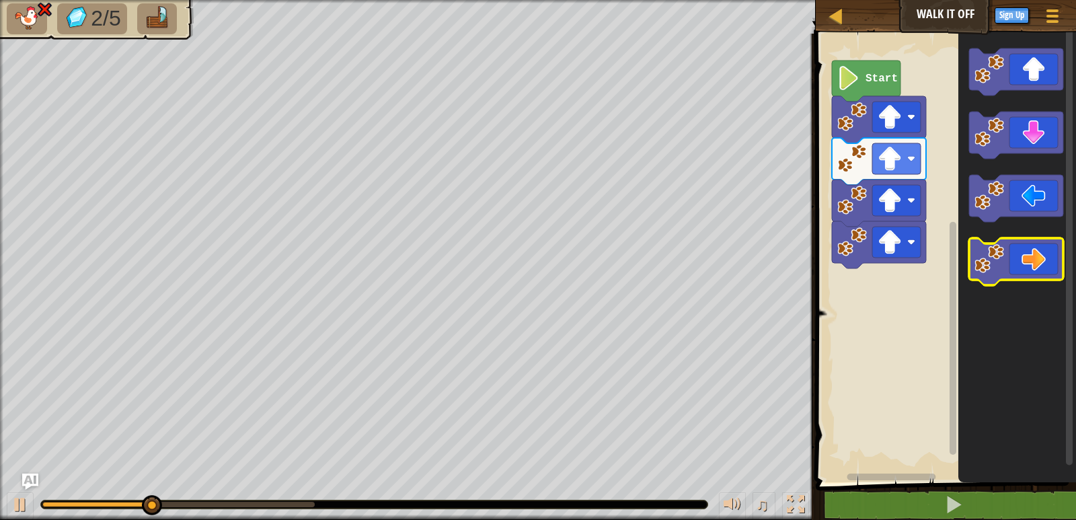
click at [1044, 262] on icon "Blockly Workspace" at bounding box center [1016, 261] width 94 height 47
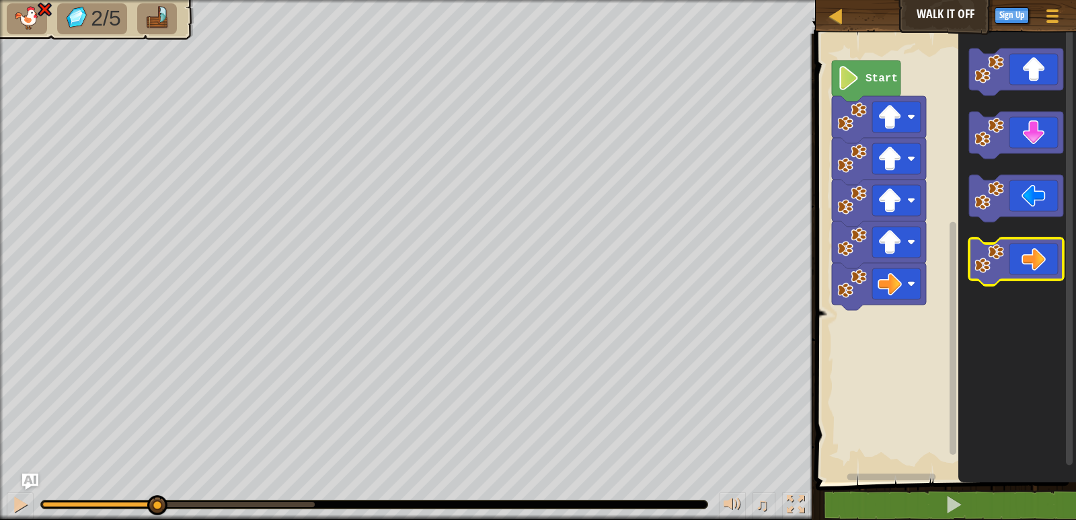
click at [1044, 262] on icon "Blockly Workspace" at bounding box center [1016, 261] width 94 height 47
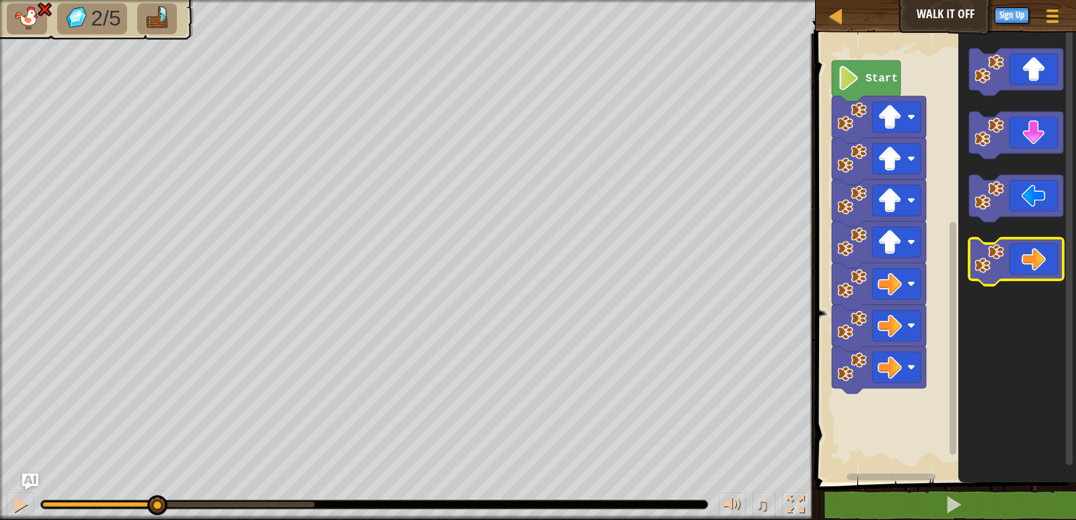
click at [1044, 262] on icon "Blockly Workspace" at bounding box center [1016, 261] width 94 height 47
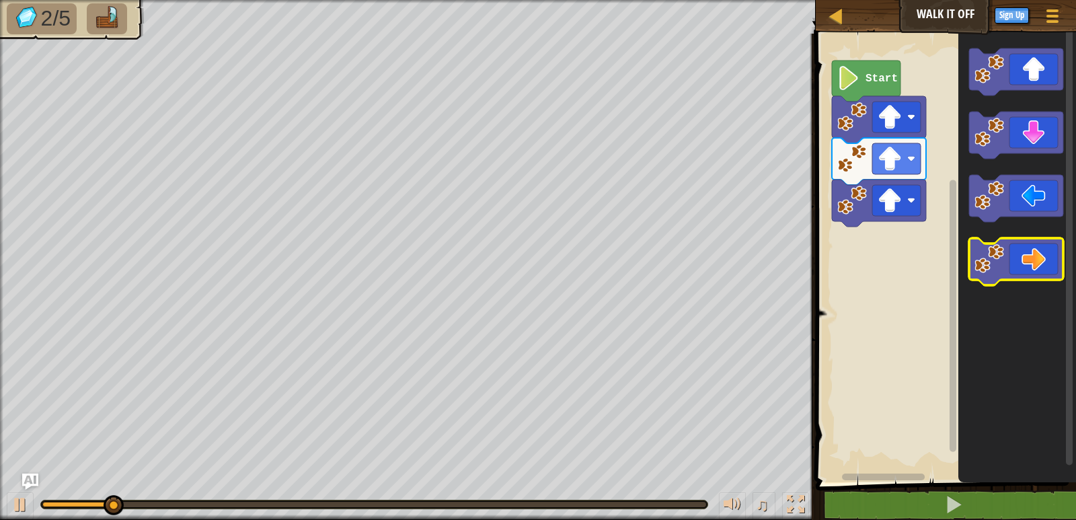
click at [1028, 264] on icon "Blockly Workspace" at bounding box center [1016, 261] width 94 height 47
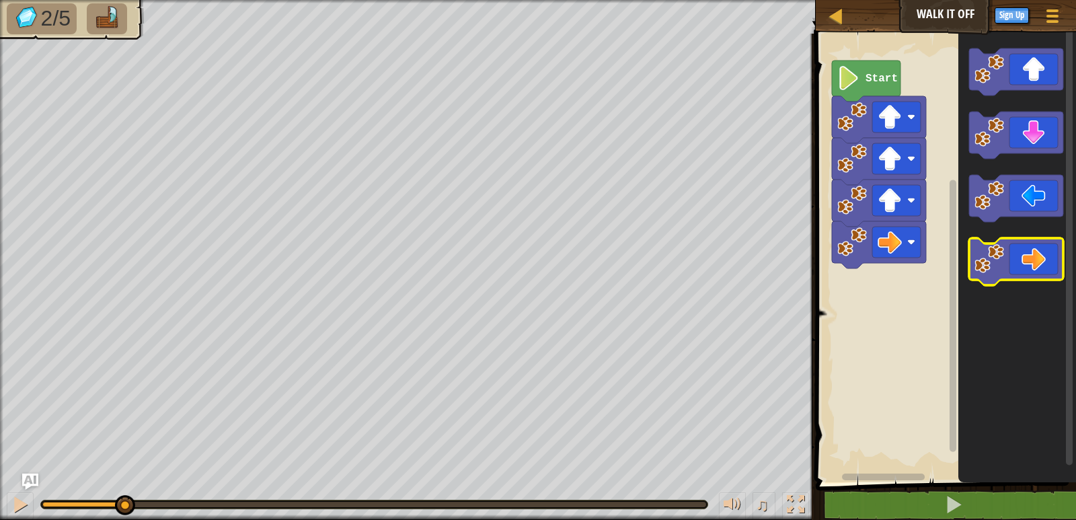
click at [1028, 264] on icon "Blockly Workspace" at bounding box center [1016, 261] width 94 height 47
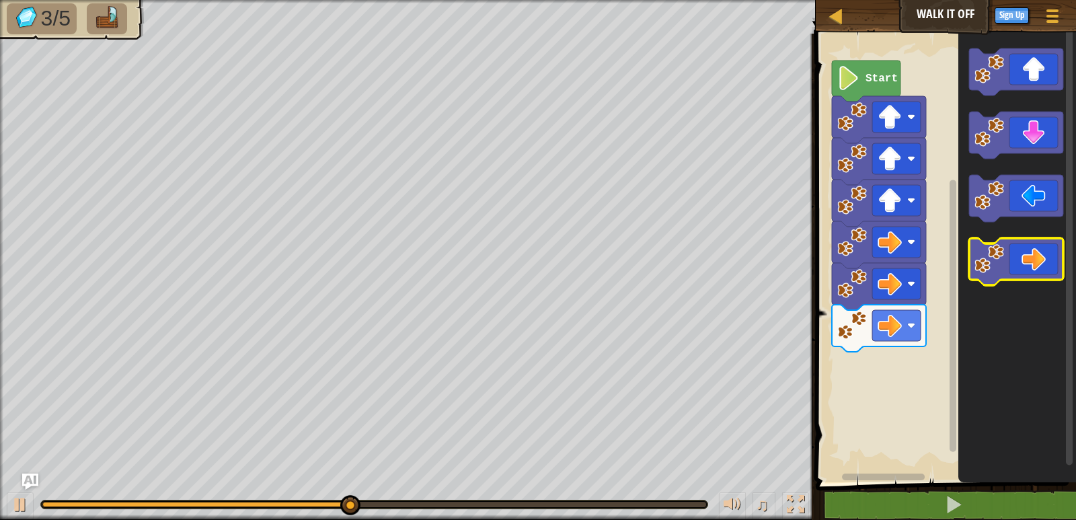
click at [1034, 260] on icon "Blockly Workspace" at bounding box center [1016, 261] width 94 height 47
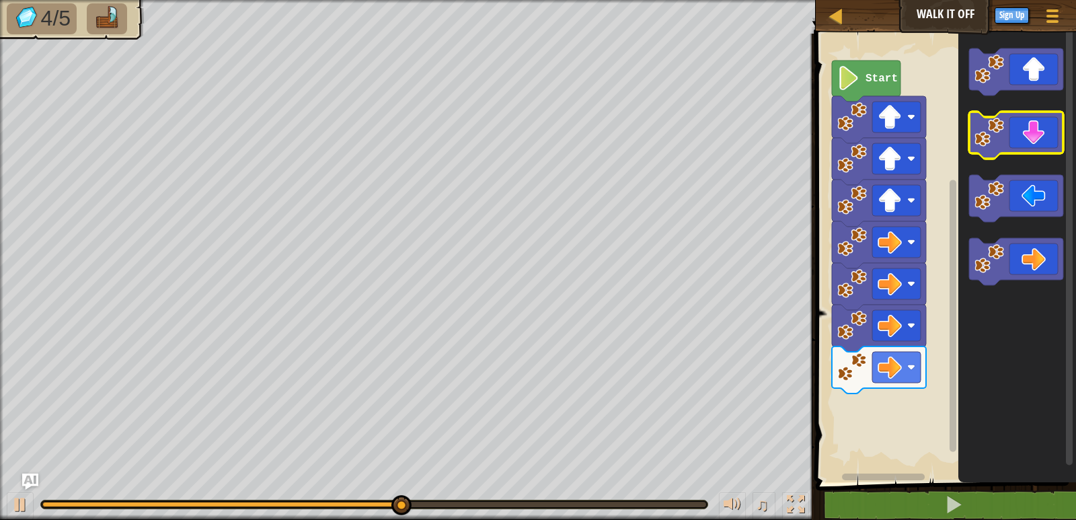
click at [1028, 153] on icon "Blockly Workspace" at bounding box center [1016, 135] width 94 height 47
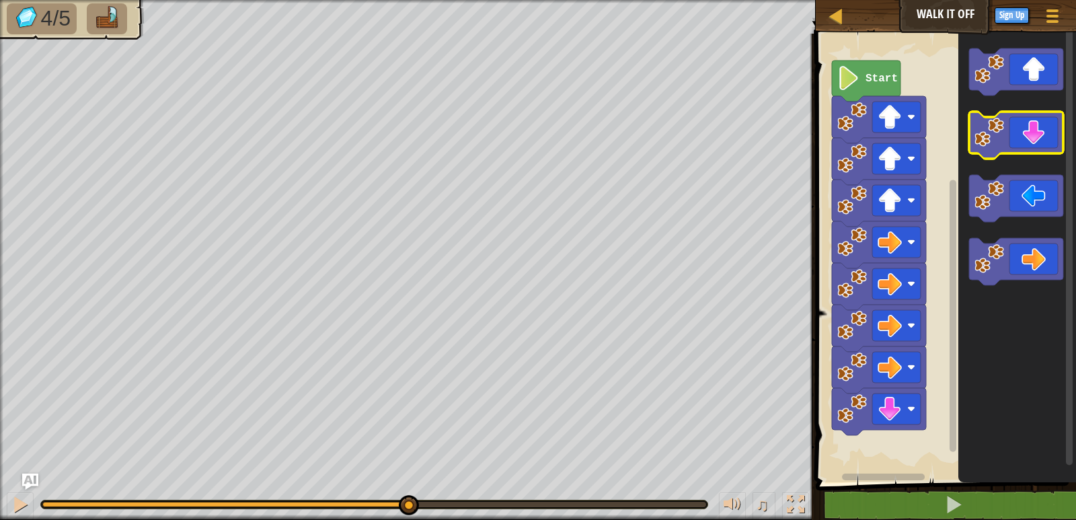
click at [1028, 153] on icon "Blockly Workspace" at bounding box center [1016, 135] width 94 height 47
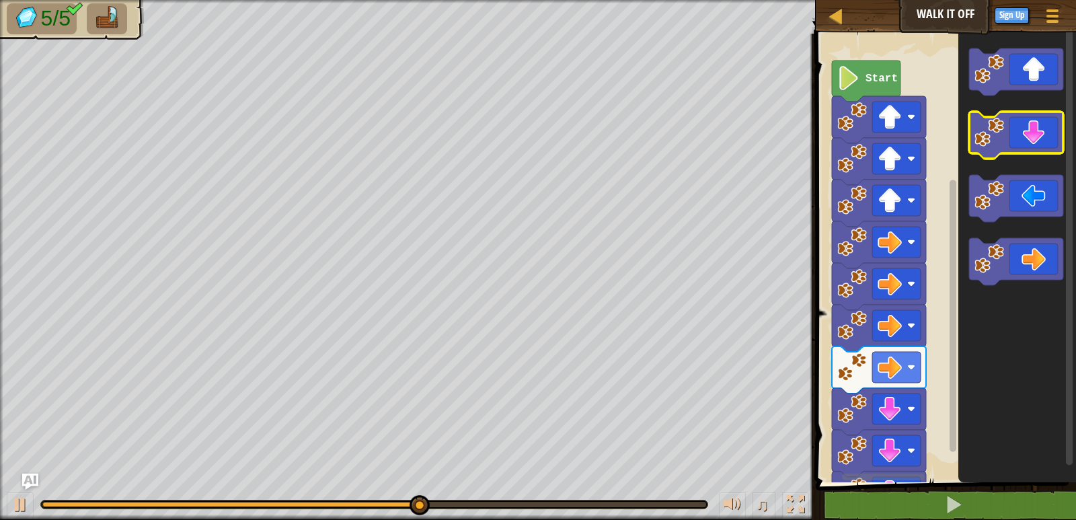
click at [1028, 152] on icon "Blockly Workspace" at bounding box center [1016, 135] width 94 height 47
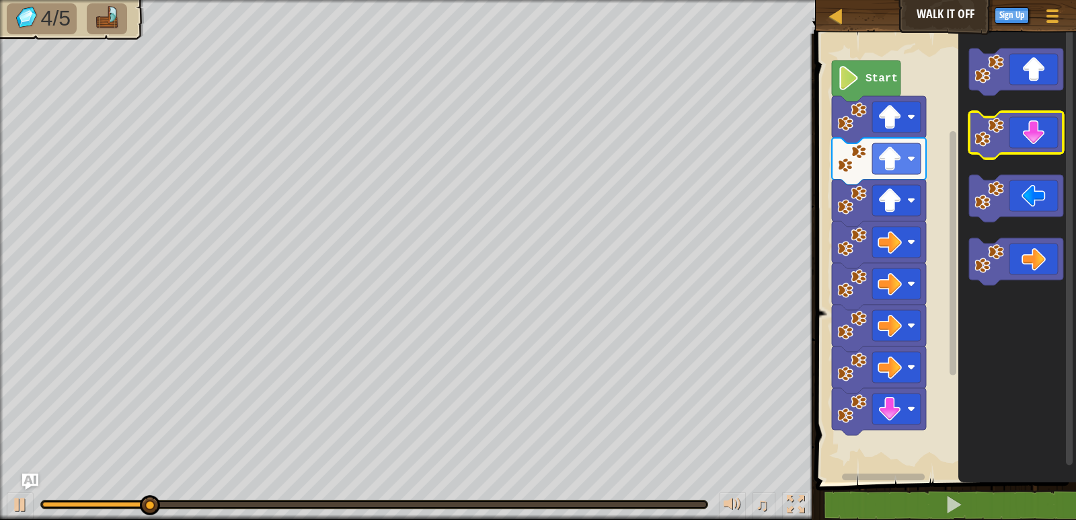
click at [1021, 145] on icon "Blockly Workspace" at bounding box center [1016, 135] width 94 height 47
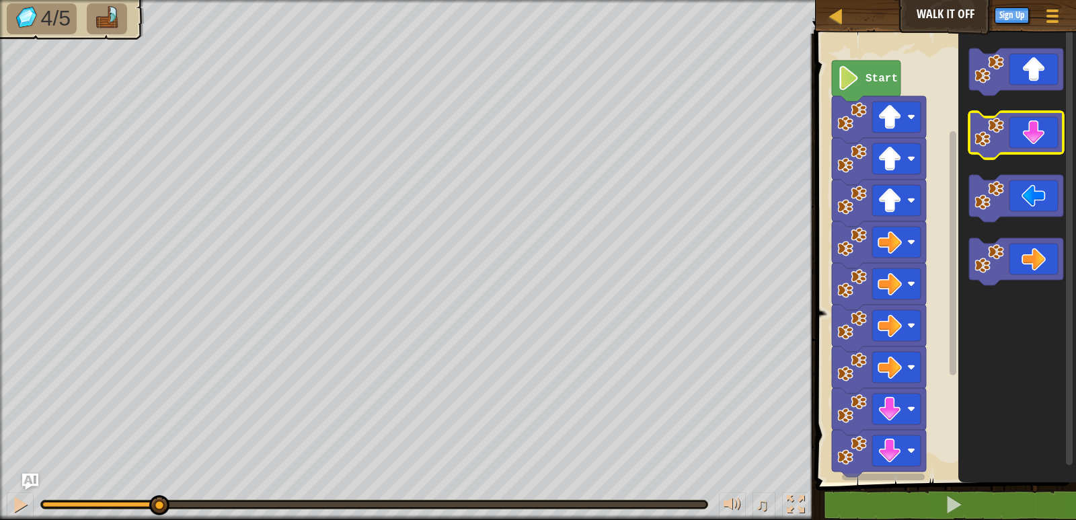
click at [1021, 145] on icon "Blockly Workspace" at bounding box center [1016, 135] width 94 height 47
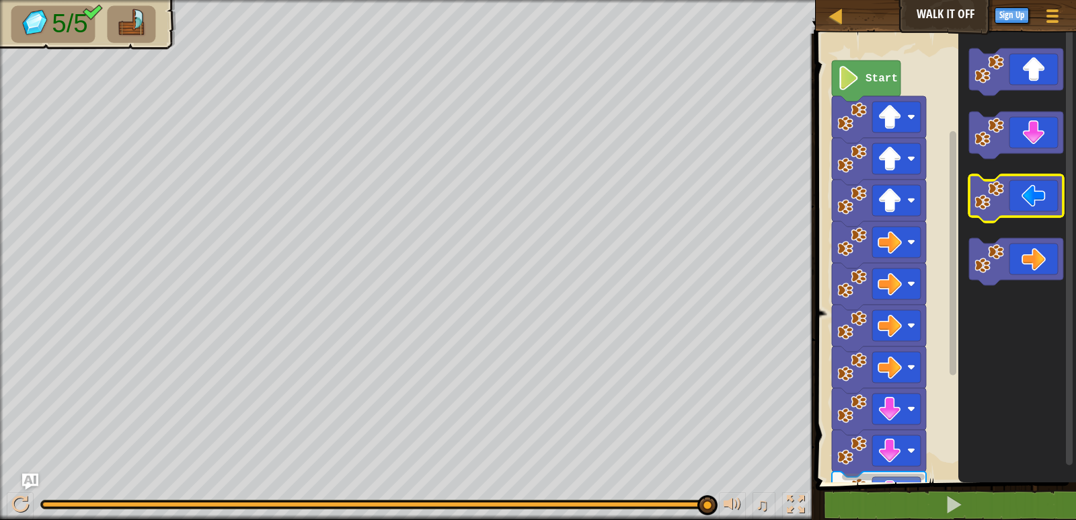
click at [1012, 206] on icon "Blockly Workspace" at bounding box center [1016, 198] width 94 height 47
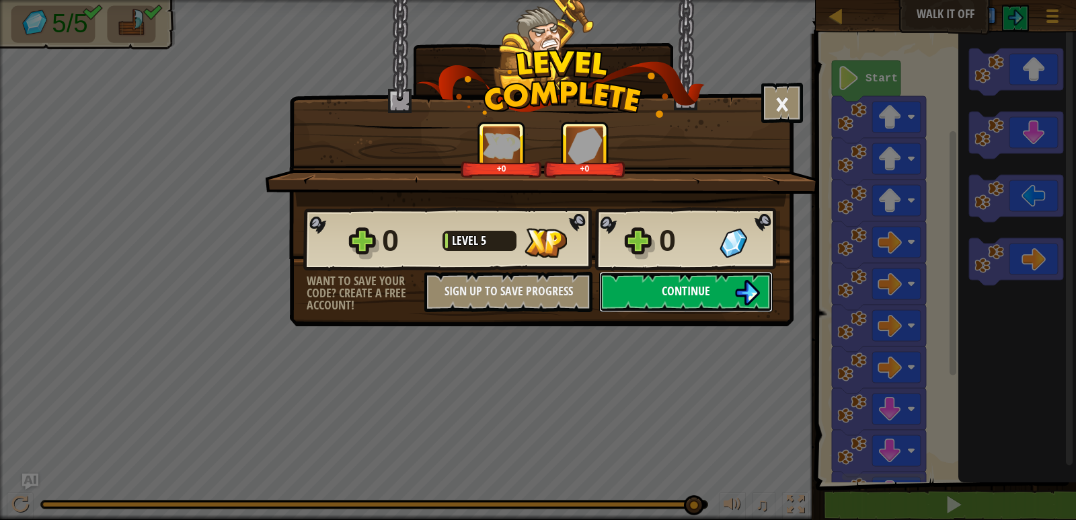
click at [675, 296] on span "Continue" at bounding box center [686, 290] width 48 height 17
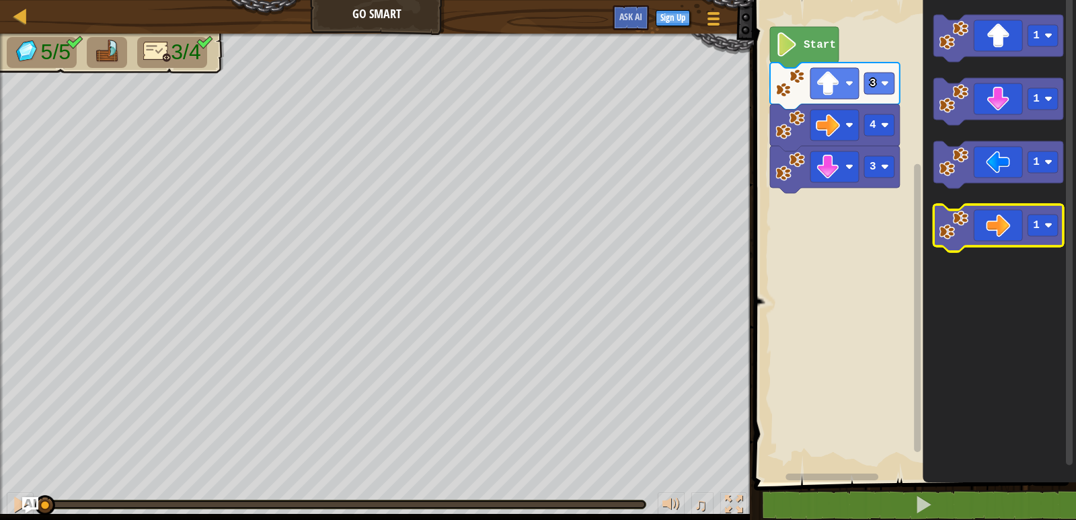
click at [979, 217] on icon "Blockly Workspace" at bounding box center [999, 227] width 130 height 47
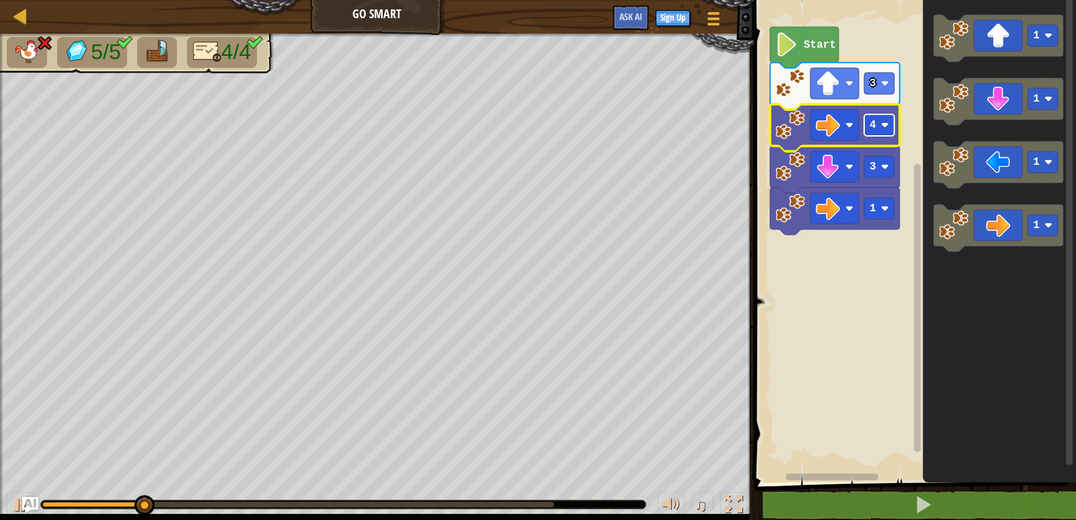
click at [888, 121] on image "Blockly Workspace" at bounding box center [885, 125] width 8 height 8
click at [888, 122] on image "Blockly Workspace" at bounding box center [885, 125] width 8 height 8
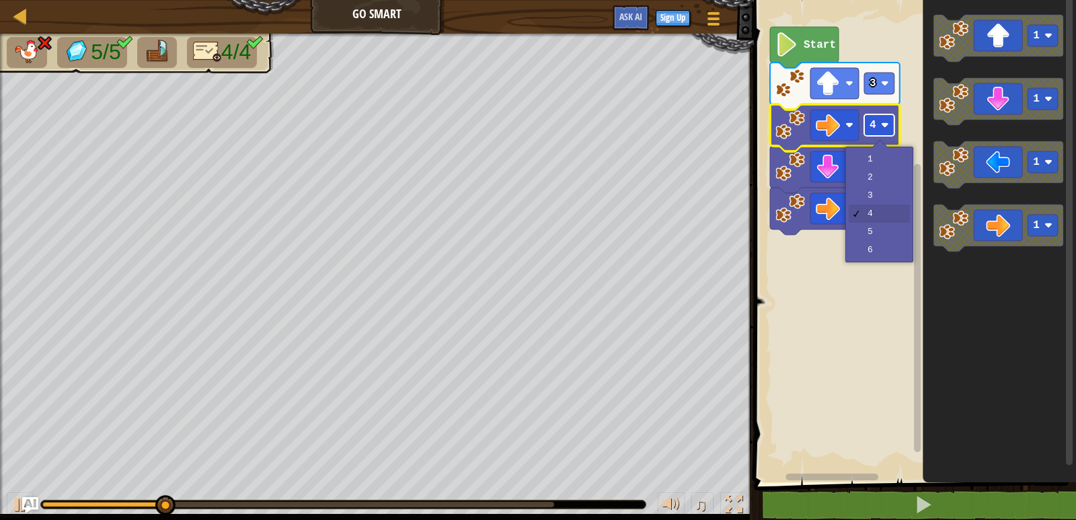
click at [888, 122] on image "Blockly Workspace" at bounding box center [885, 125] width 8 height 8
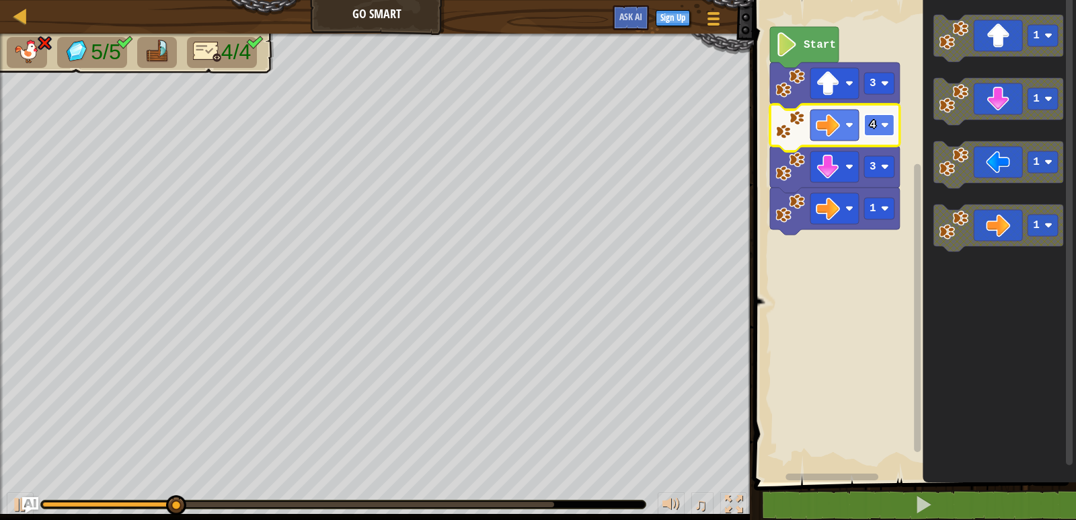
click at [888, 122] on image "Blockly Workspace" at bounding box center [885, 125] width 8 height 8
click at [887, 122] on image "Blockly Workspace" at bounding box center [885, 125] width 8 height 8
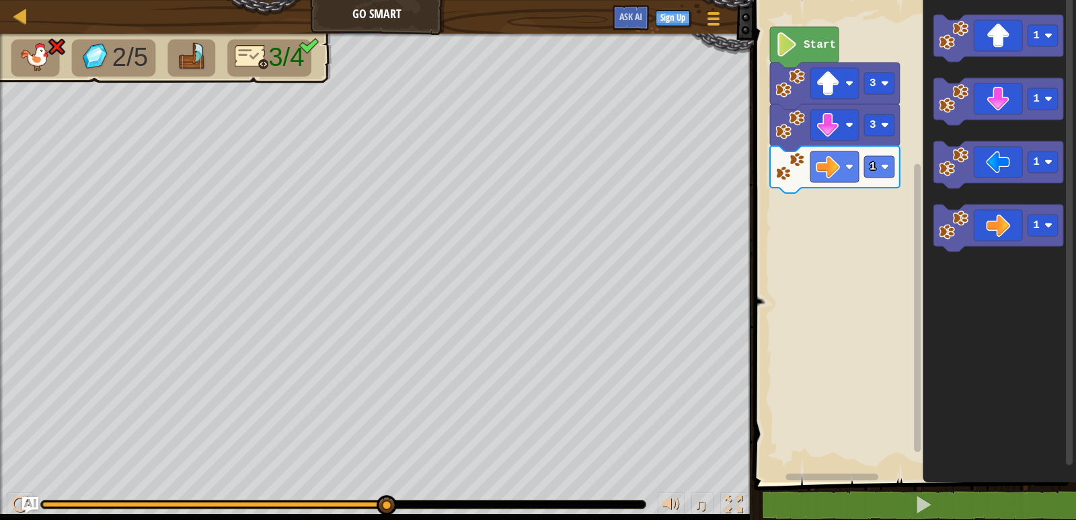
click at [858, 218] on rect "Blockly Workspace" at bounding box center [913, 237] width 326 height 489
click at [825, 54] on icon "Blockly Workspace" at bounding box center [804, 47] width 69 height 41
drag, startPoint x: 40, startPoint y: 504, endPoint x: 82, endPoint y: 495, distance: 42.6
click at [40, 504] on div "♫" at bounding box center [377, 501] width 754 height 40
drag, startPoint x: 83, startPoint y: 494, endPoint x: 73, endPoint y: 506, distance: 15.3
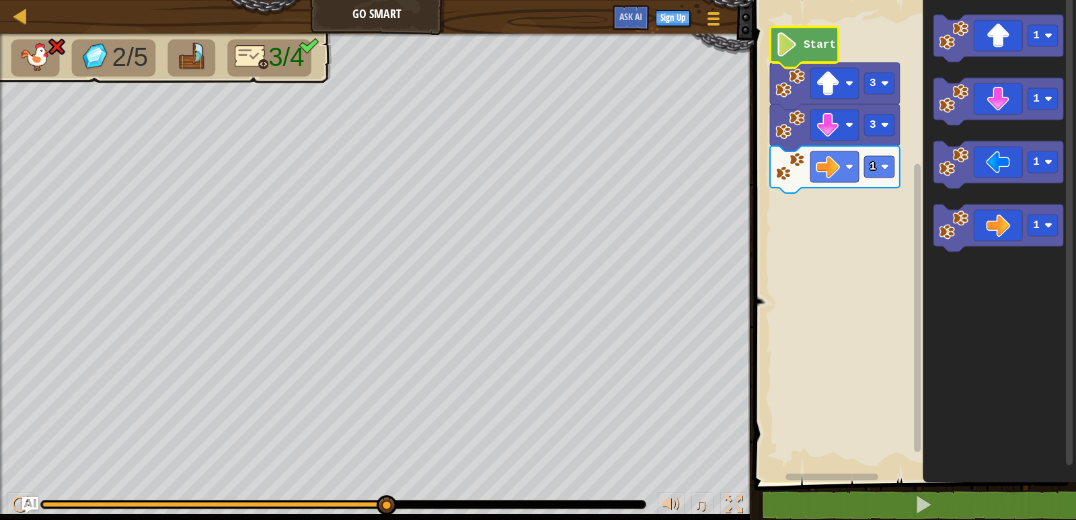
click at [77, 500] on div "♫" at bounding box center [377, 501] width 754 height 40
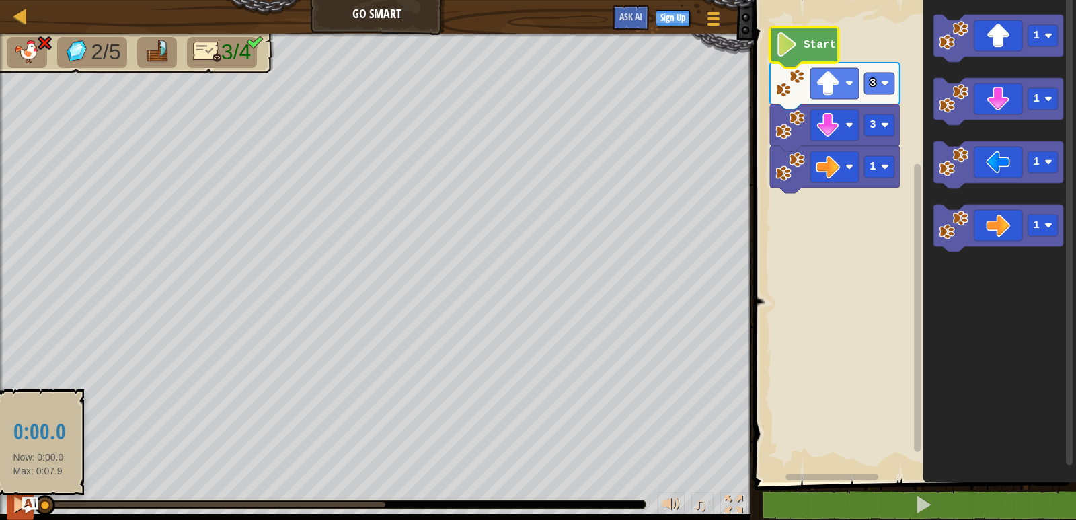
drag, startPoint x: 73, startPoint y: 506, endPoint x: 15, endPoint y: 516, distance: 58.6
click at [17, 516] on div "♫" at bounding box center [377, 501] width 754 height 40
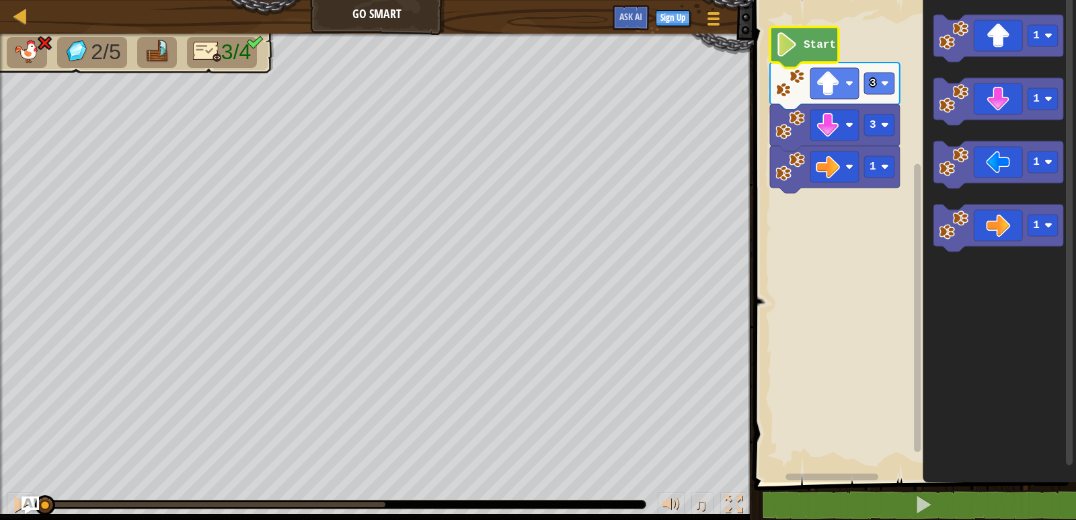
click at [26, 504] on img "Ask AI" at bounding box center [30, 504] width 17 height 17
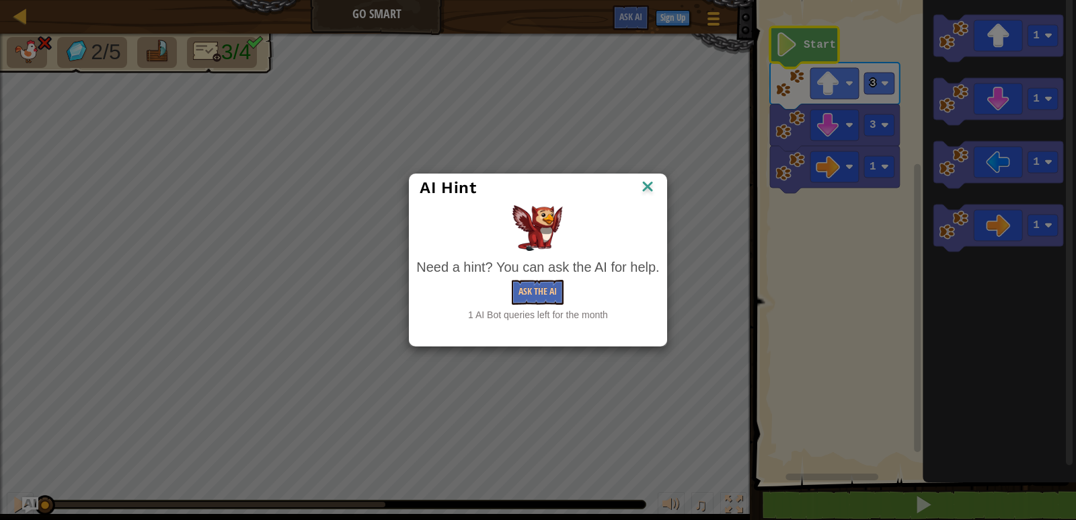
click at [15, 503] on div "AI Hint Need a hint? You can ask the AI for help. Ask the AI 1 AI Bot queries l…" at bounding box center [538, 260] width 1076 height 520
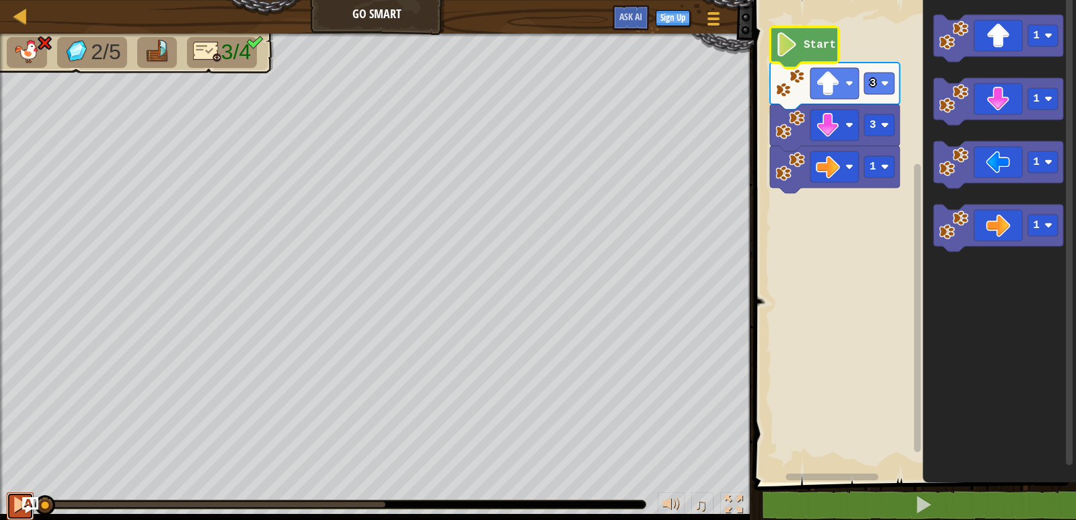
click at [17, 498] on div at bounding box center [19, 504] width 17 height 17
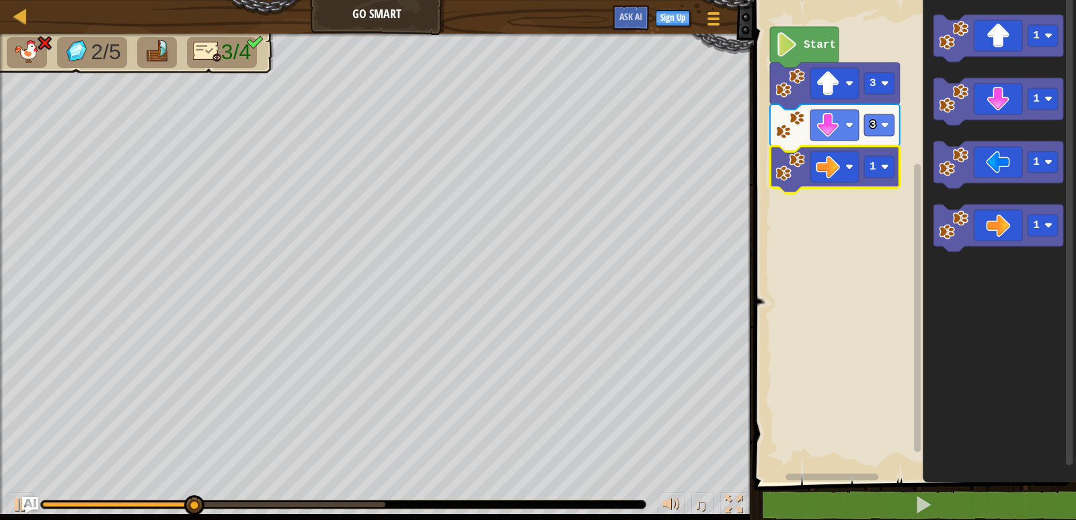
click at [896, 163] on icon "Blockly Workspace" at bounding box center [835, 169] width 130 height 47
click at [885, 127] on image "Blockly Workspace" at bounding box center [885, 125] width 8 height 8
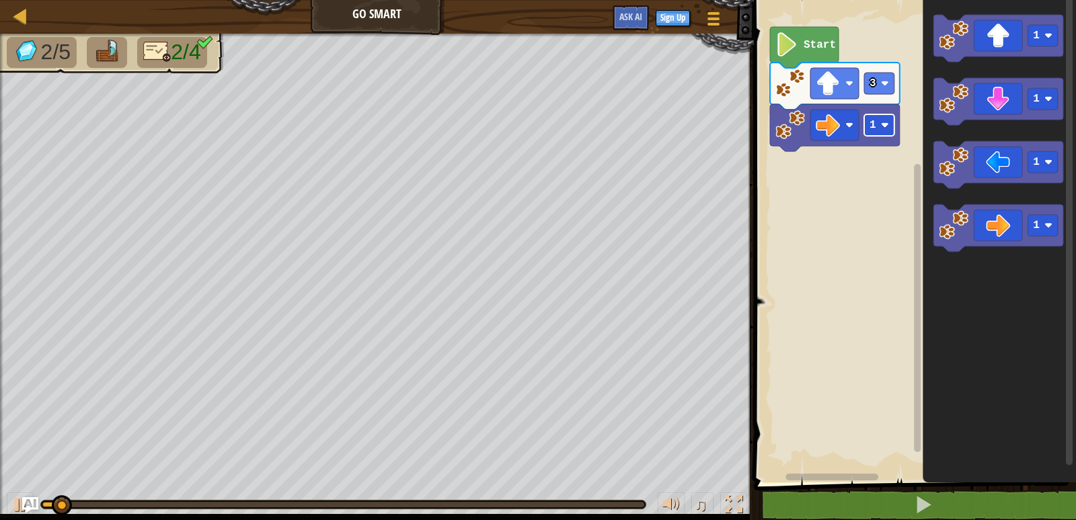
click at [878, 117] on rect "Blockly Workspace" at bounding box center [879, 125] width 30 height 22
click at [876, 128] on rect "Blockly Workspace" at bounding box center [879, 125] width 30 height 22
